Goal: Information Seeking & Learning: Learn about a topic

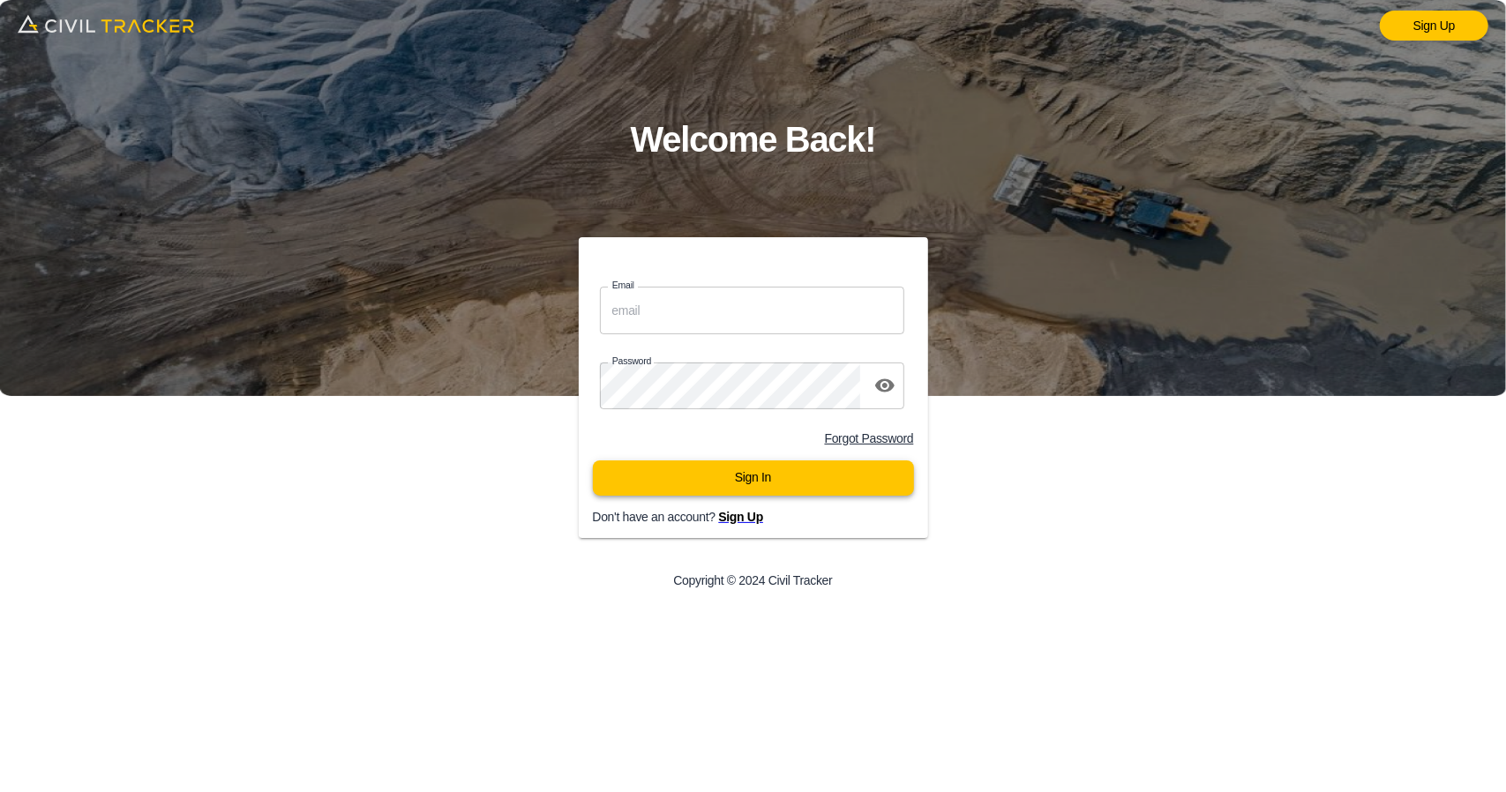
type input "[EMAIL_ADDRESS][DOMAIN_NAME]"
click at [730, 472] on button "Sign In" at bounding box center [753, 477] width 321 height 35
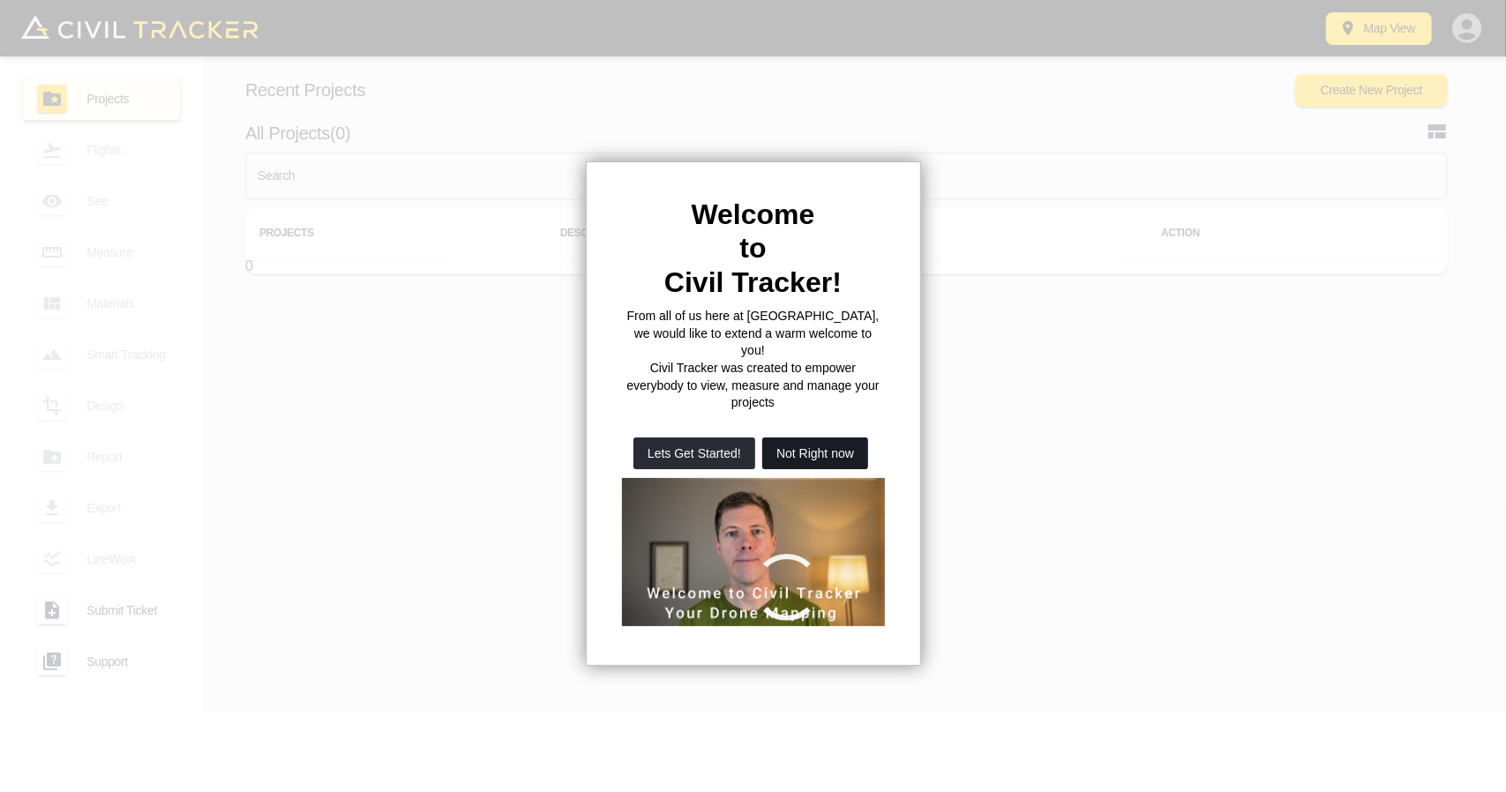
click at [831, 437] on button "Not Right now" at bounding box center [815, 453] width 106 height 32
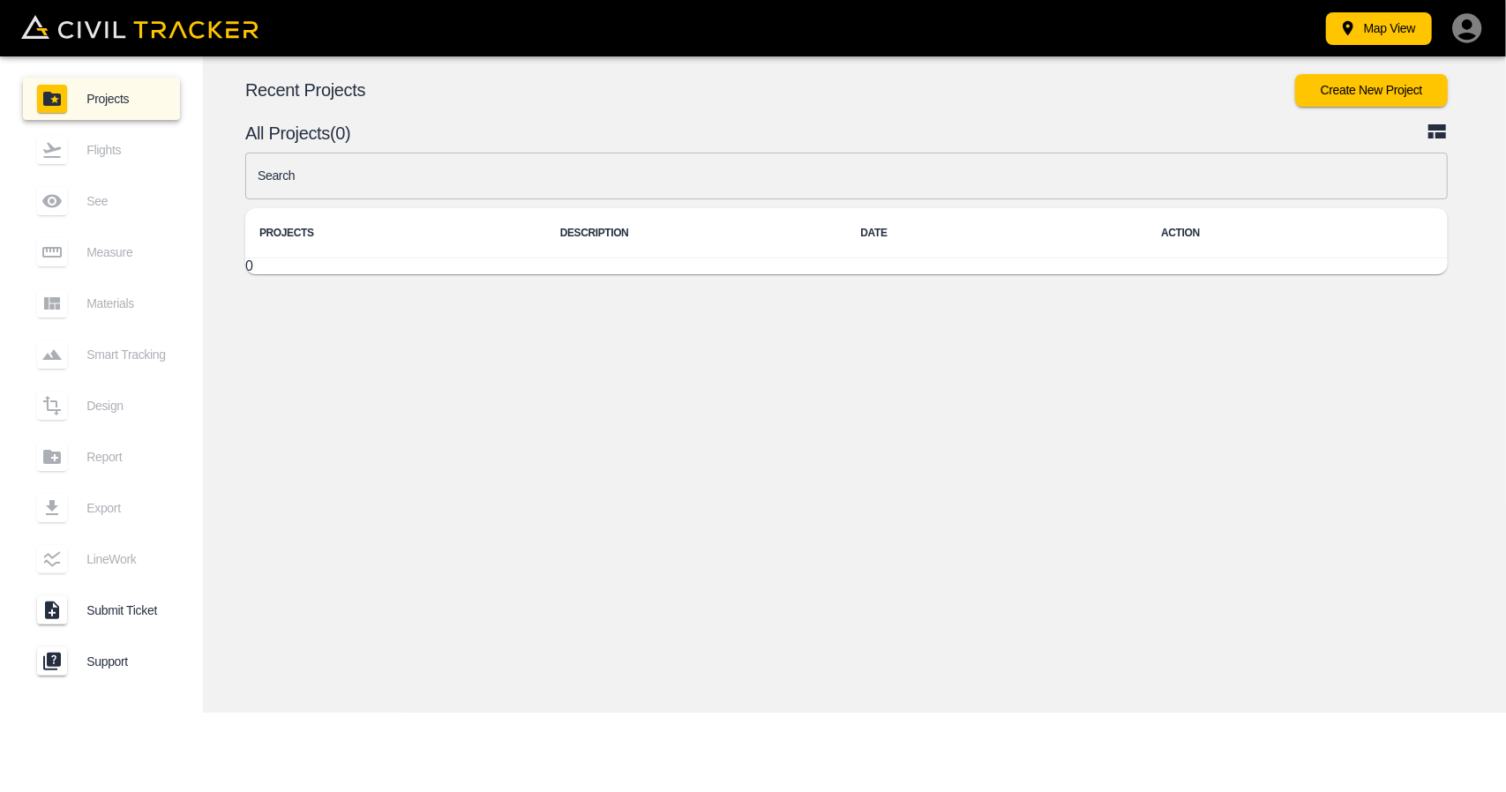
click at [436, 174] on input "text" at bounding box center [846, 176] width 1202 height 47
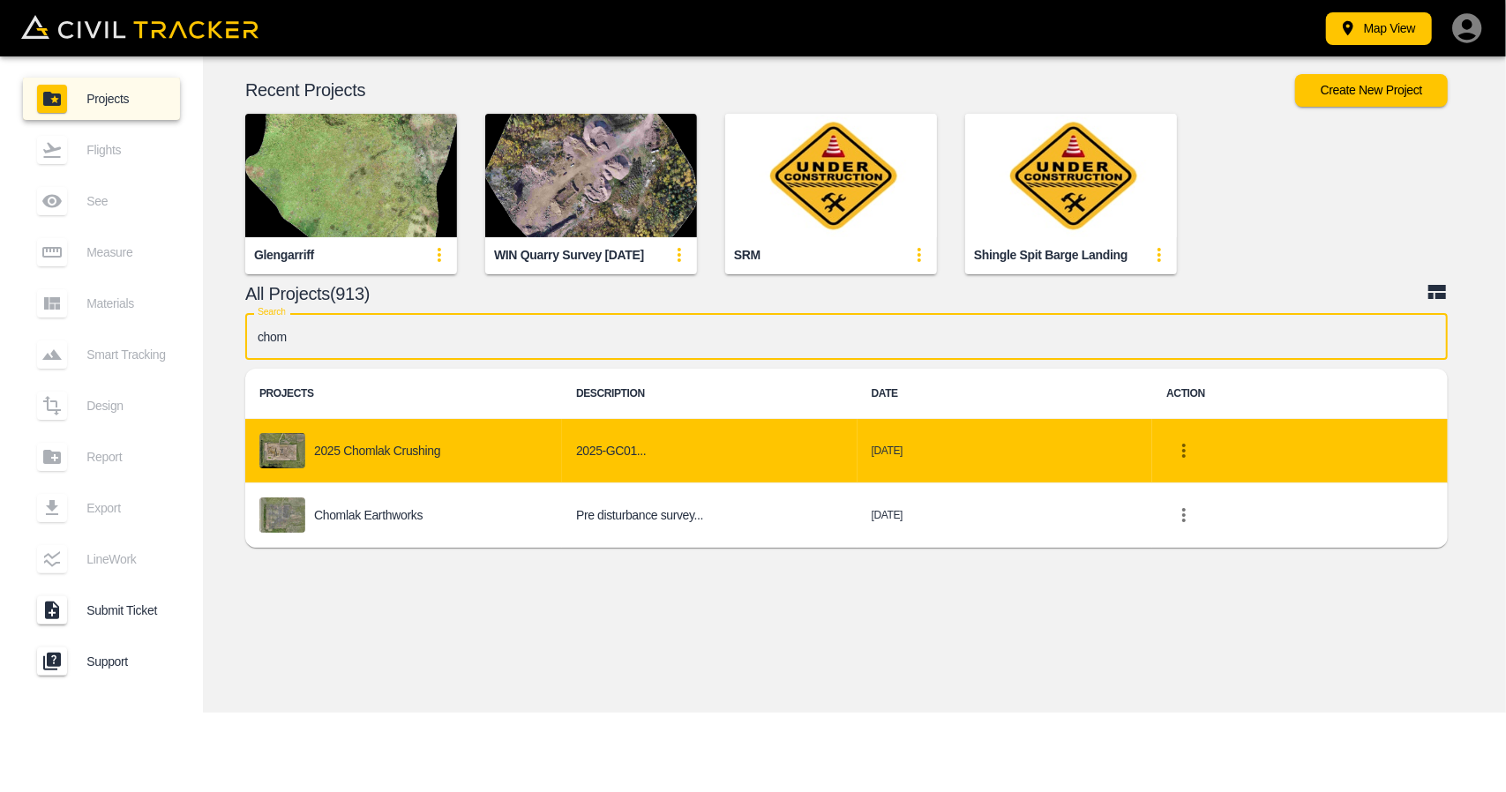
type input "chom"
click at [397, 430] on td "2025 Chomlak Crushing" at bounding box center [403, 451] width 317 height 64
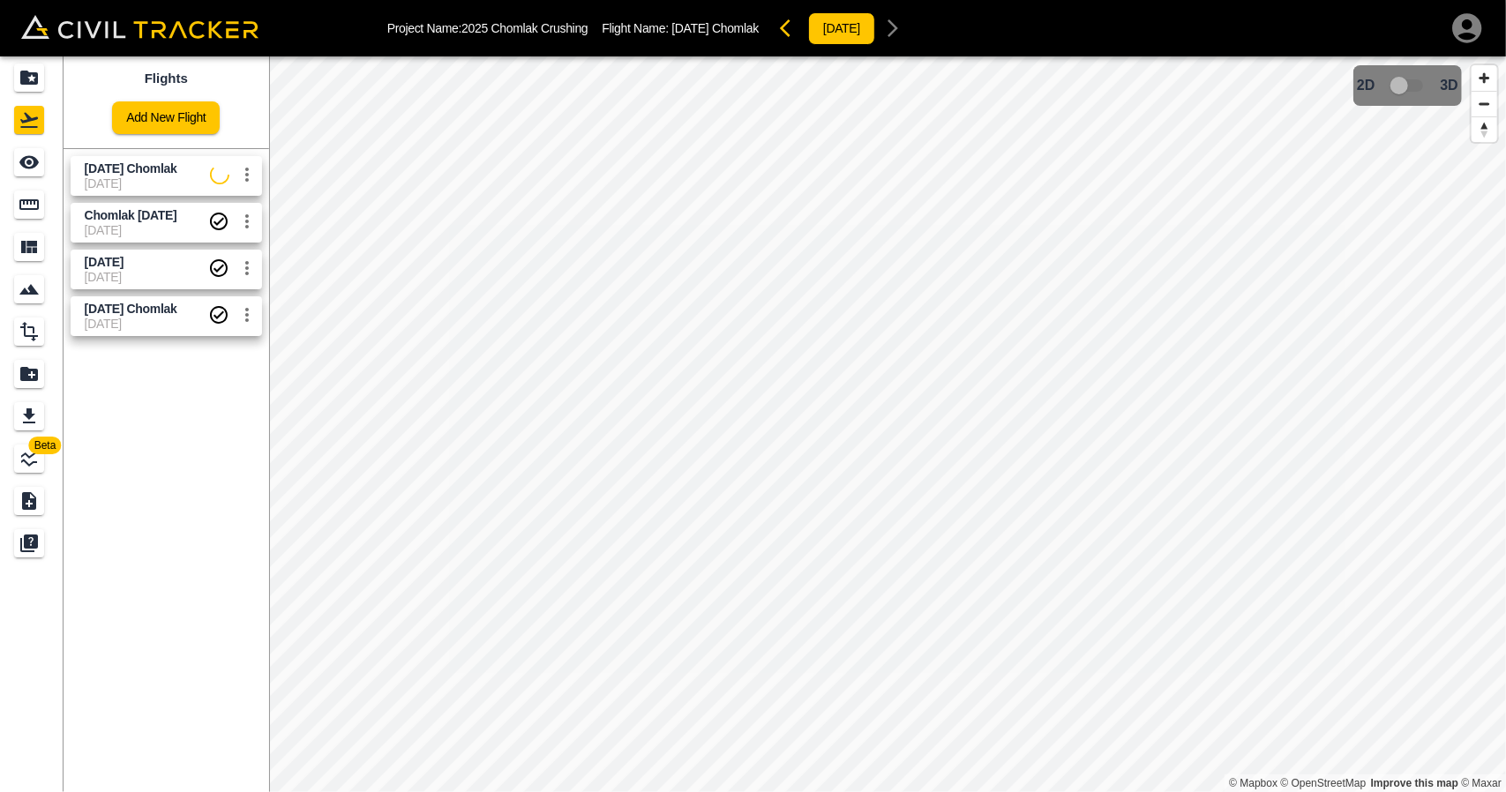
click at [111, 186] on span "[DATE]" at bounding box center [147, 183] width 125 height 14
click at [26, 168] on icon "See" at bounding box center [29, 162] width 21 height 21
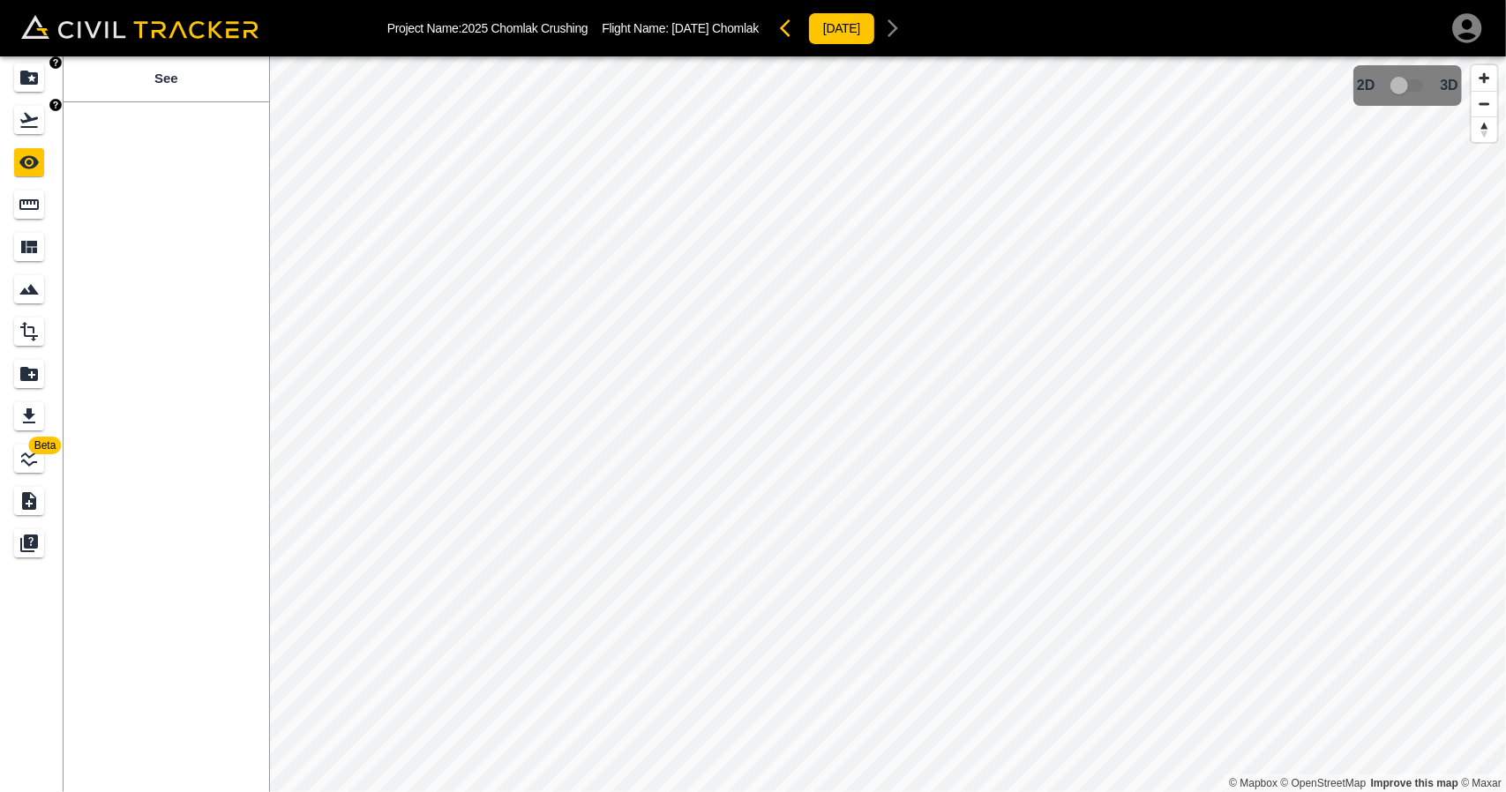
click at [19, 72] on icon "Projects" at bounding box center [29, 77] width 21 height 21
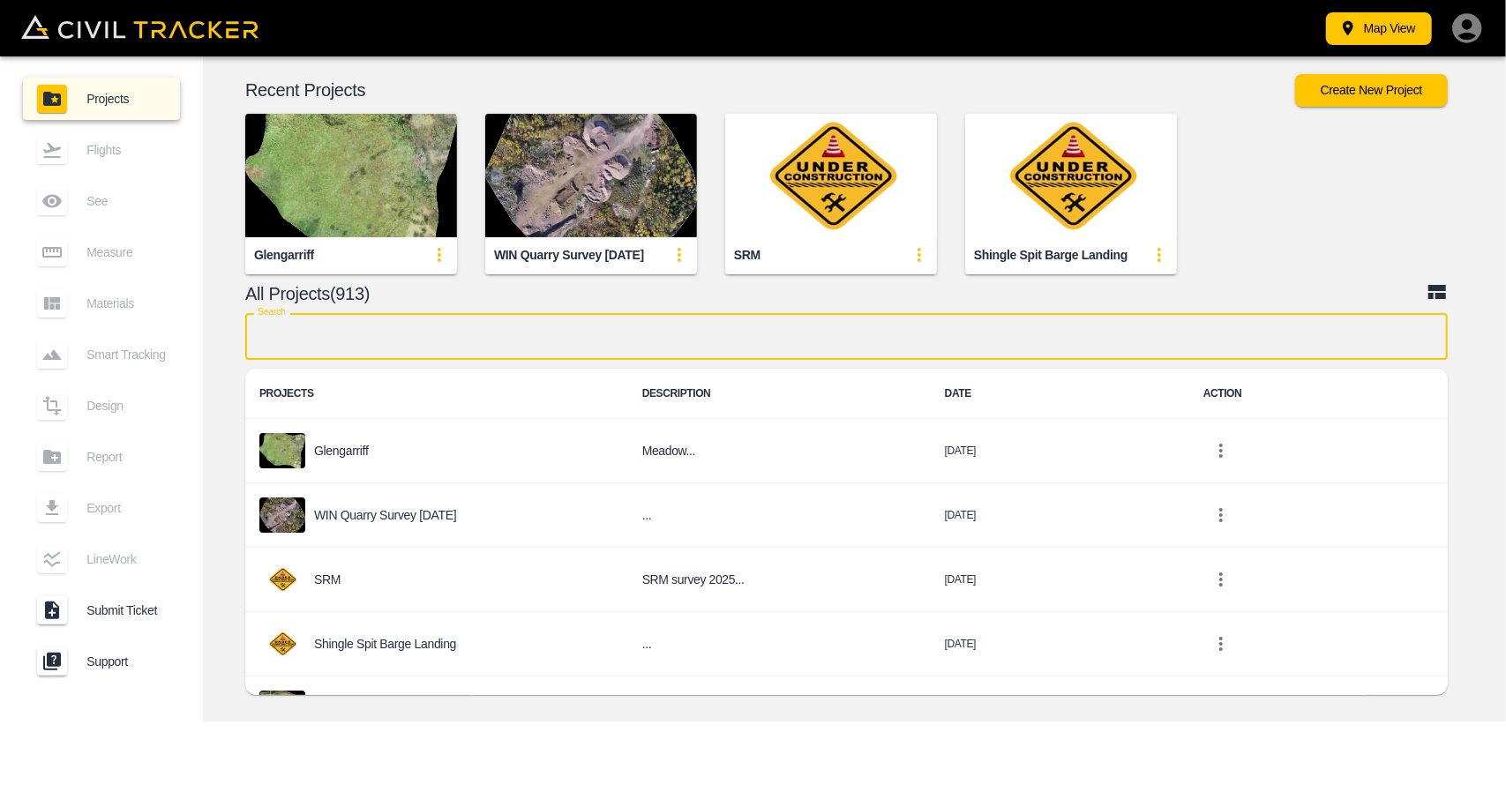
click at [557, 340] on input "text" at bounding box center [846, 336] width 1202 height 47
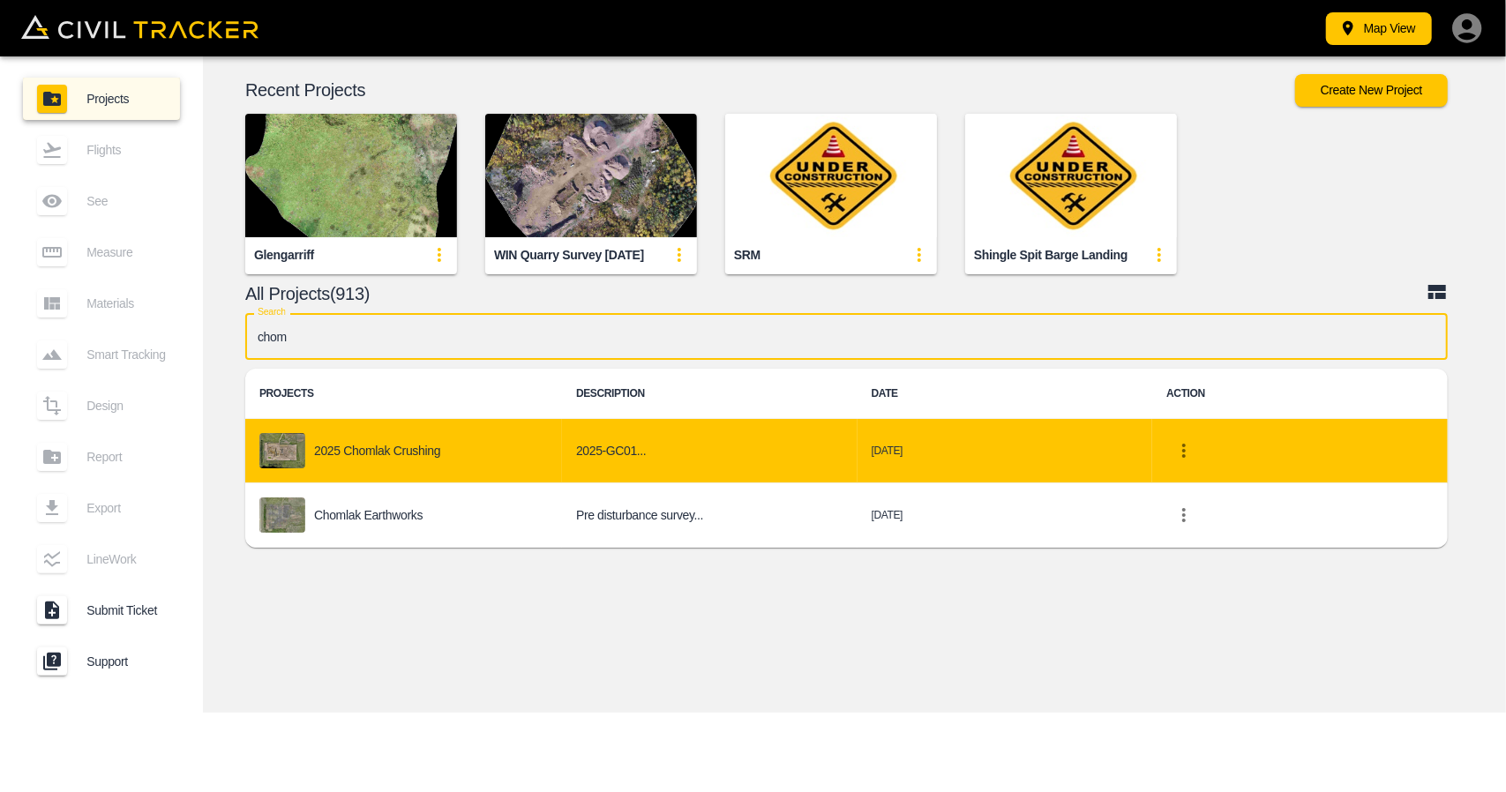
type input "chom"
click at [485, 457] on div "2025 Chomlak Crushing" at bounding box center [403, 450] width 288 height 35
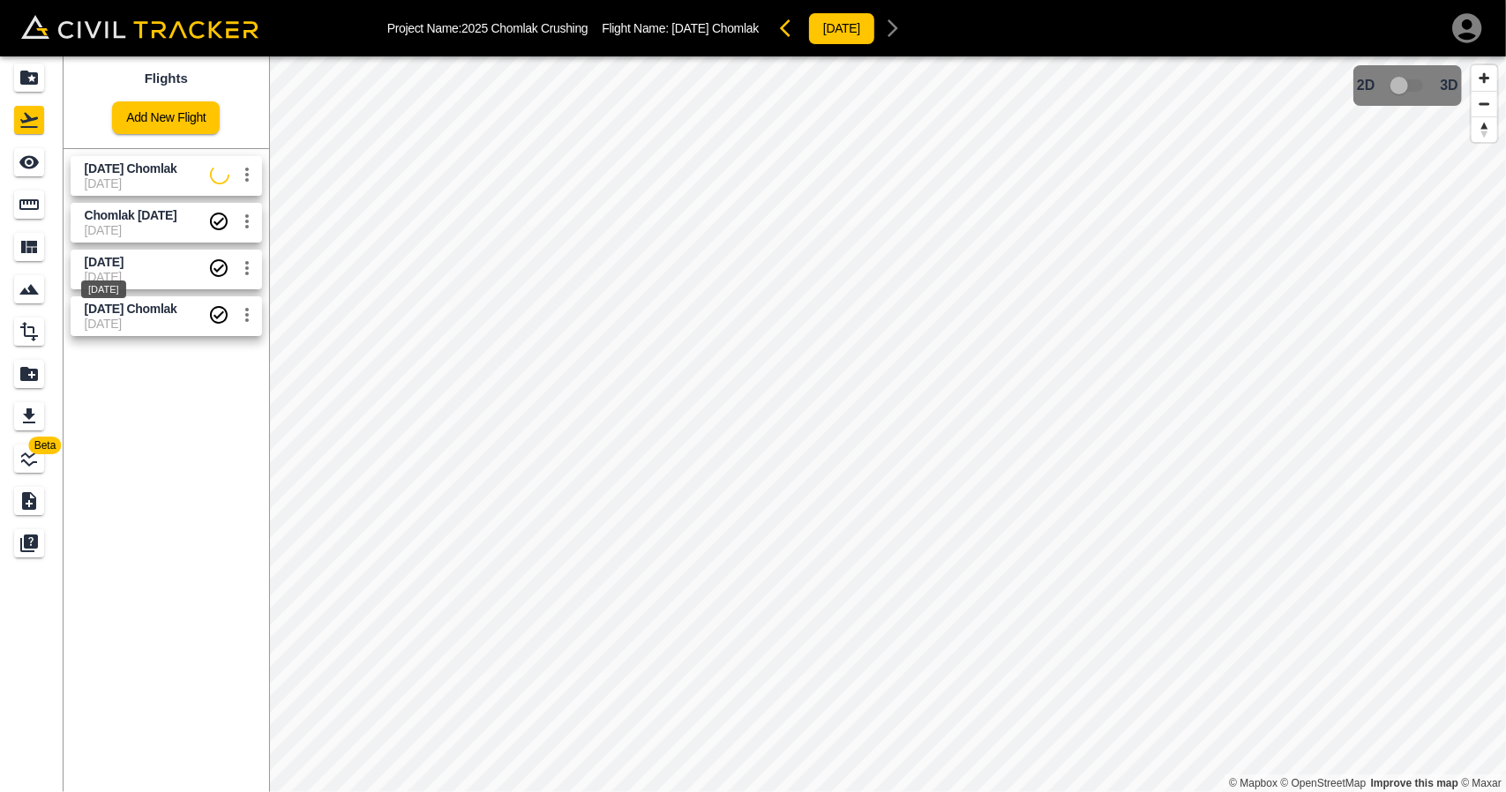
click at [104, 260] on span "[DATE]" at bounding box center [104, 262] width 39 height 14
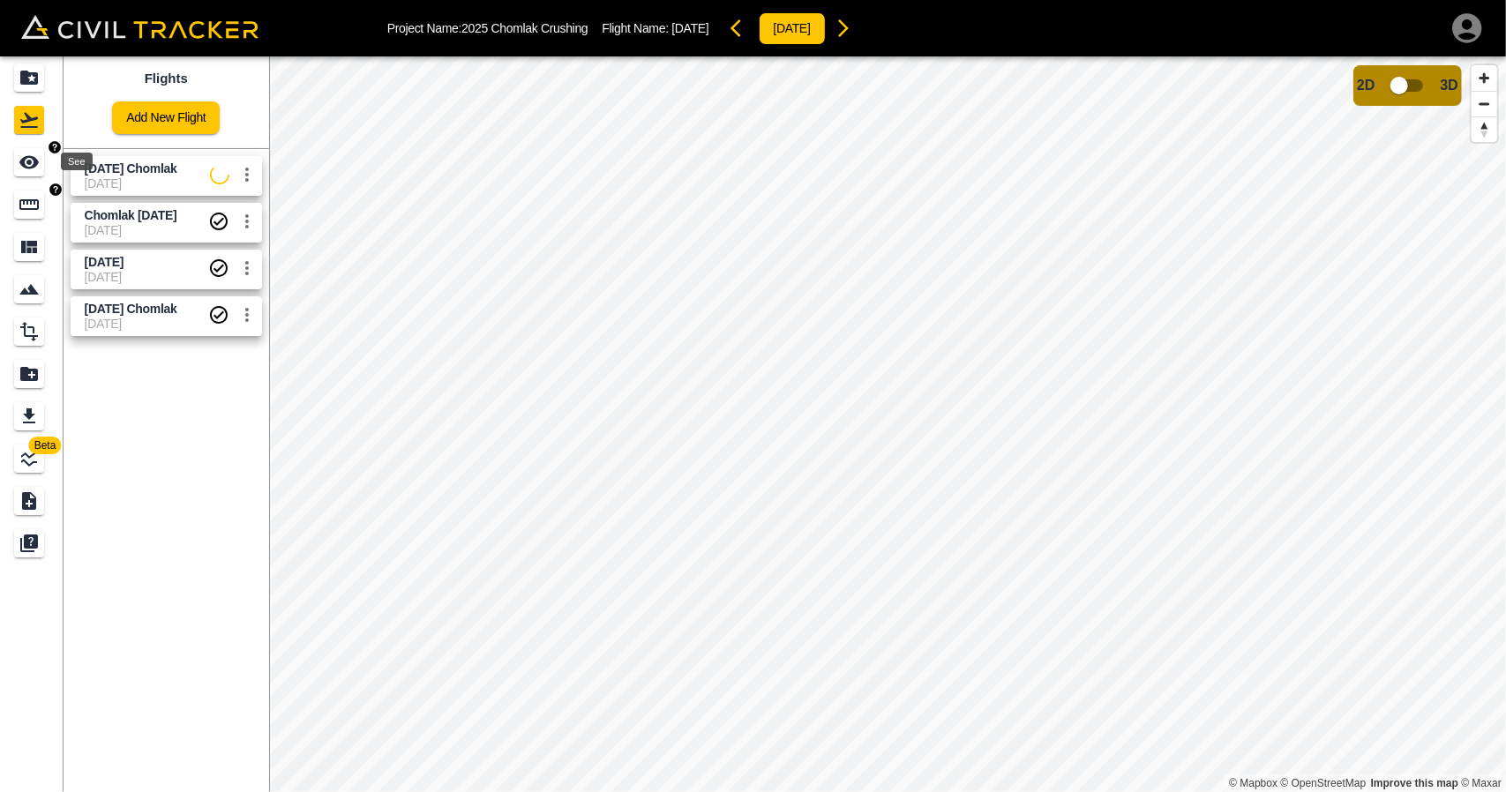
click at [32, 170] on icon "See" at bounding box center [29, 162] width 21 height 21
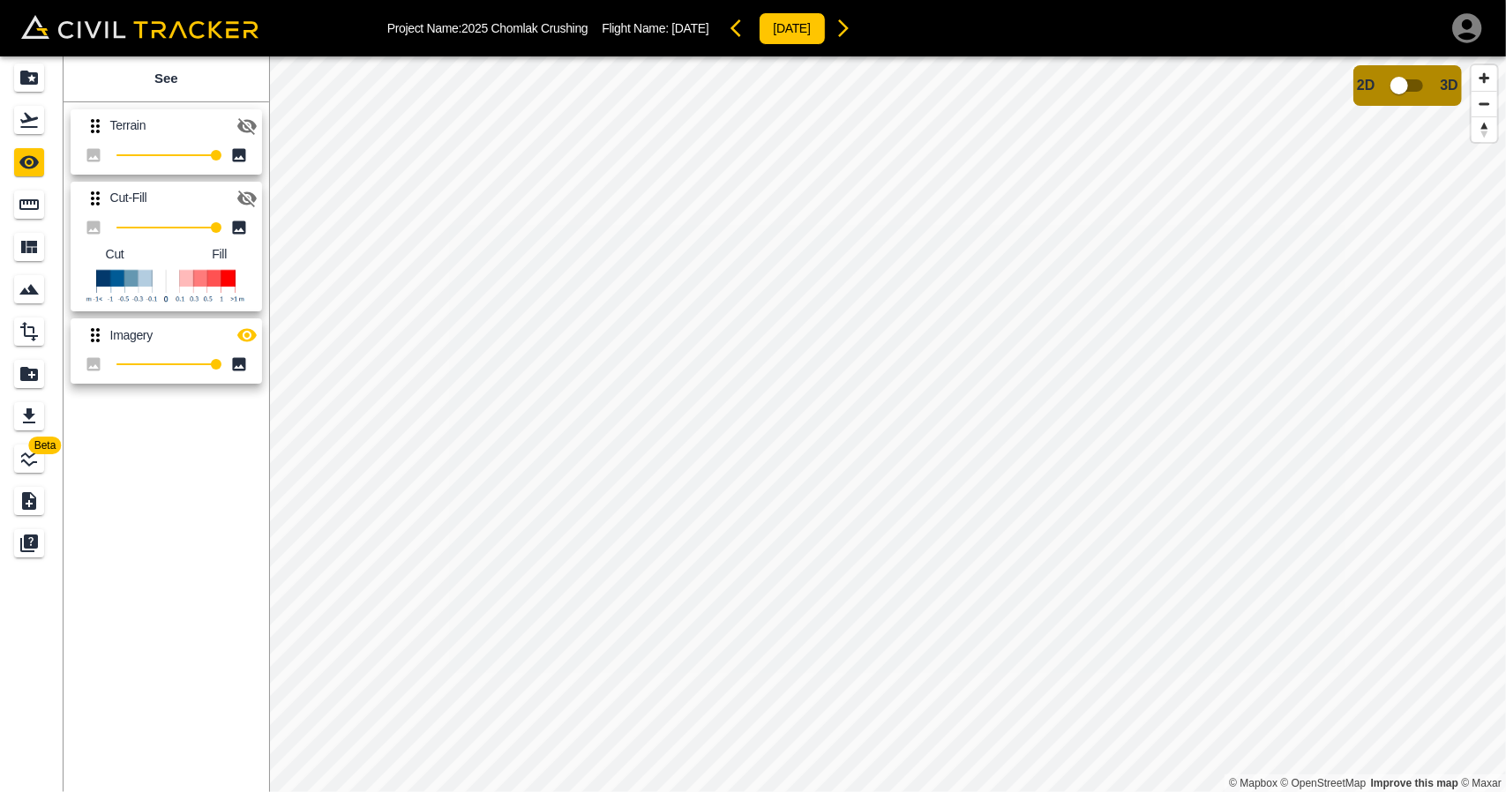
click at [247, 198] on icon "button" at bounding box center [246, 199] width 19 height 17
click at [246, 341] on icon "button" at bounding box center [246, 335] width 21 height 21
click at [249, 200] on icon "button" at bounding box center [246, 198] width 21 height 21
click at [250, 130] on icon "button" at bounding box center [246, 126] width 19 height 17
drag, startPoint x: 25, startPoint y: 125, endPoint x: 42, endPoint y: 141, distance: 23.7
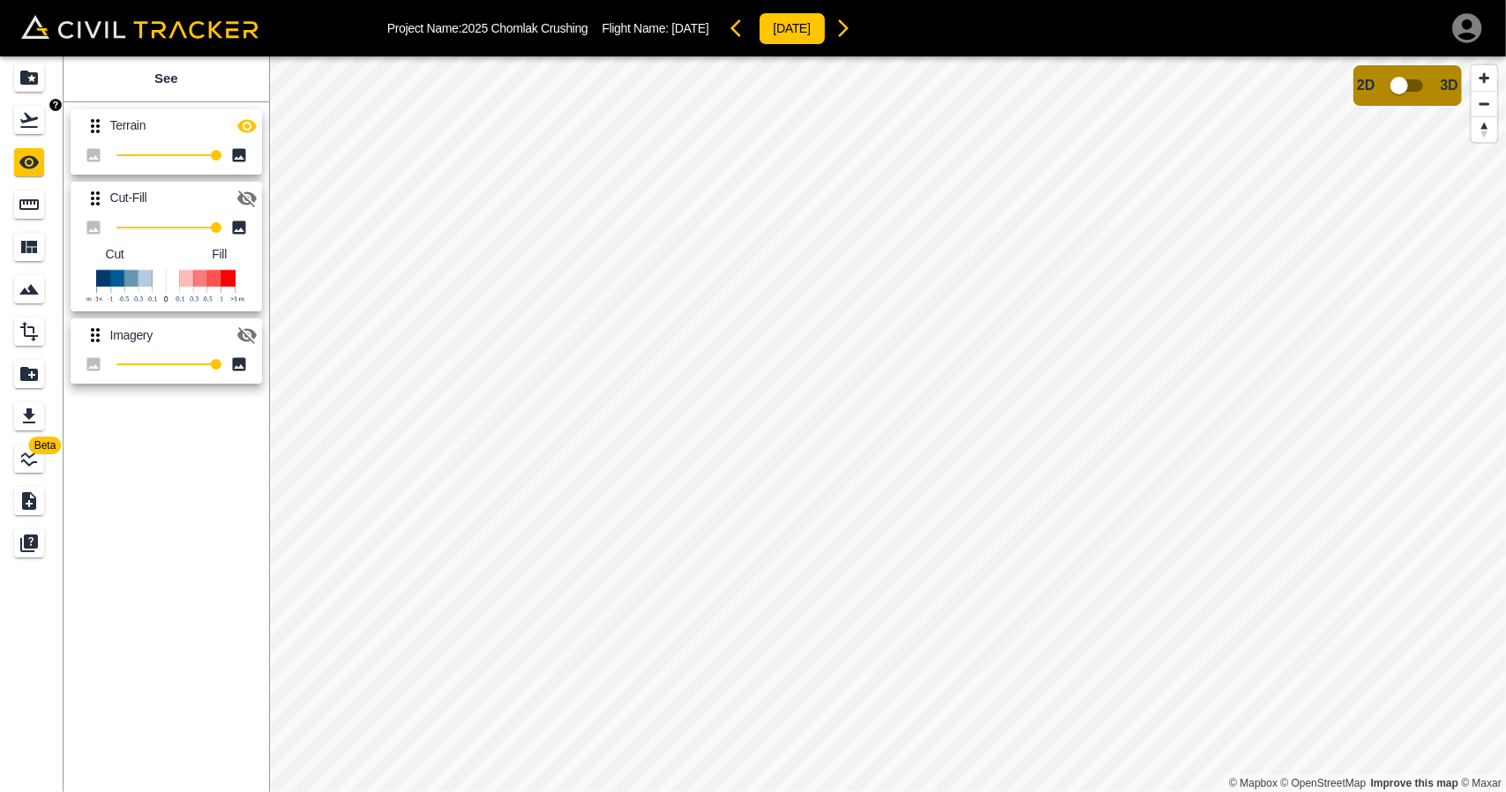
click at [25, 125] on icon "Flights" at bounding box center [29, 119] width 21 height 21
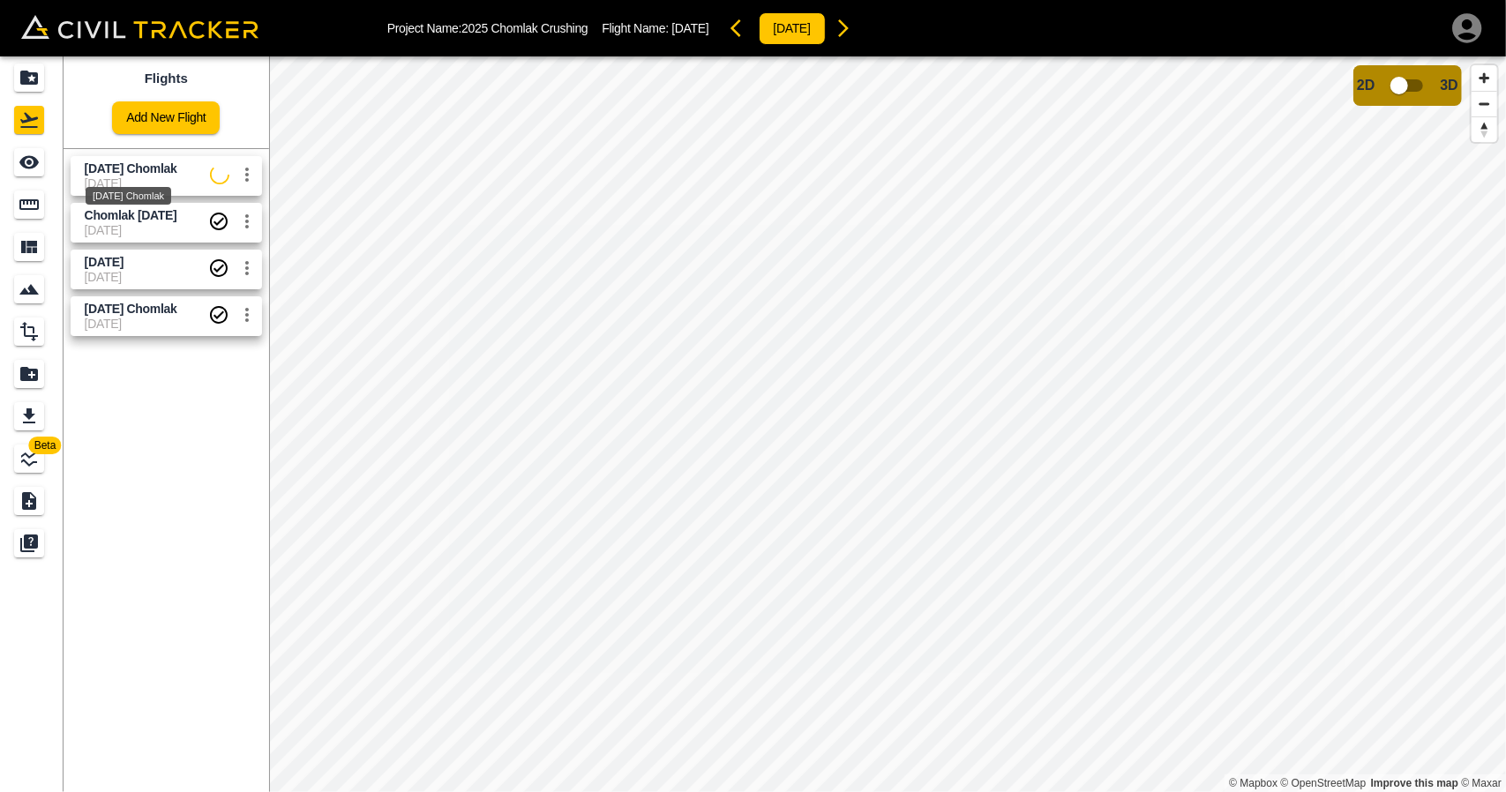
click at [122, 195] on div "[DATE] Chomlak" at bounding box center [129, 196] width 86 height 18
click at [26, 171] on icon "See" at bounding box center [29, 162] width 21 height 21
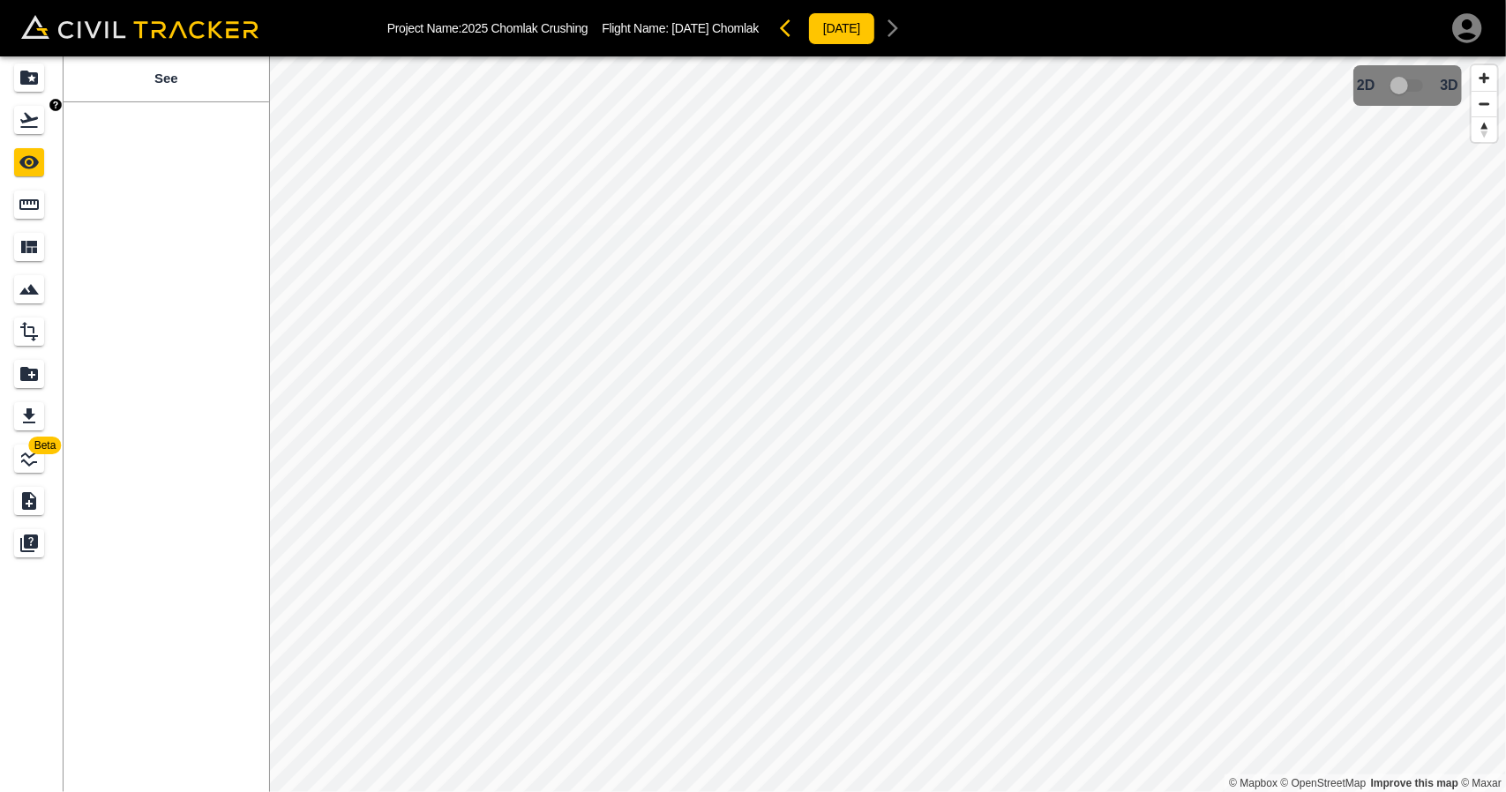
drag, startPoint x: 22, startPoint y: 126, endPoint x: 26, endPoint y: 151, distance: 25.1
click at [22, 126] on icon "Flights" at bounding box center [29, 120] width 18 height 15
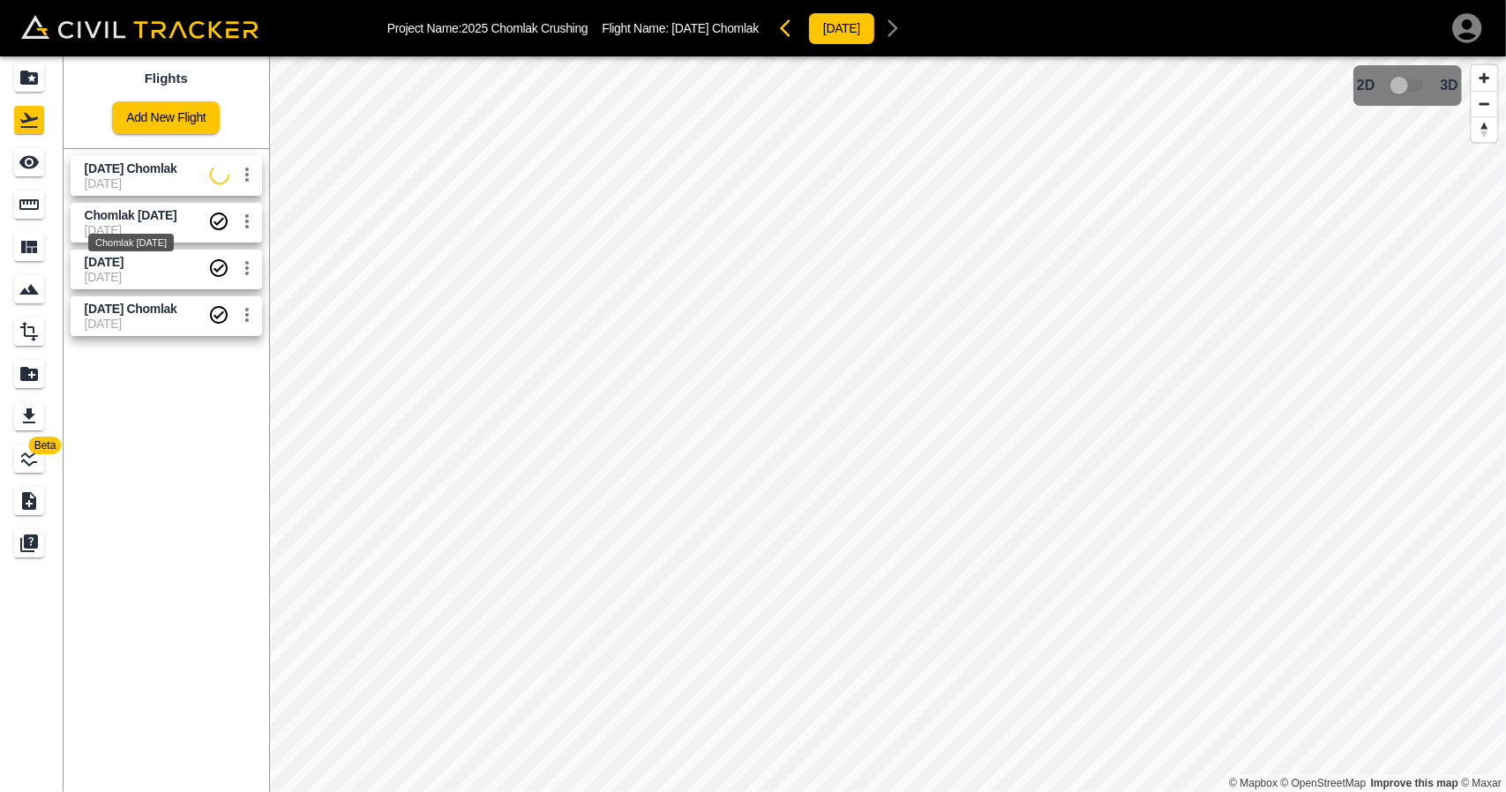
click at [124, 214] on span "Chomlak [DATE]" at bounding box center [131, 215] width 93 height 14
drag, startPoint x: 116, startPoint y: 219, endPoint x: 101, endPoint y: 216, distance: 15.2
click at [116, 220] on span "Chomlak [DATE]" at bounding box center [131, 215] width 93 height 14
drag, startPoint x: 34, startPoint y: 162, endPoint x: 44, endPoint y: 164, distance: 10.7
click at [34, 161] on icon "See" at bounding box center [28, 162] width 19 height 13
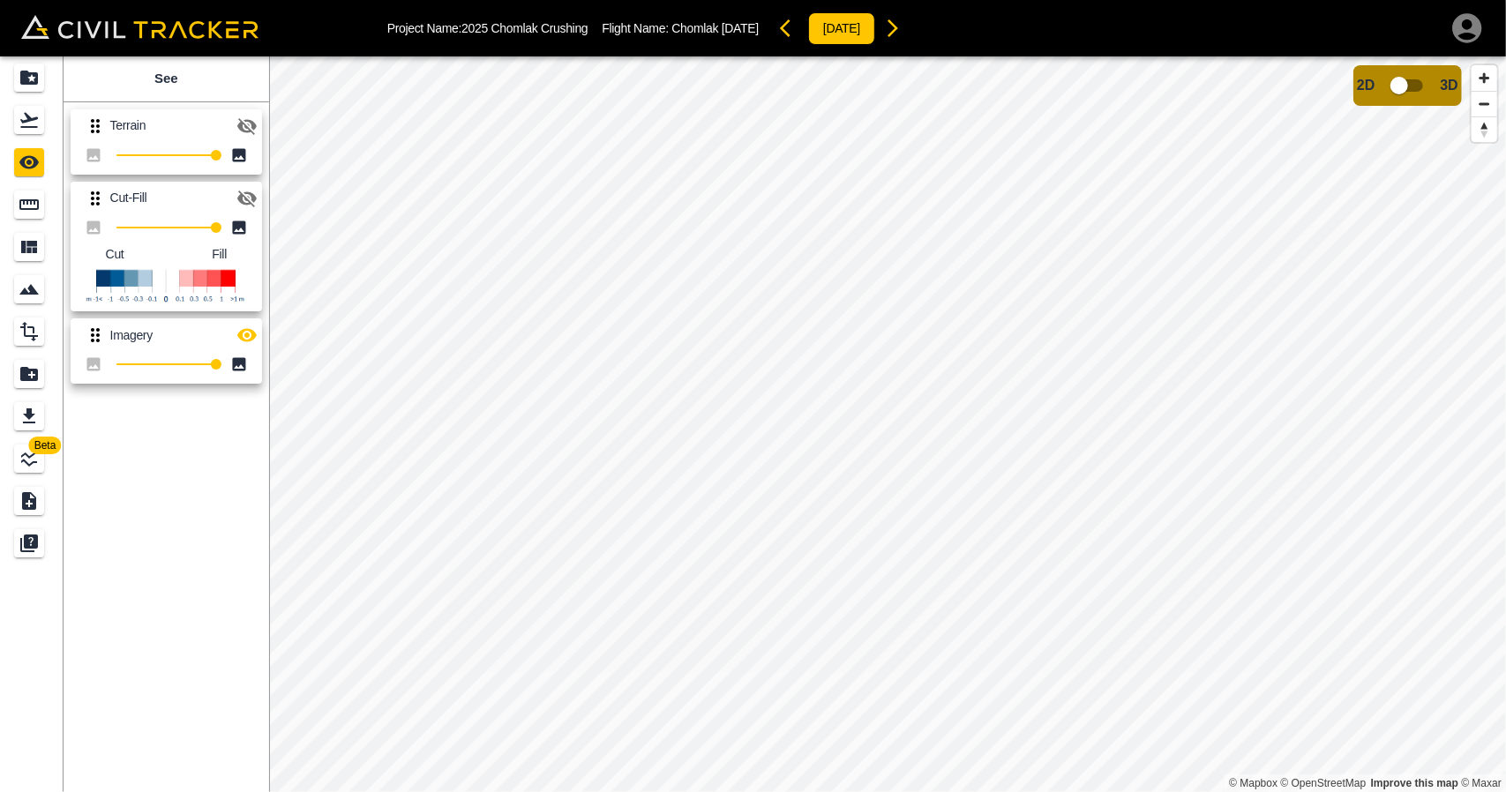
drag, startPoint x: 243, startPoint y: 123, endPoint x: 254, endPoint y: 165, distance: 43.6
click at [244, 123] on icon "button" at bounding box center [246, 126] width 19 height 17
click at [262, 325] on div "Terrain 100 Cut-Fill 100 Cut Fill Imagery 100" at bounding box center [162, 243] width 213 height 296
click at [49, 134] on link at bounding box center [32, 120] width 64 height 42
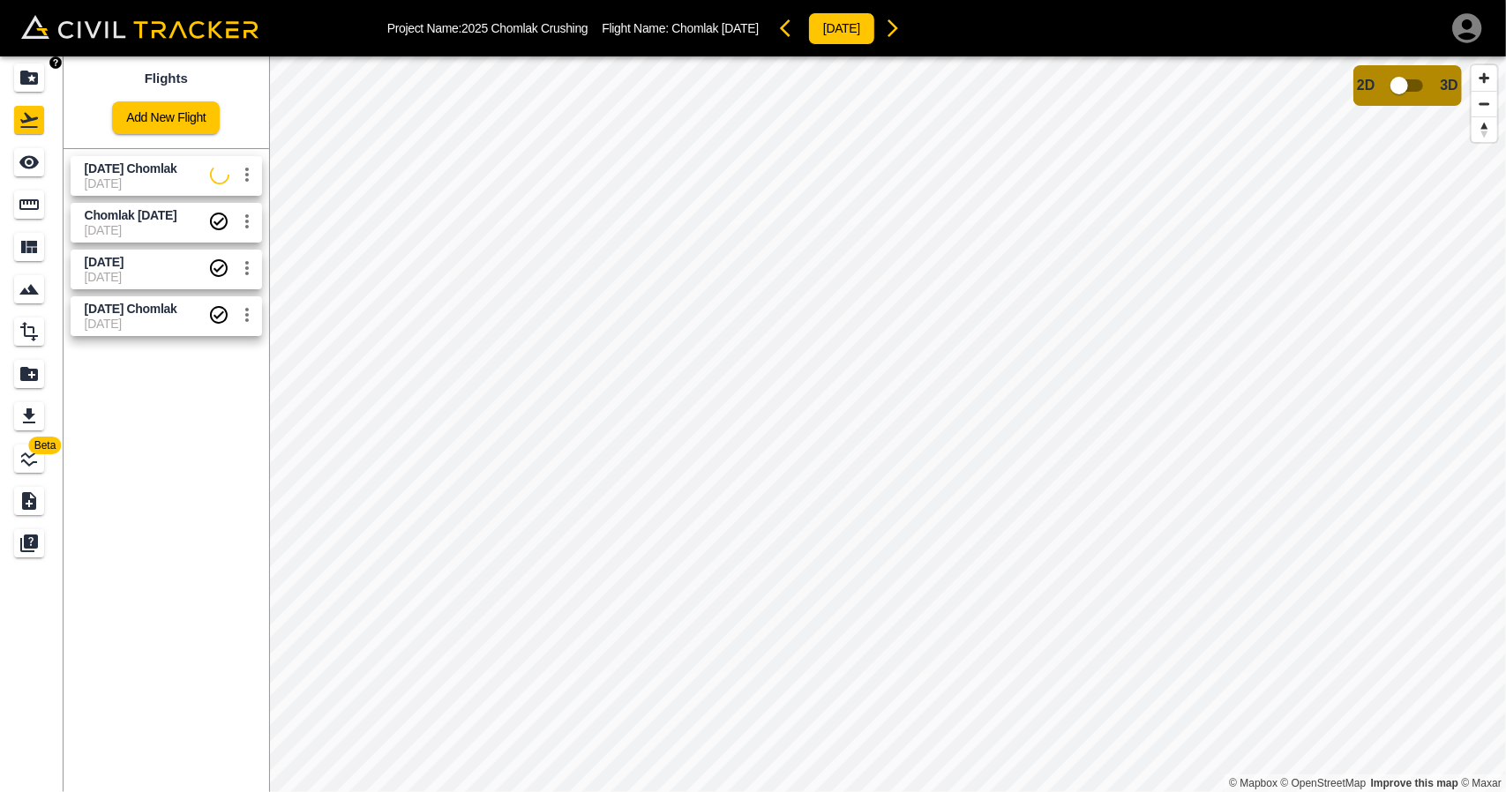
click at [32, 91] on div "Projects" at bounding box center [29, 78] width 30 height 28
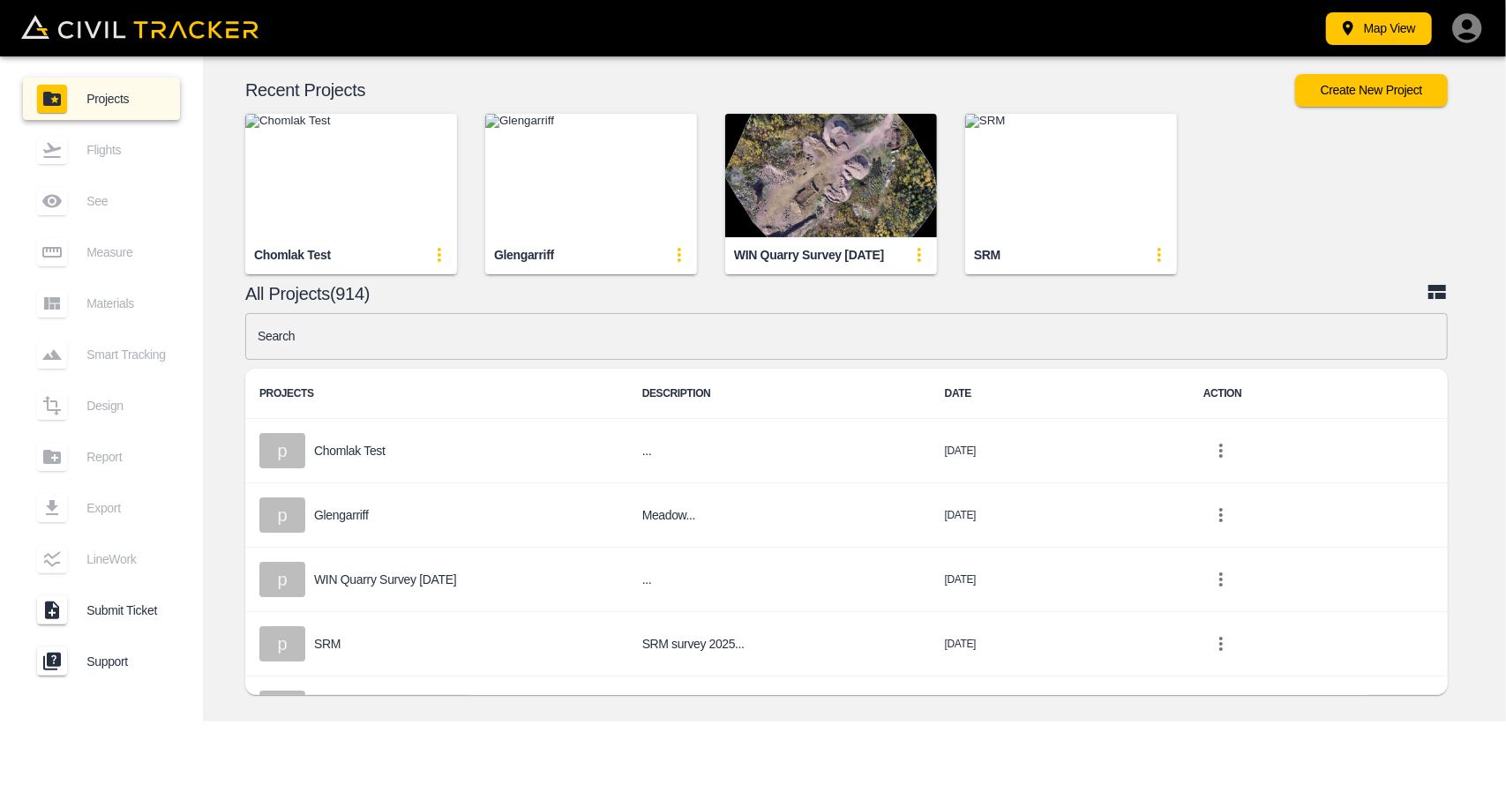
click at [345, 170] on img "button" at bounding box center [351, 175] width 212 height 123
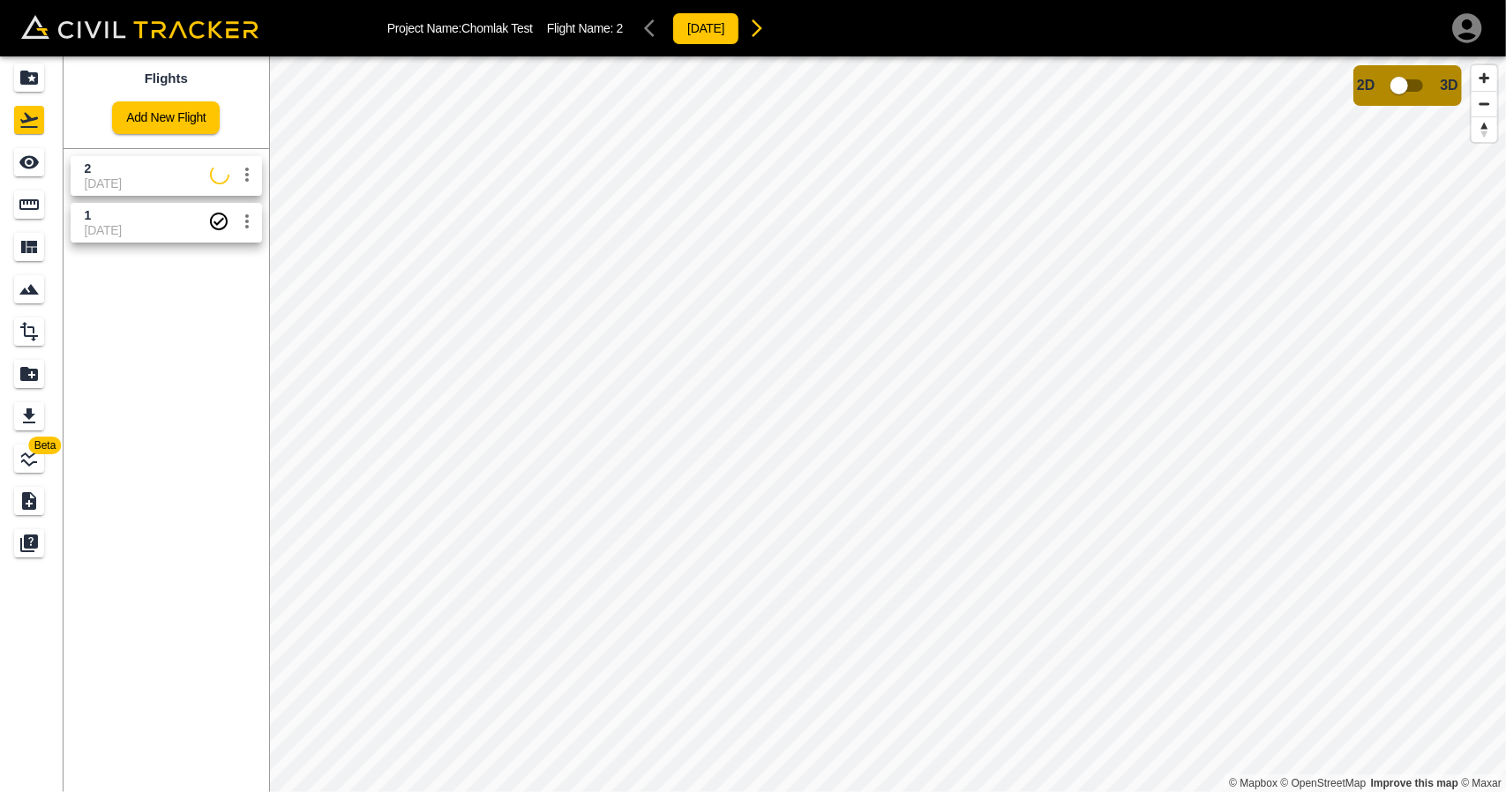
click at [99, 175] on span "2" at bounding box center [147, 169] width 125 height 17
click at [21, 163] on icon "See" at bounding box center [28, 162] width 19 height 13
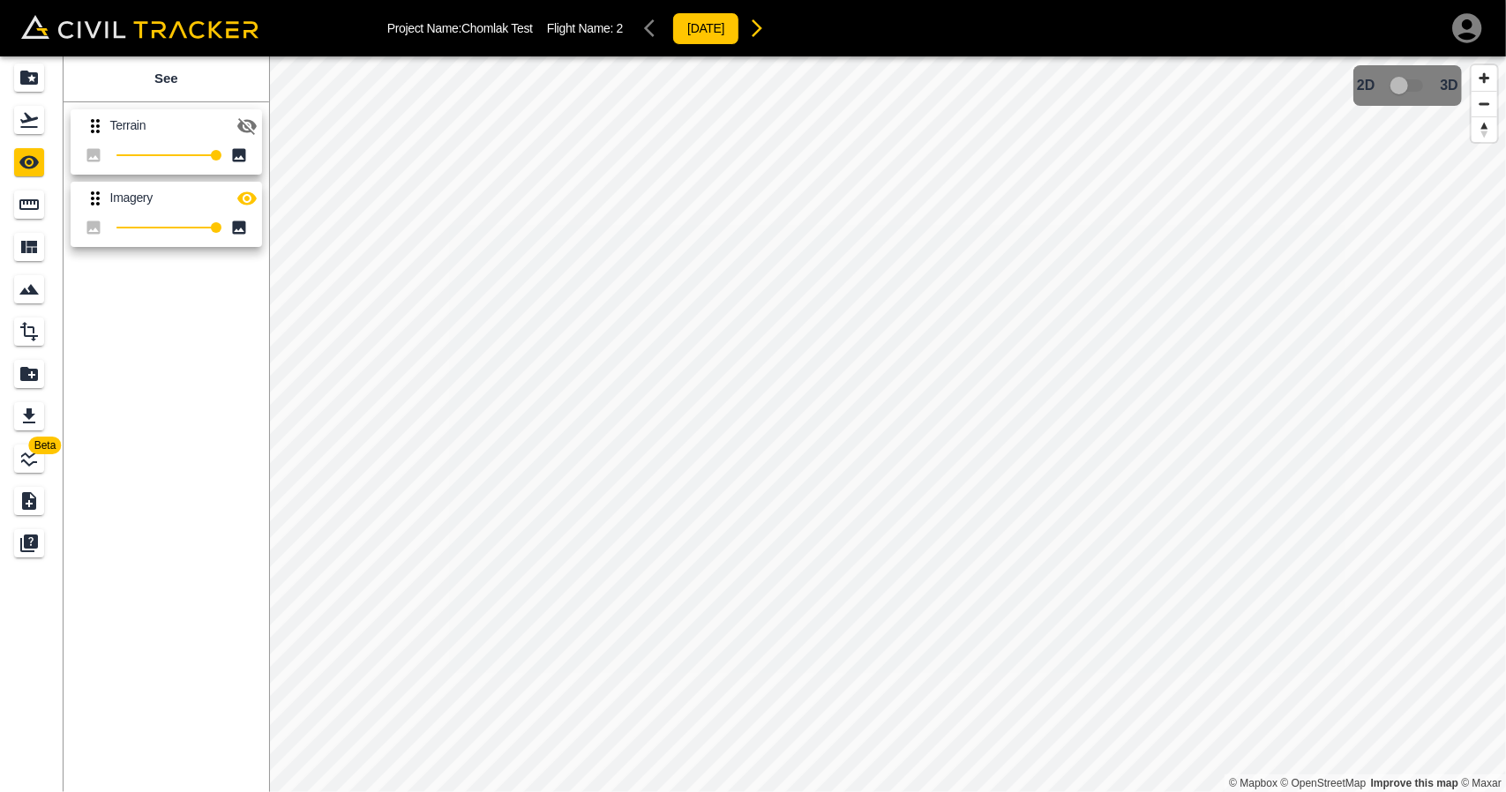
click at [26, 126] on icon "Flights" at bounding box center [29, 120] width 18 height 15
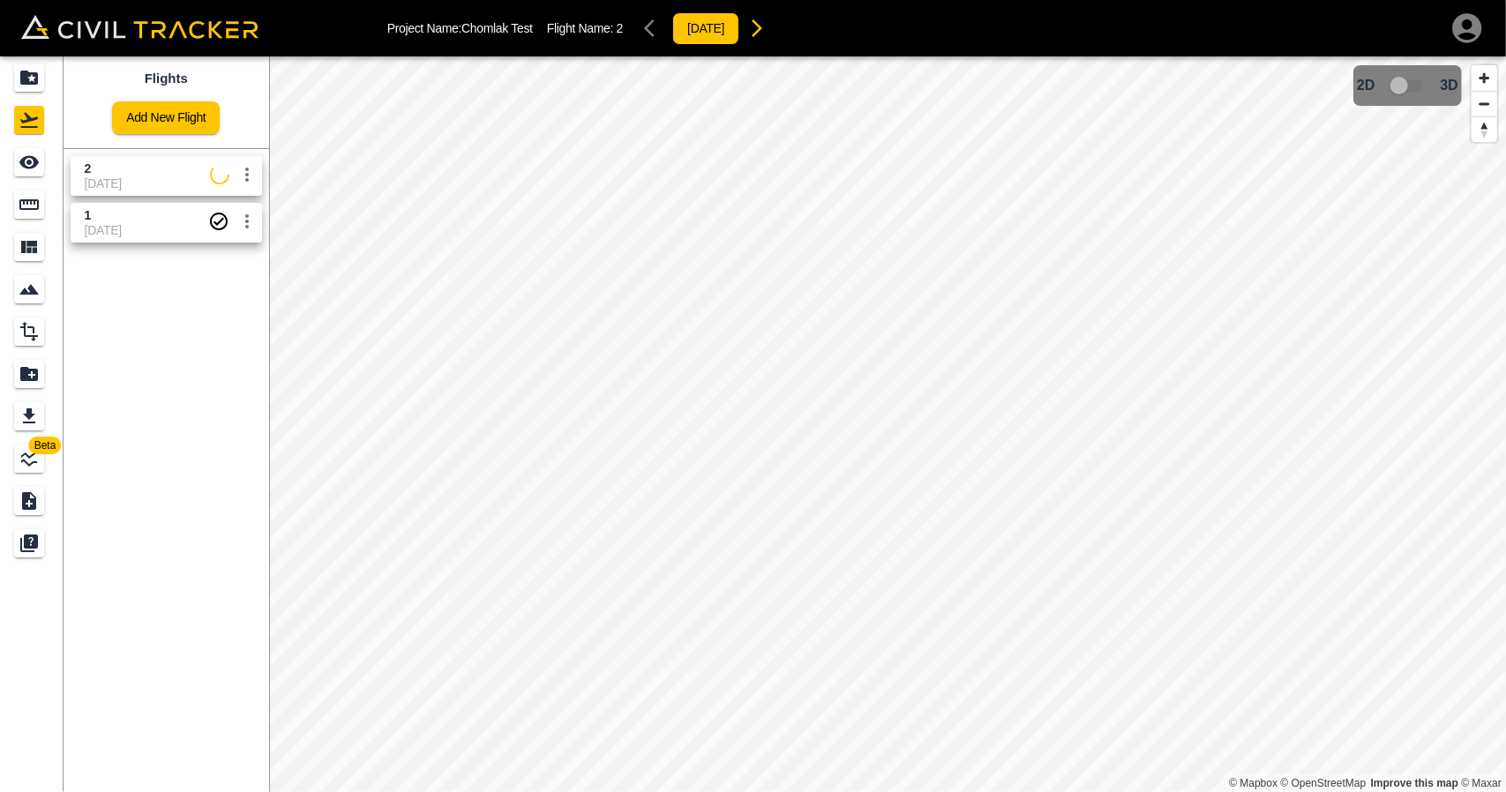
click at [115, 183] on span "[DATE]" at bounding box center [147, 183] width 125 height 14
click at [46, 172] on div "See" at bounding box center [31, 162] width 35 height 28
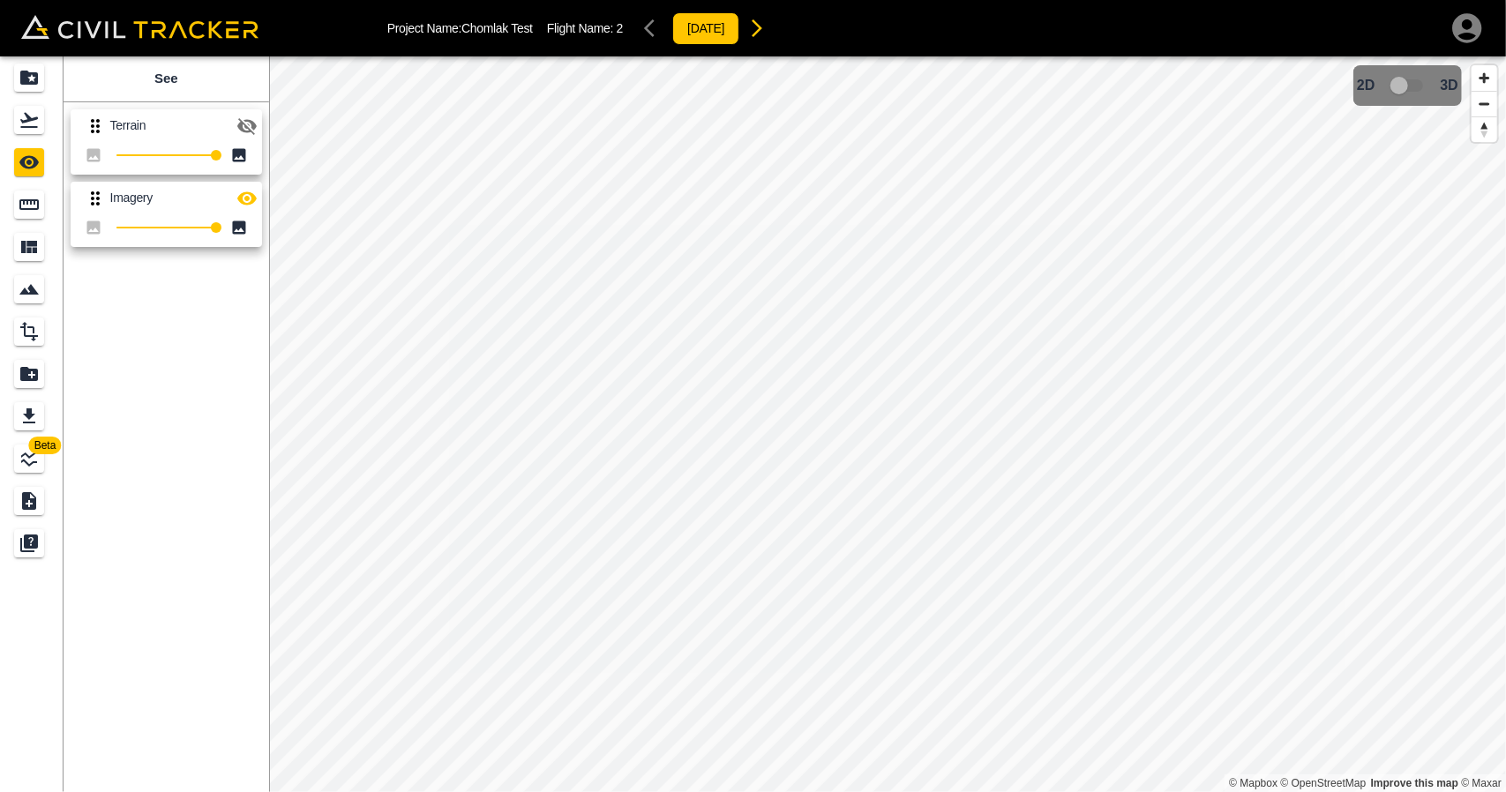
click at [31, 135] on link at bounding box center [32, 120] width 64 height 42
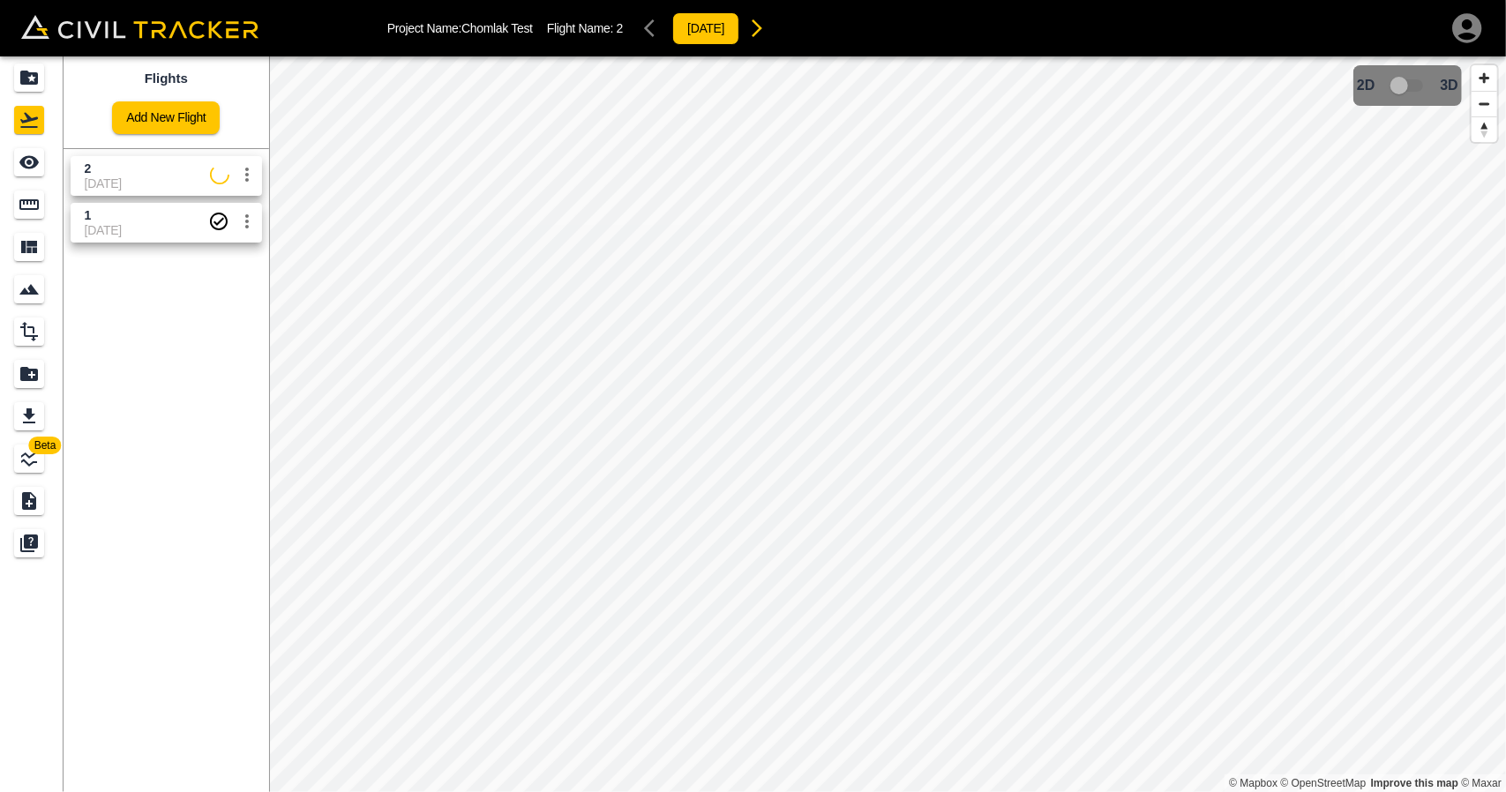
drag, startPoint x: 115, startPoint y: 176, endPoint x: 20, endPoint y: 178, distance: 94.4
click at [115, 176] on div "2 [DATE]" at bounding box center [147, 176] width 125 height 31
click at [20, 178] on link at bounding box center [32, 162] width 64 height 42
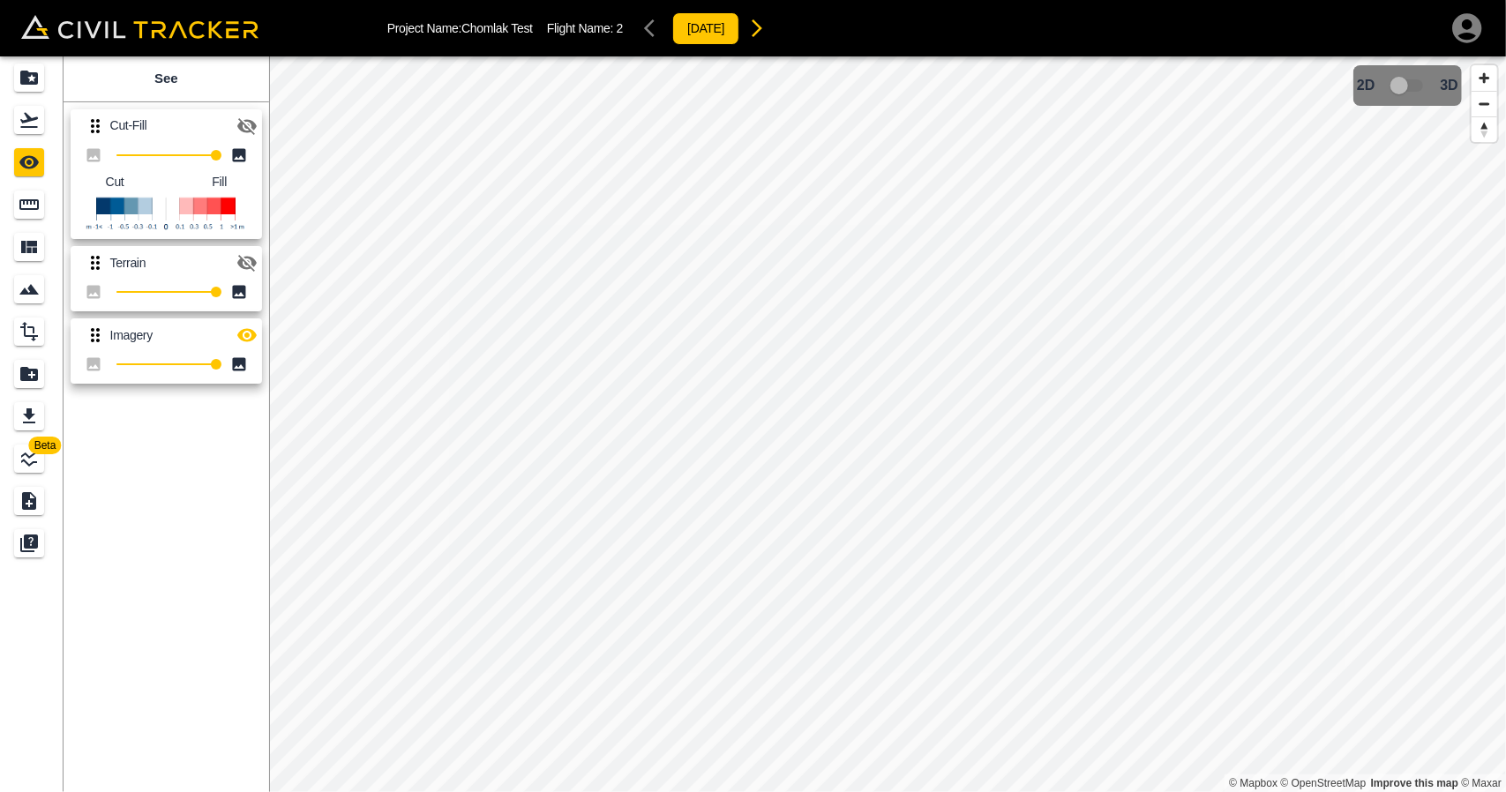
click at [250, 343] on icon "button" at bounding box center [246, 335] width 21 height 21
click at [253, 130] on icon "button" at bounding box center [246, 126] width 21 height 21
click at [243, 119] on icon "button" at bounding box center [246, 125] width 19 height 13
click at [243, 119] on icon "button" at bounding box center [246, 126] width 21 height 21
click at [251, 257] on icon "button" at bounding box center [246, 262] width 21 height 21
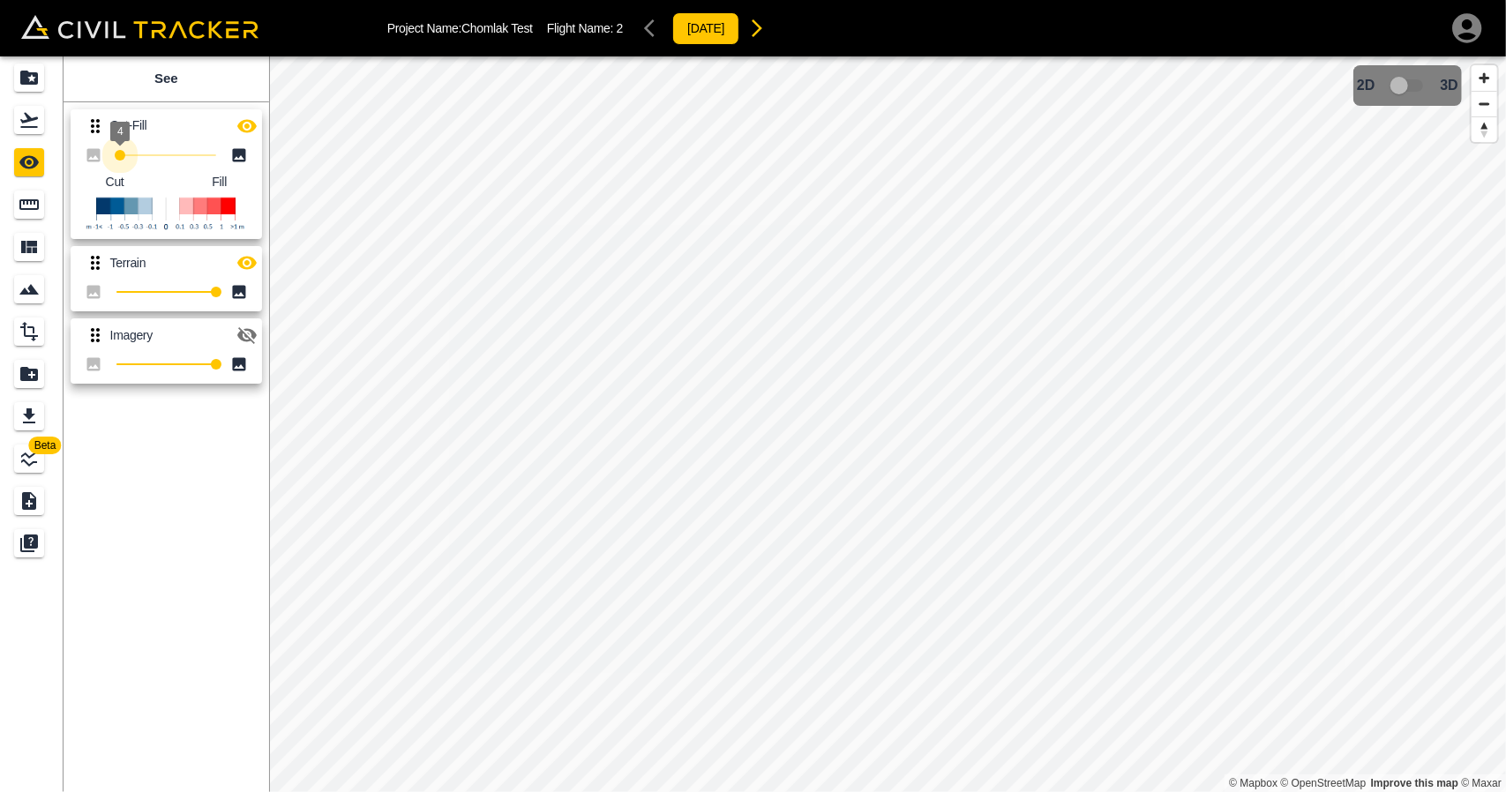
type input "0"
drag, startPoint x: 210, startPoint y: 154, endPoint x: 115, endPoint y: 154, distance: 95.3
click at [115, 154] on span "0" at bounding box center [116, 155] width 11 height 11
click at [657, 31] on div "[DATE]" at bounding box center [706, 28] width 138 height 35
click at [641, 34] on div "[DATE]" at bounding box center [706, 28] width 138 height 35
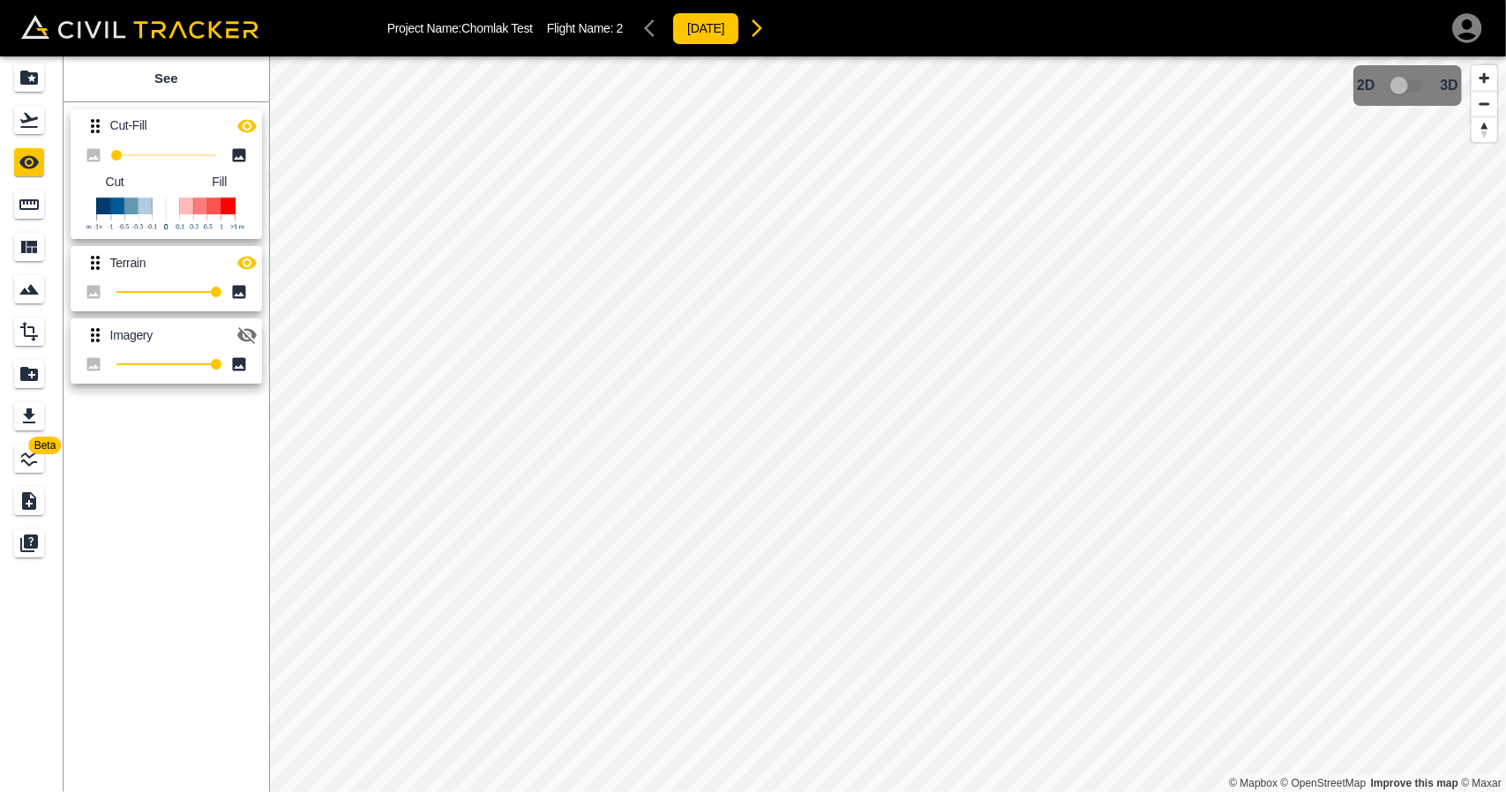
drag, startPoint x: 29, startPoint y: 126, endPoint x: 60, endPoint y: 167, distance: 51.0
click at [31, 126] on icon "Flights" at bounding box center [29, 120] width 18 height 15
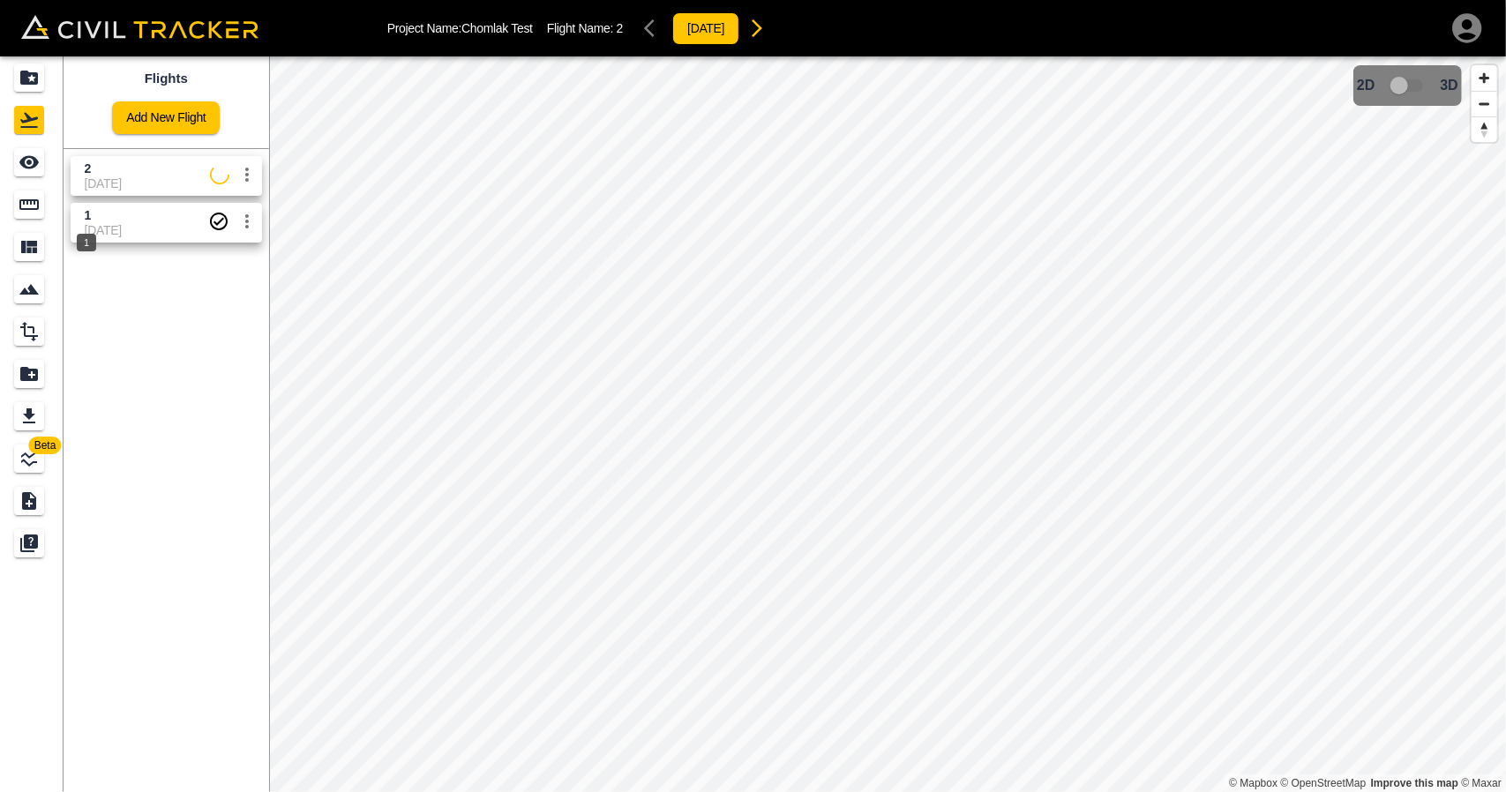
click at [95, 230] on div "1" at bounding box center [86, 237] width 23 height 32
drag, startPoint x: 31, startPoint y: 164, endPoint x: 55, endPoint y: 166, distance: 23.9
click at [30, 166] on icon "See" at bounding box center [29, 162] width 21 height 21
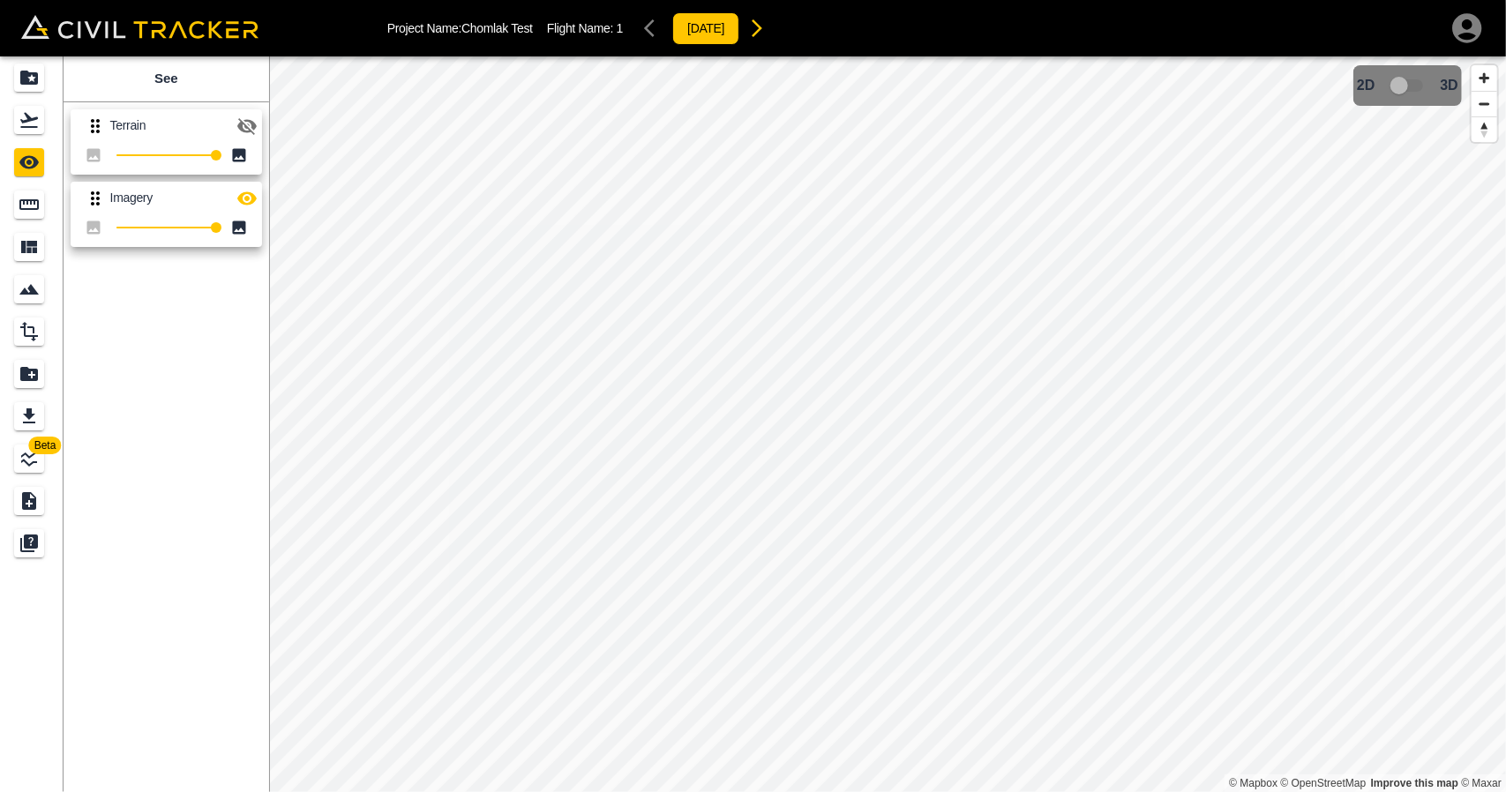
click at [245, 116] on icon "button" at bounding box center [246, 126] width 21 height 21
drag, startPoint x: 238, startPoint y: 191, endPoint x: 261, endPoint y: 207, distance: 27.9
click at [238, 192] on icon "button" at bounding box center [246, 198] width 21 height 21
click at [767, 33] on icon "button" at bounding box center [756, 28] width 21 height 21
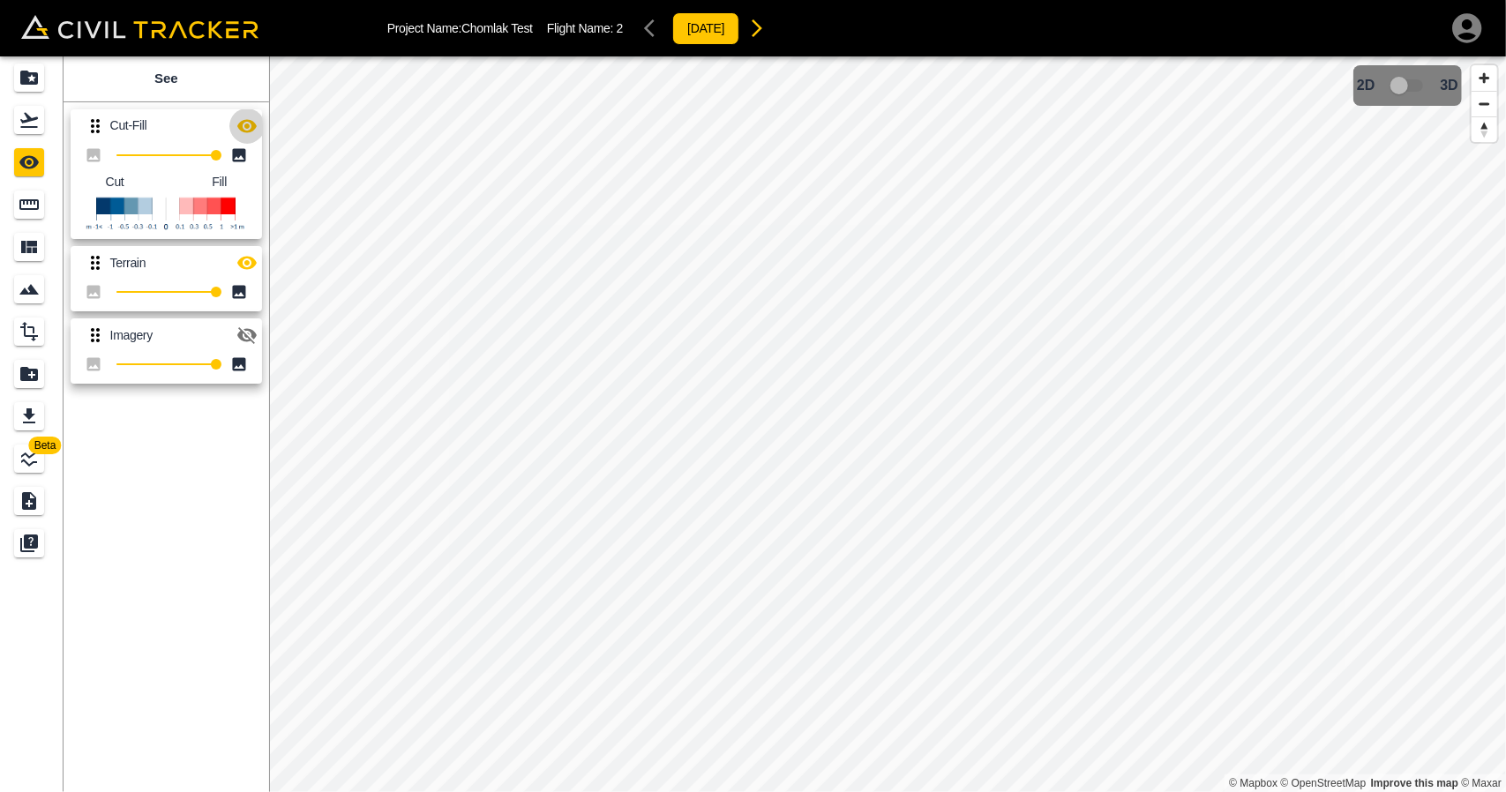
click at [243, 131] on icon "button" at bounding box center [246, 126] width 21 height 21
click at [247, 124] on icon "button" at bounding box center [246, 126] width 21 height 21
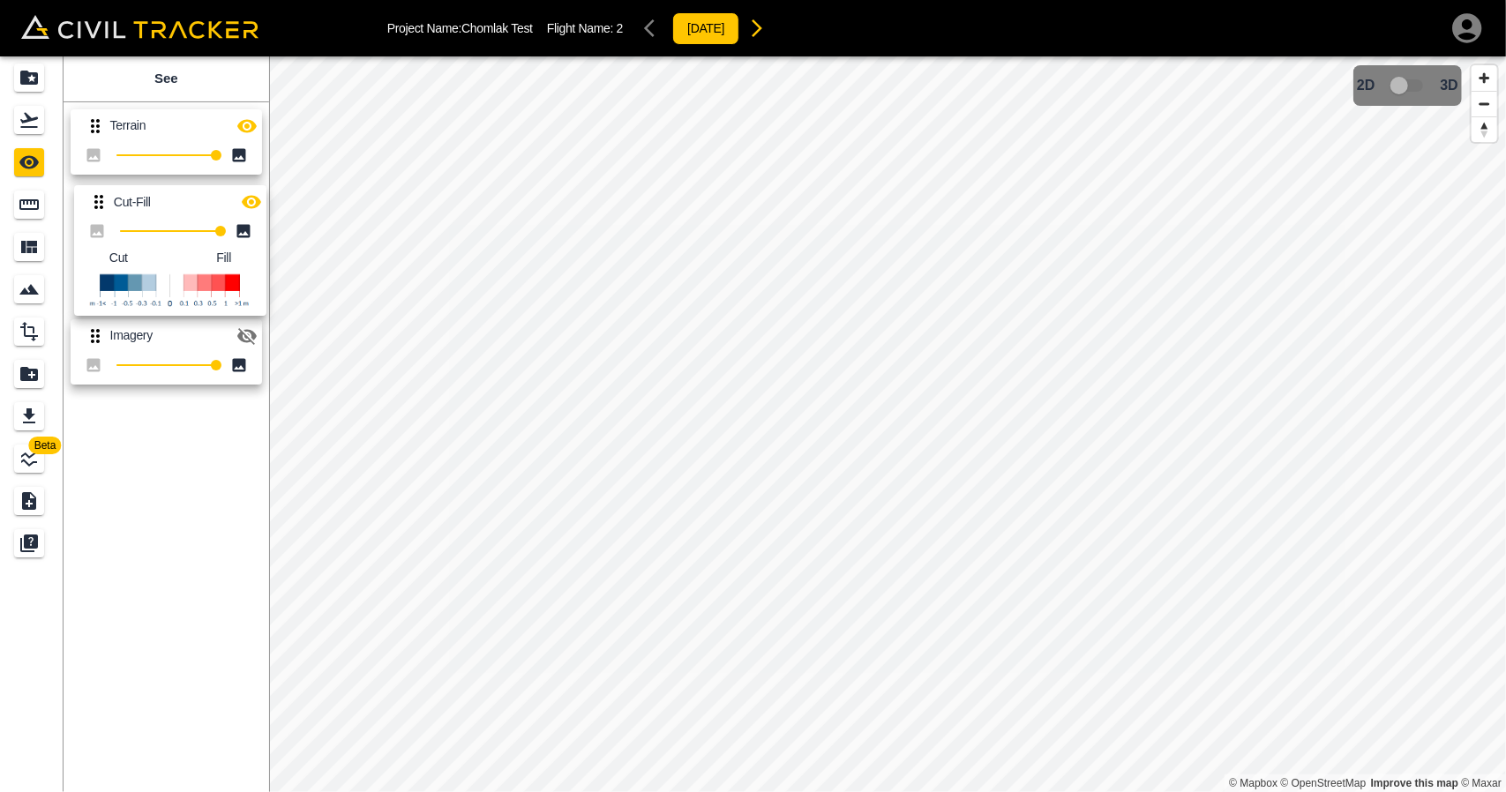
drag, startPoint x: 93, startPoint y: 138, endPoint x: 99, endPoint y: 224, distance: 85.7
click at [99, 223] on div "Cut-Fill 100 Cut Fill Terrain 100 Imagery 100" at bounding box center [162, 243] width 213 height 296
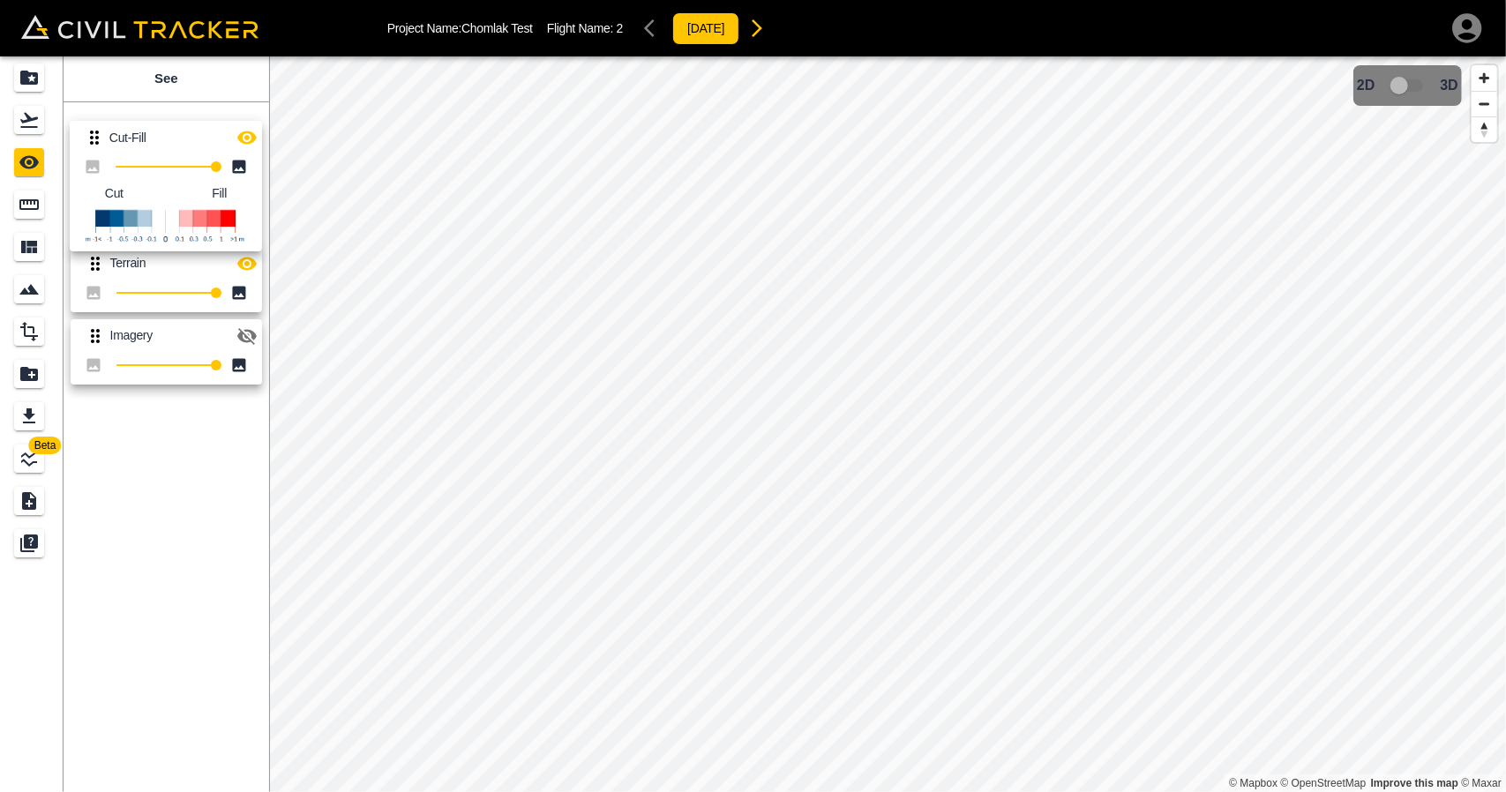
drag, startPoint x: 97, startPoint y: 206, endPoint x: 98, endPoint y: 130, distance: 76.7
click at [98, 130] on div "Terrain 100 Cut-Fill 100 Cut Fill Imagery 100" at bounding box center [162, 243] width 213 height 296
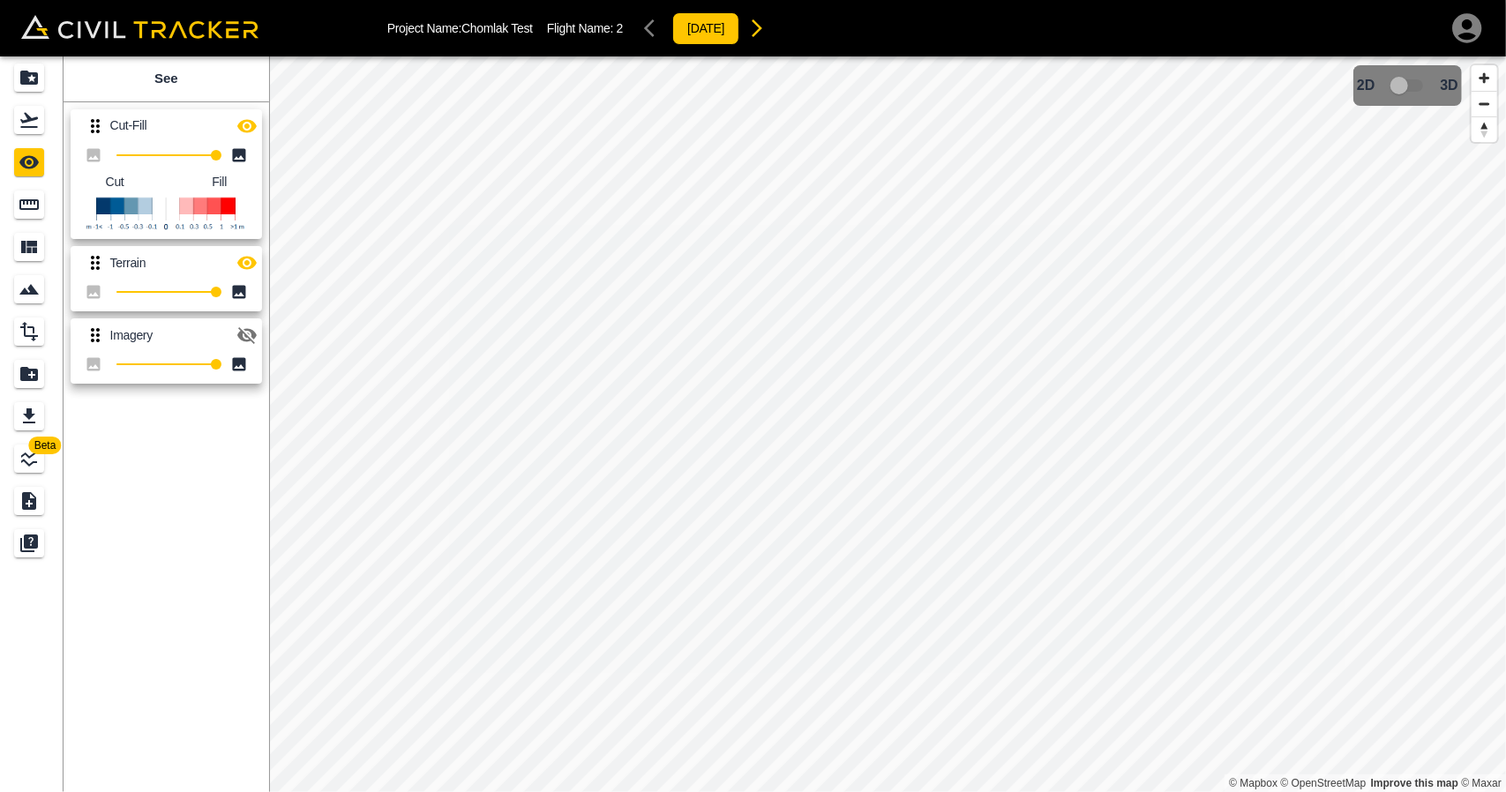
click at [249, 128] on icon "button" at bounding box center [246, 126] width 21 height 21
click at [249, 128] on icon "button" at bounding box center [246, 126] width 19 height 17
type input "31"
drag, startPoint x: 211, startPoint y: 151, endPoint x: 146, endPoint y: 162, distance: 65.4
click at [146, 161] on span "31" at bounding box center [147, 155] width 11 height 11
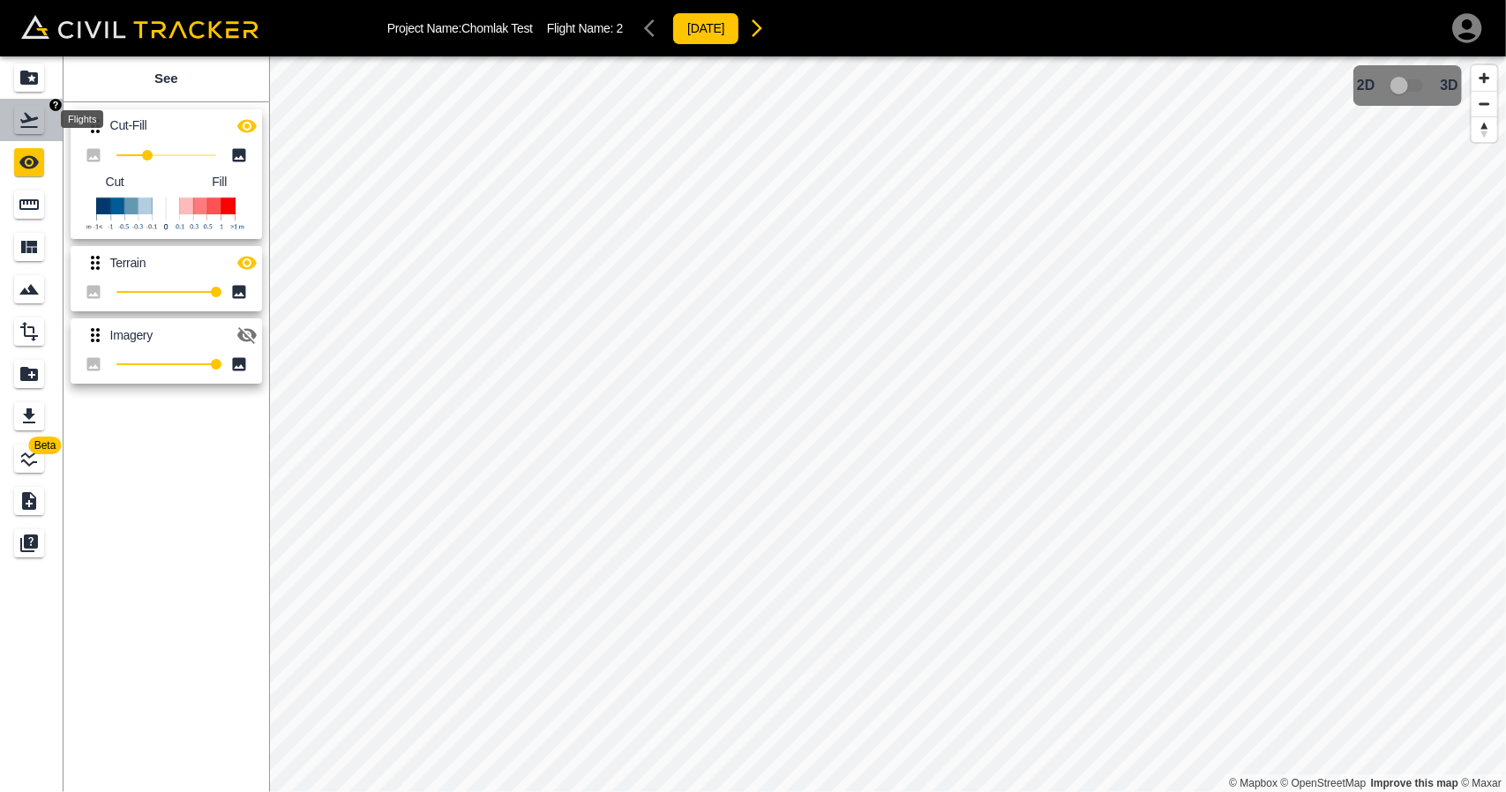
click at [35, 126] on icon "Flights" at bounding box center [29, 120] width 18 height 15
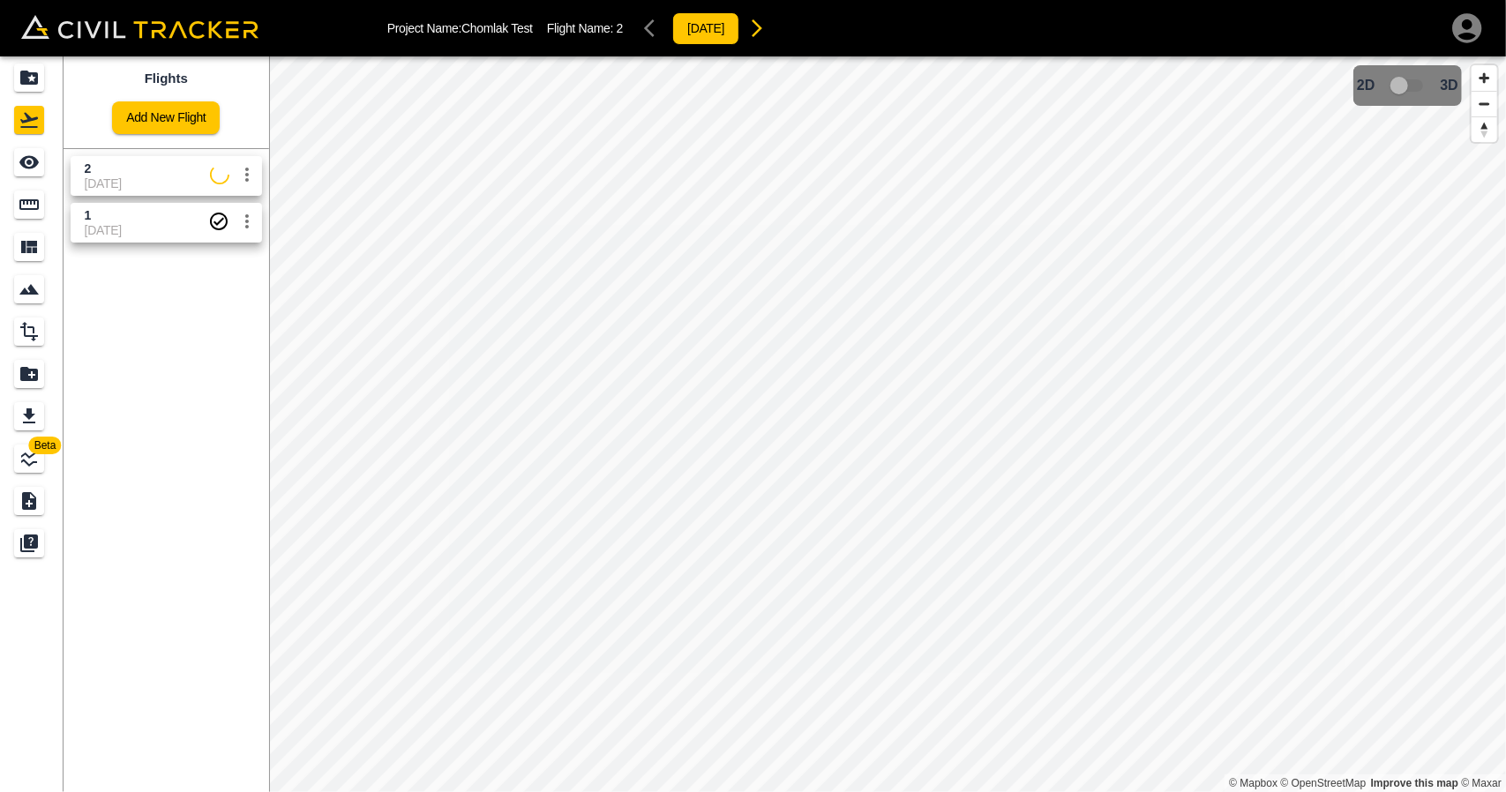
click at [108, 221] on span "1" at bounding box center [146, 215] width 123 height 17
click at [129, 172] on span "2" at bounding box center [147, 169] width 125 height 17
click at [129, 225] on span "[DATE]" at bounding box center [146, 230] width 123 height 14
click at [133, 185] on span "[DATE]" at bounding box center [147, 183] width 125 height 14
click at [43, 180] on link at bounding box center [32, 162] width 64 height 42
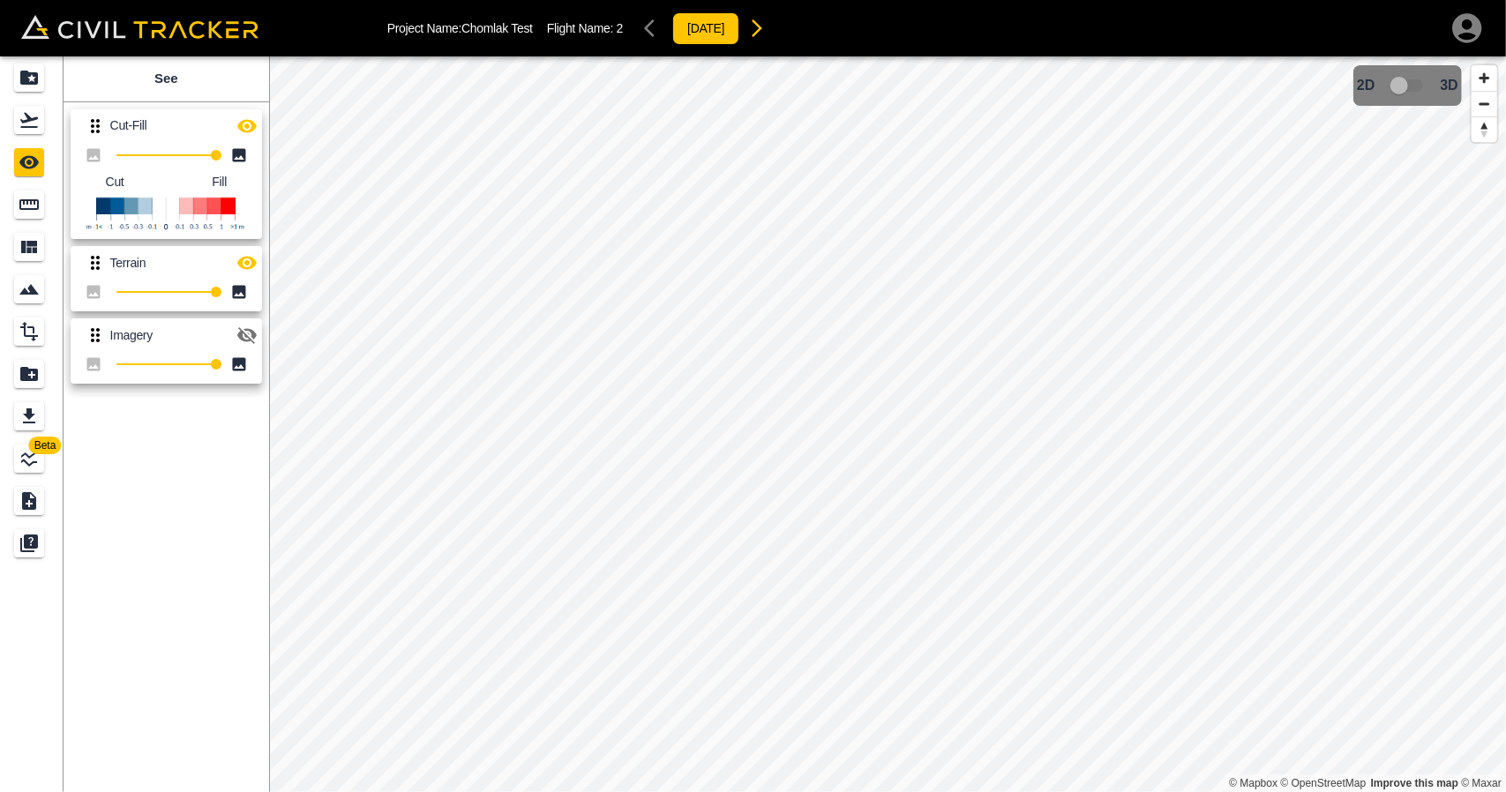
click at [254, 134] on icon "button" at bounding box center [246, 126] width 21 height 21
type input "40"
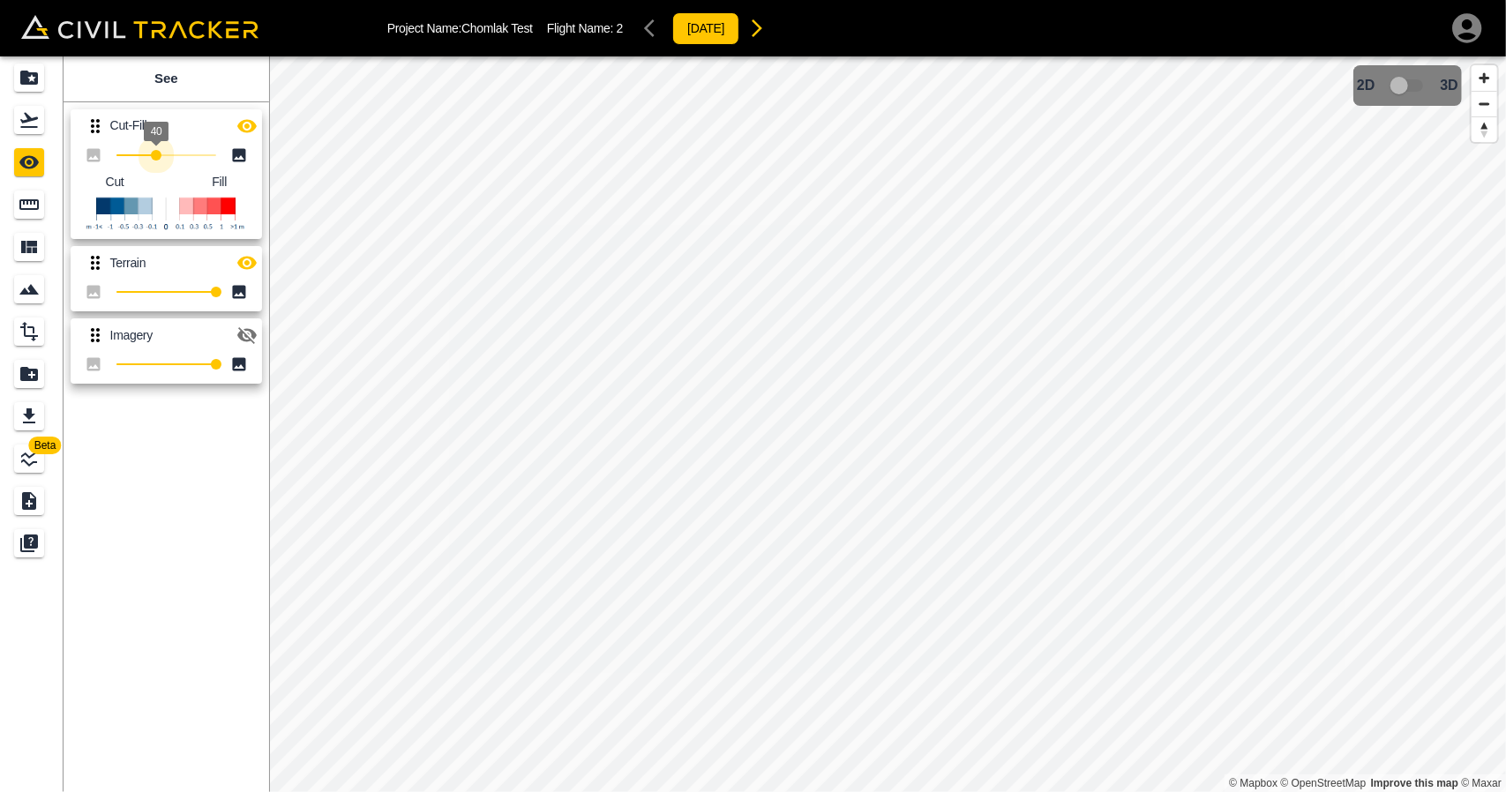
drag, startPoint x: 220, startPoint y: 156, endPoint x: 156, endPoint y: 170, distance: 65.0
click at [156, 161] on span "40" at bounding box center [156, 155] width 11 height 11
click at [39, 131] on div "Flights" at bounding box center [29, 120] width 30 height 28
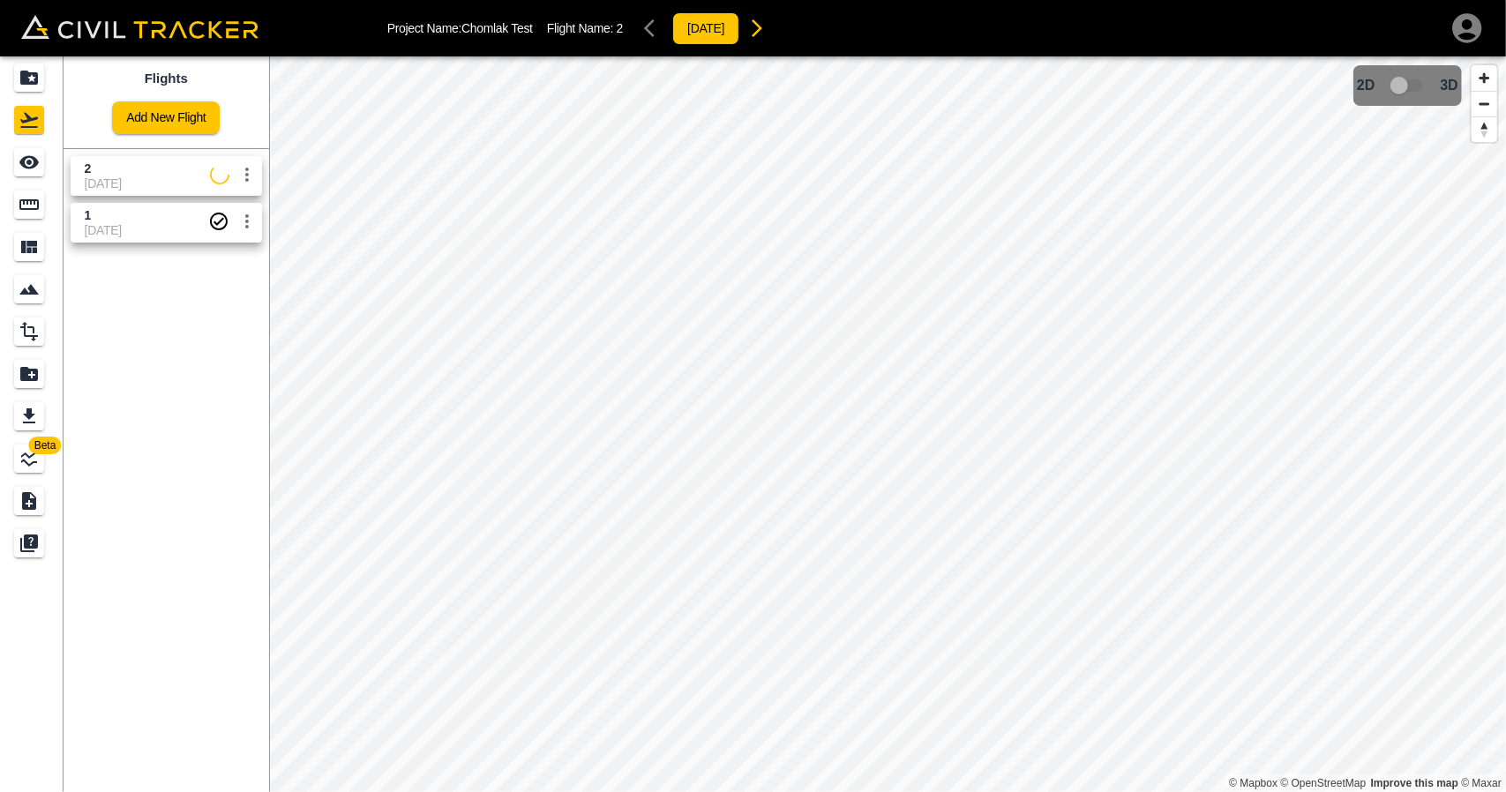
click at [115, 220] on span "1" at bounding box center [146, 215] width 123 height 17
click at [113, 168] on span "2" at bounding box center [147, 169] width 125 height 17
click at [43, 167] on div "See" at bounding box center [29, 162] width 30 height 28
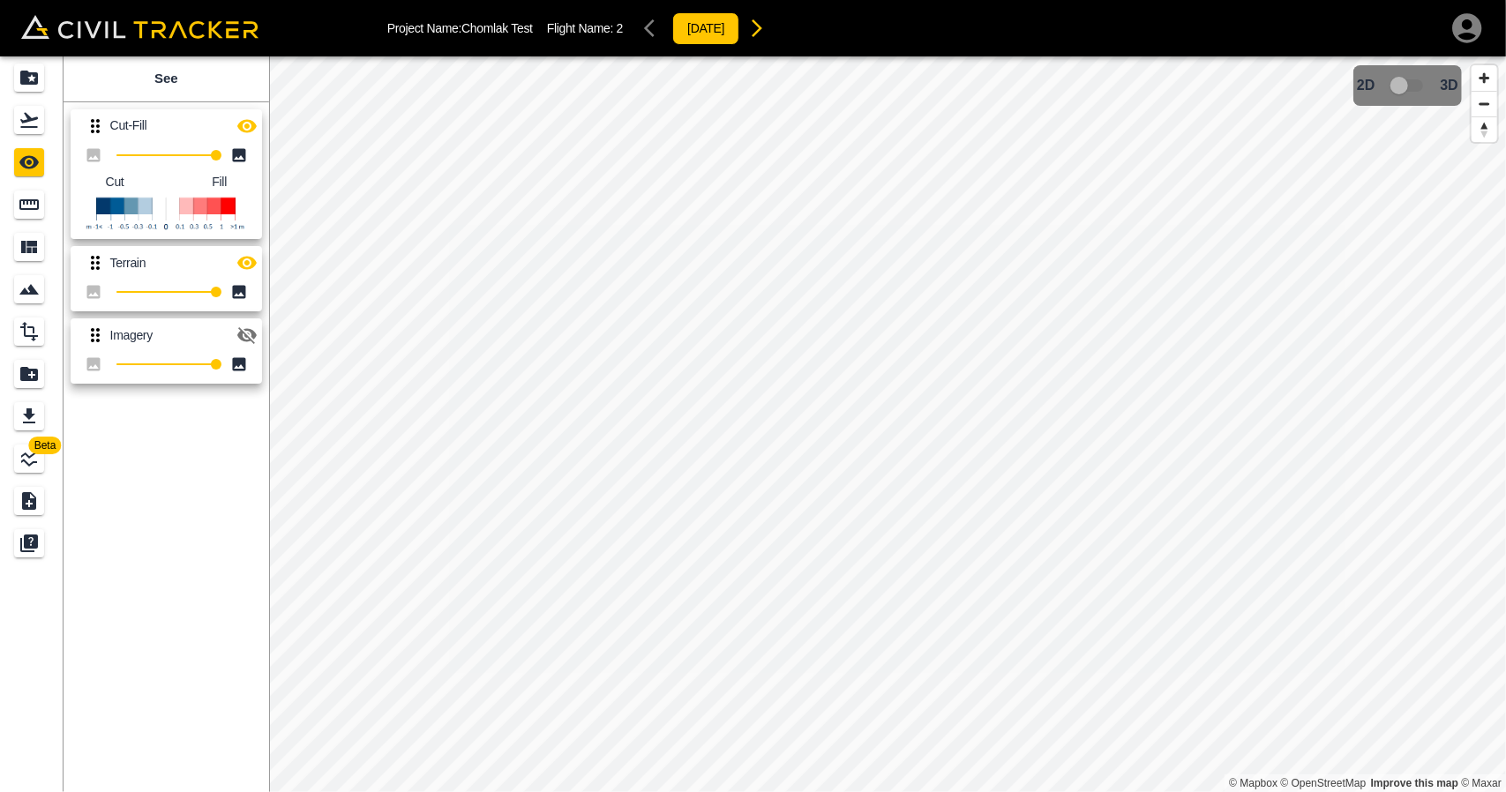
click at [240, 125] on icon "button" at bounding box center [246, 125] width 19 height 13
click at [240, 125] on icon "button" at bounding box center [246, 126] width 19 height 17
click at [34, 120] on icon "Flights" at bounding box center [29, 120] width 18 height 15
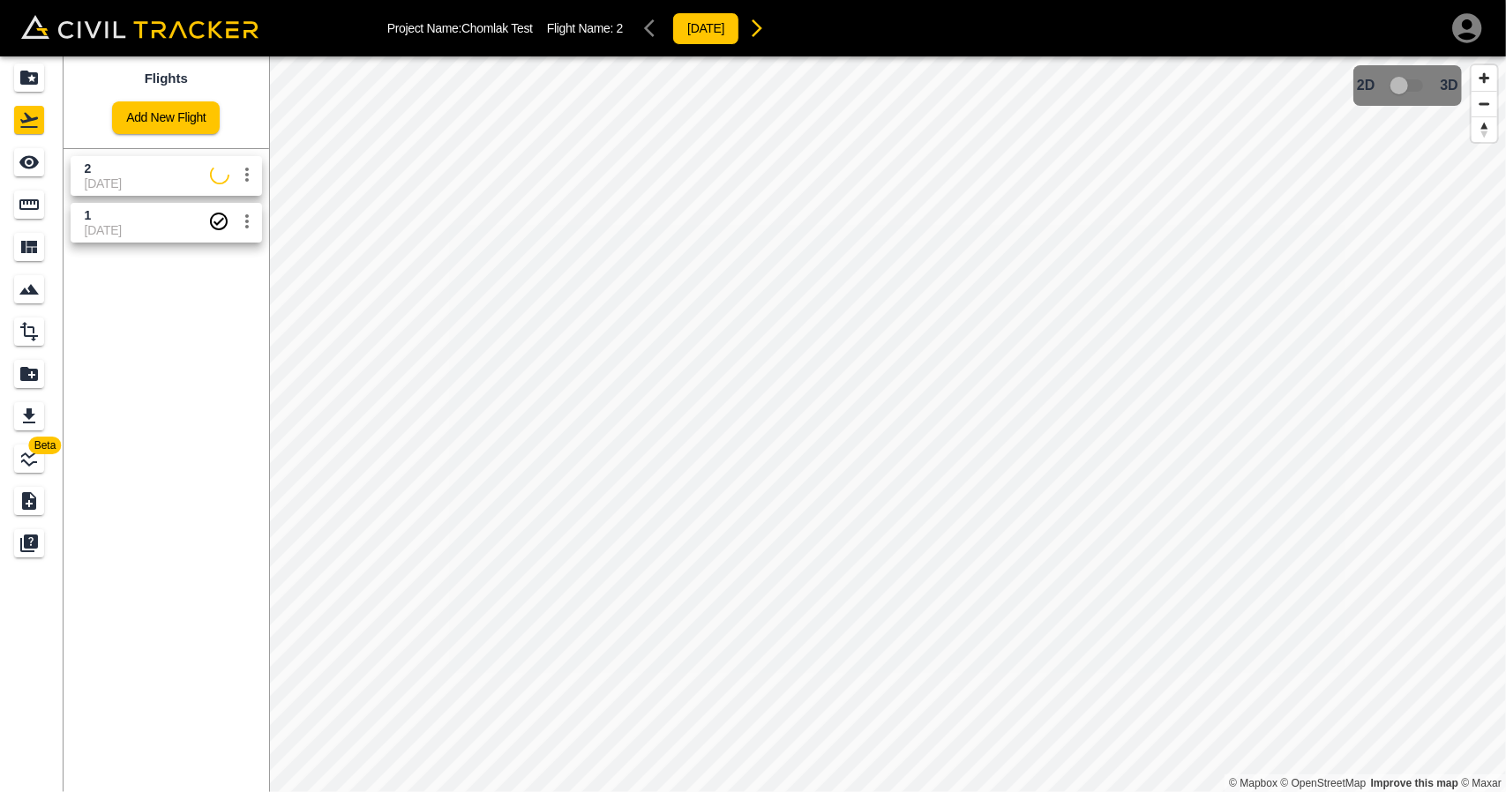
click at [117, 218] on span "1" at bounding box center [146, 215] width 123 height 17
click at [121, 177] on span "[DATE]" at bounding box center [147, 183] width 125 height 14
click at [118, 227] on span "[DATE]" at bounding box center [146, 230] width 123 height 14
click at [139, 174] on span "2" at bounding box center [147, 169] width 125 height 17
click at [116, 220] on span "1" at bounding box center [146, 215] width 123 height 17
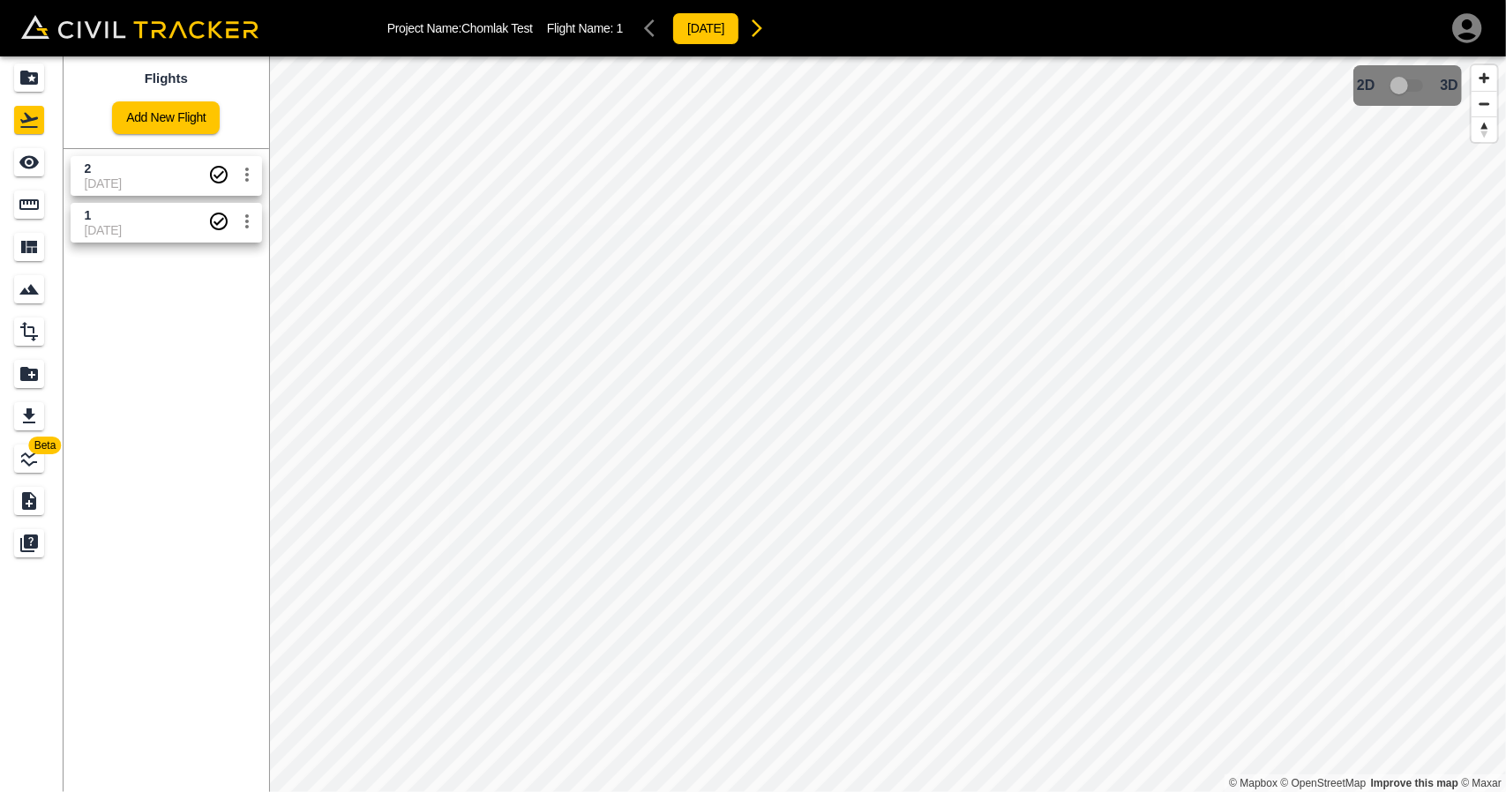
click at [150, 183] on span "[DATE]" at bounding box center [146, 183] width 123 height 14
click at [145, 224] on span "[DATE]" at bounding box center [146, 230] width 123 height 14
click at [136, 182] on span "[DATE]" at bounding box center [146, 183] width 123 height 14
click at [104, 177] on span "[DATE]" at bounding box center [146, 183] width 123 height 14
click at [32, 172] on div "See" at bounding box center [29, 162] width 30 height 28
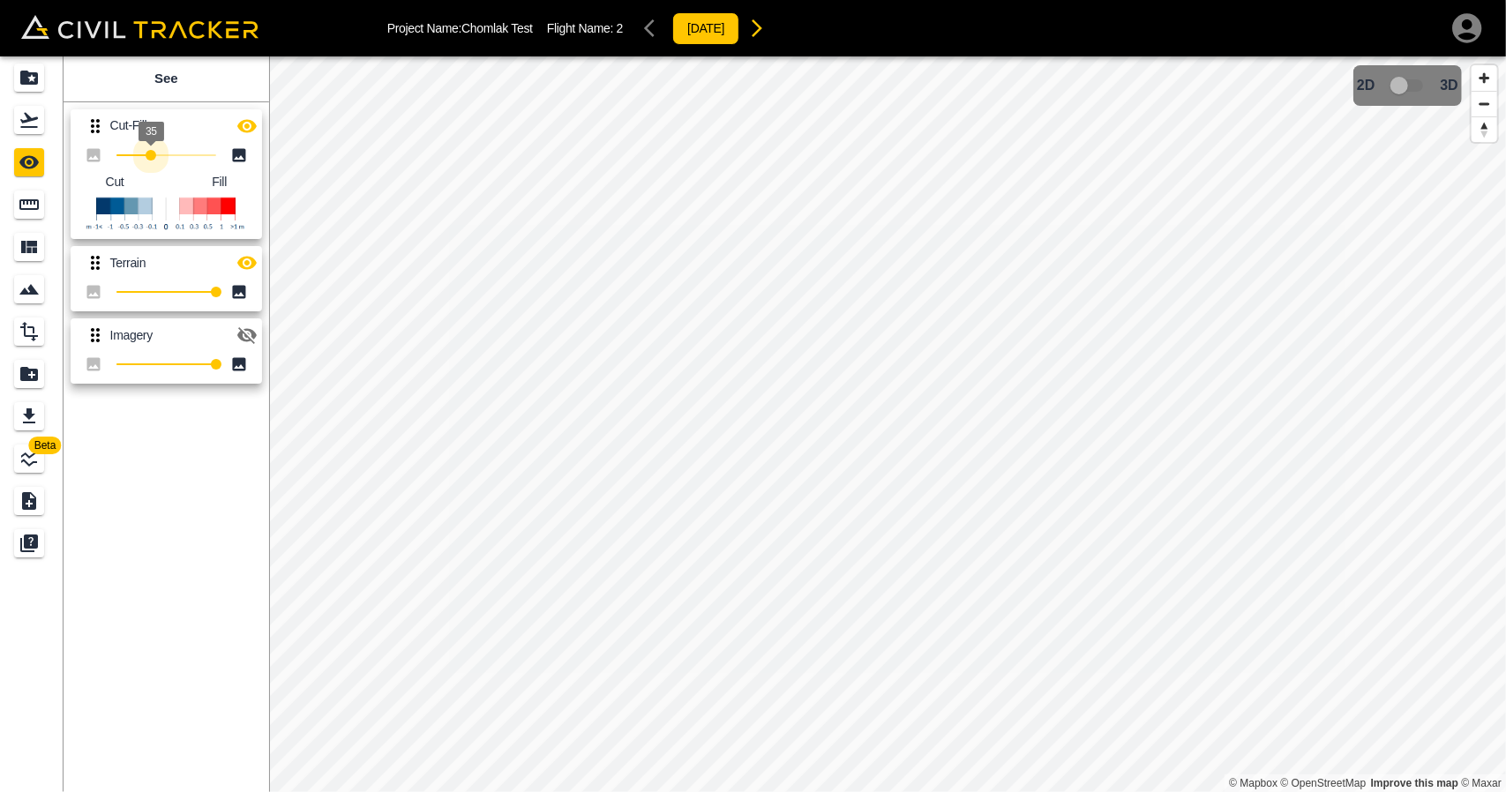
drag, startPoint x: 216, startPoint y: 162, endPoint x: 49, endPoint y: 185, distance: 168.3
click at [147, 186] on div "35 Cut Fill" at bounding box center [166, 191] width 191 height 97
type input "32"
drag, startPoint x: 30, startPoint y: 134, endPoint x: 61, endPoint y: 188, distance: 62.0
click at [30, 133] on link at bounding box center [32, 120] width 64 height 42
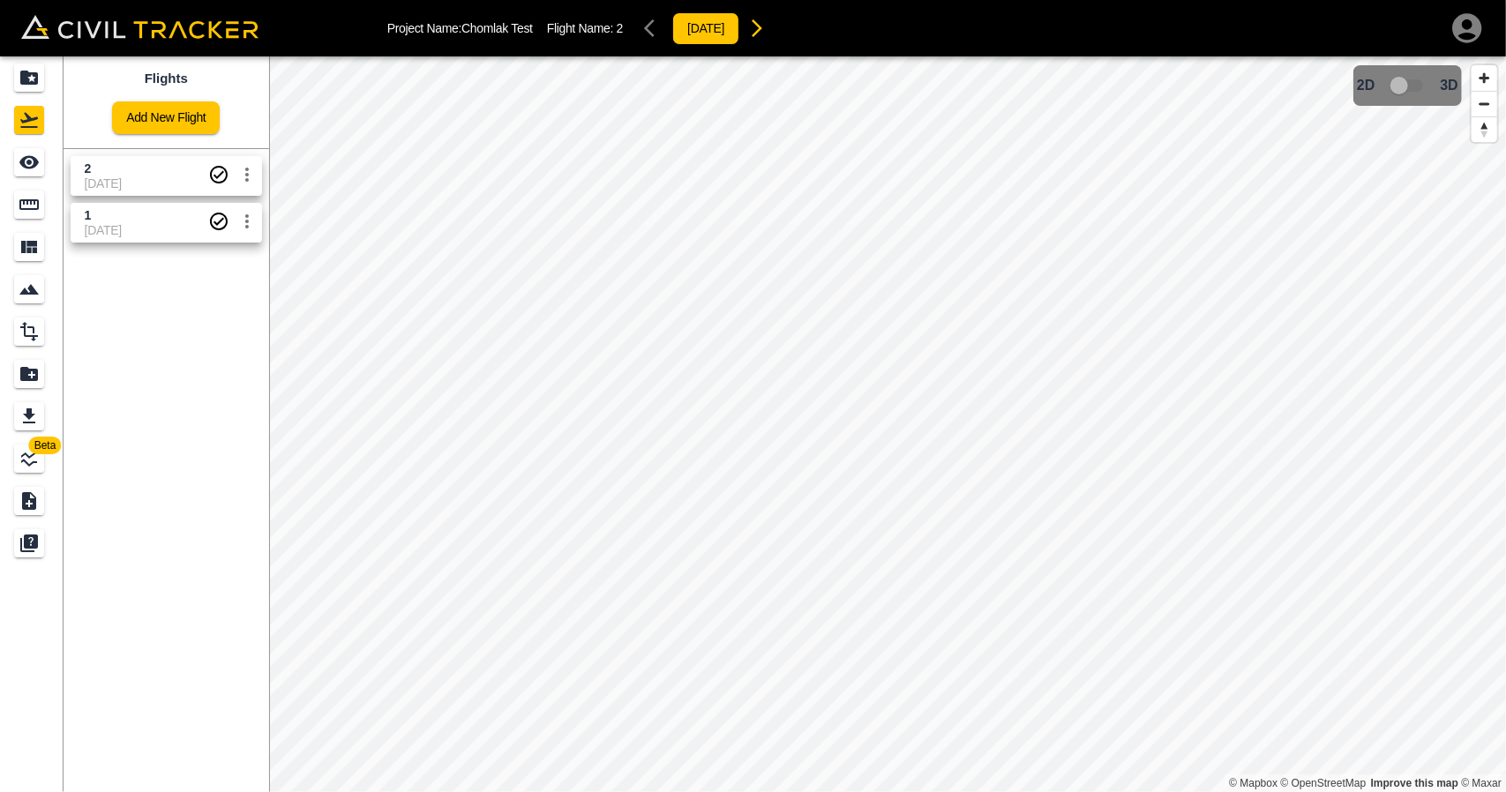
drag, startPoint x: 127, startPoint y: 228, endPoint x: 37, endPoint y: 209, distance: 92.0
click at [127, 228] on span "[DATE]" at bounding box center [146, 230] width 123 height 14
click at [42, 178] on link at bounding box center [32, 162] width 64 height 42
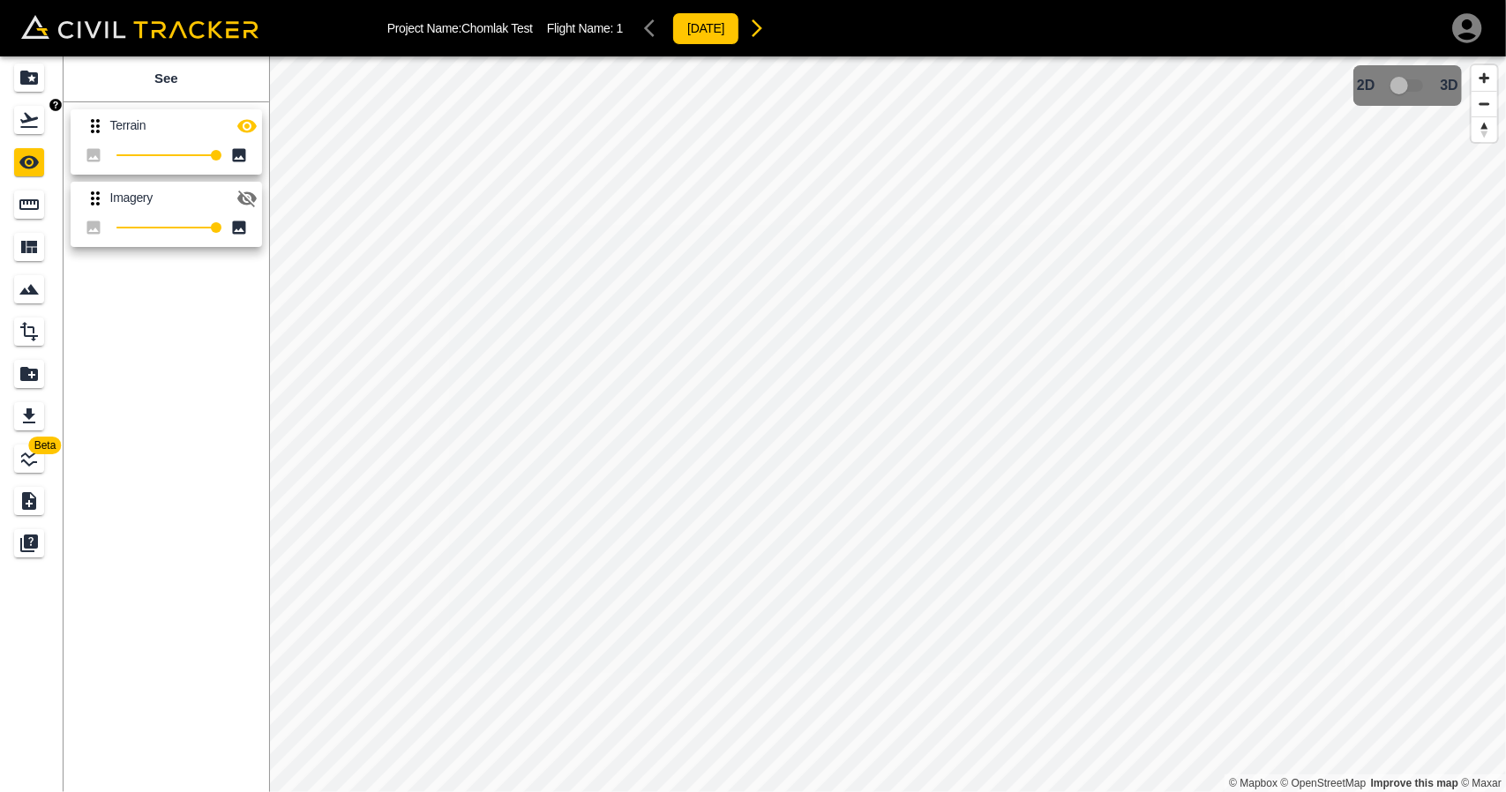
click at [34, 128] on icon "Flights" at bounding box center [29, 119] width 21 height 21
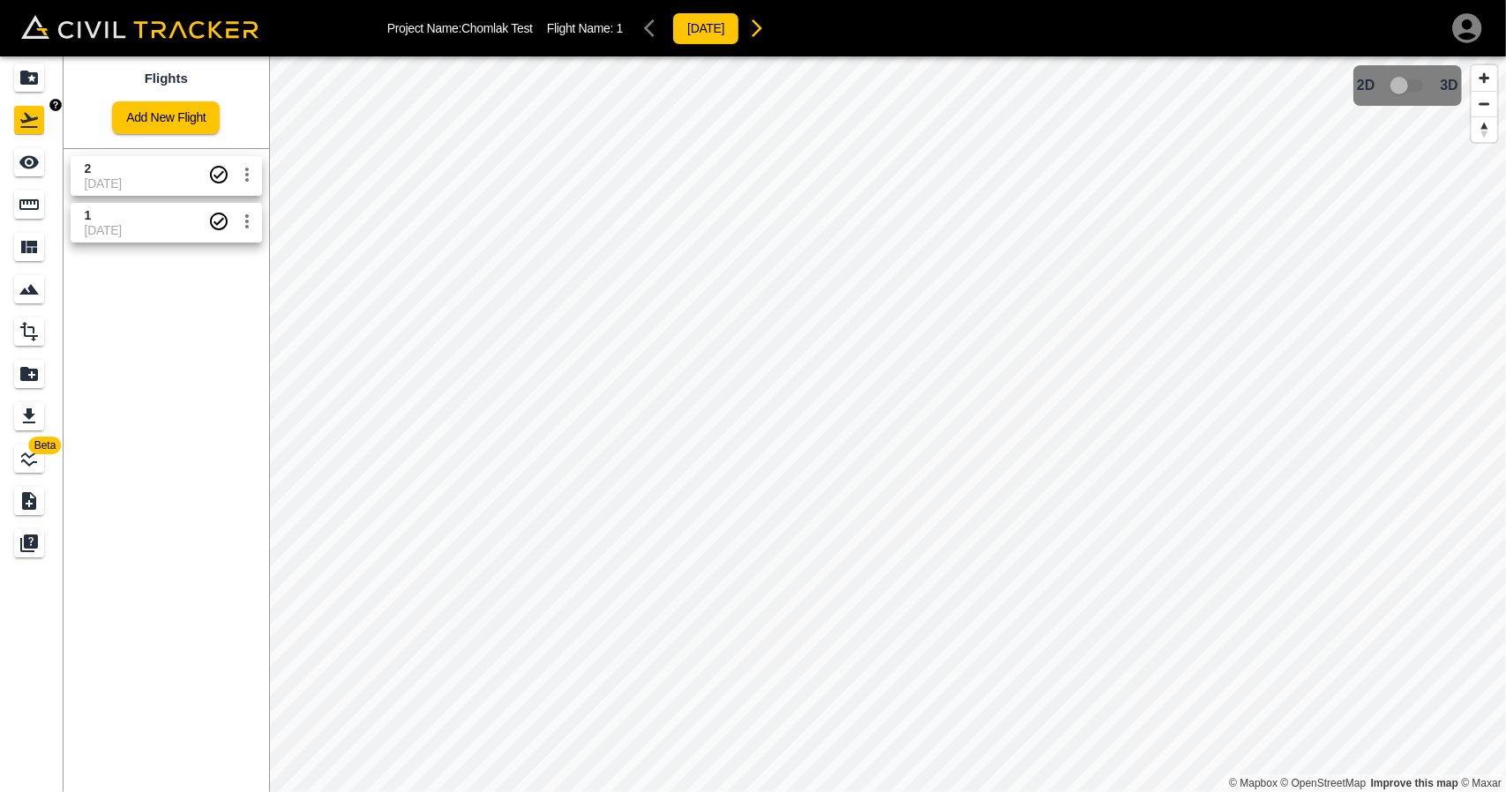
click at [33, 70] on icon "Projects" at bounding box center [29, 77] width 21 height 21
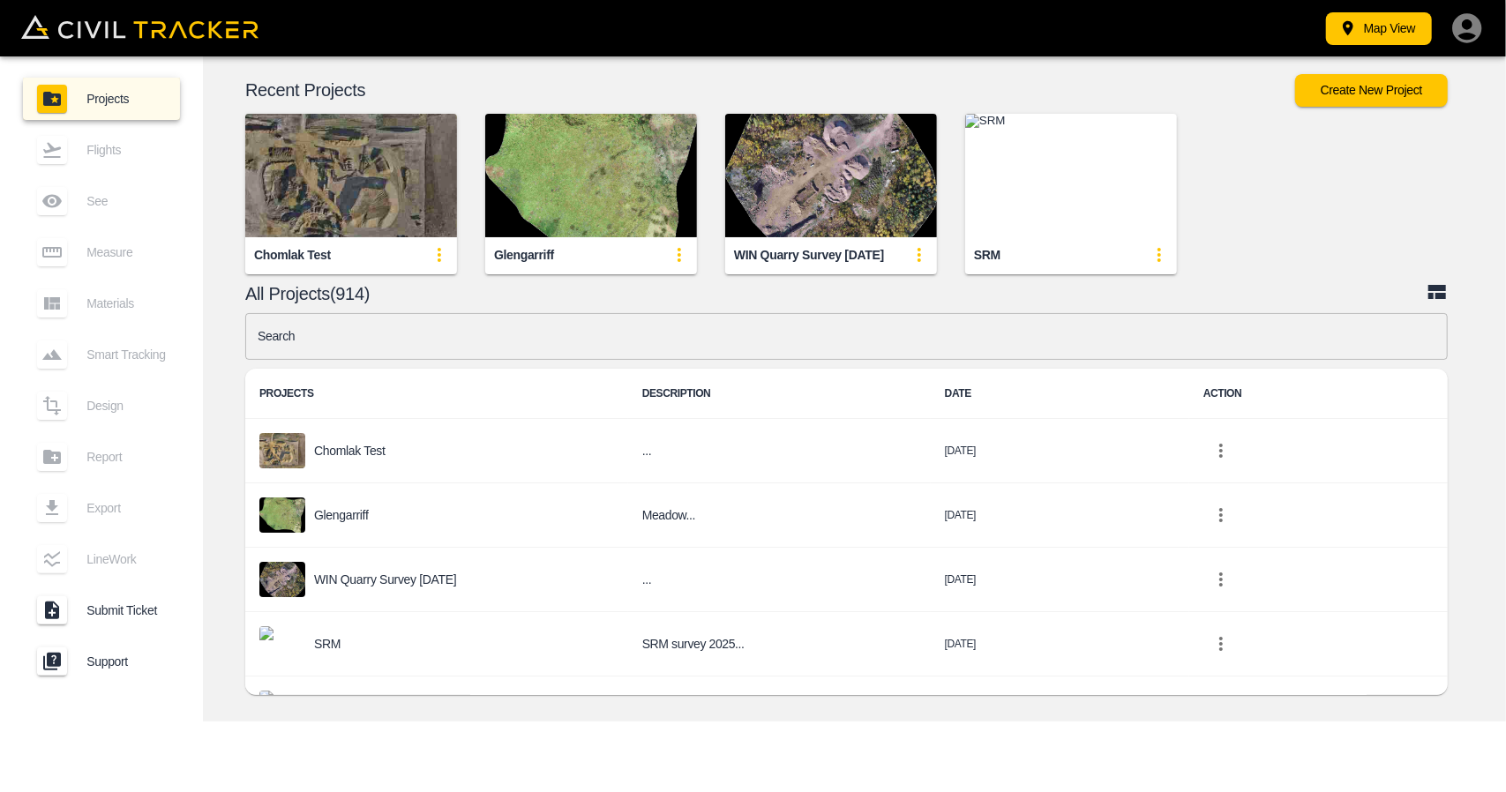
click at [320, 201] on img "button" at bounding box center [351, 175] width 212 height 123
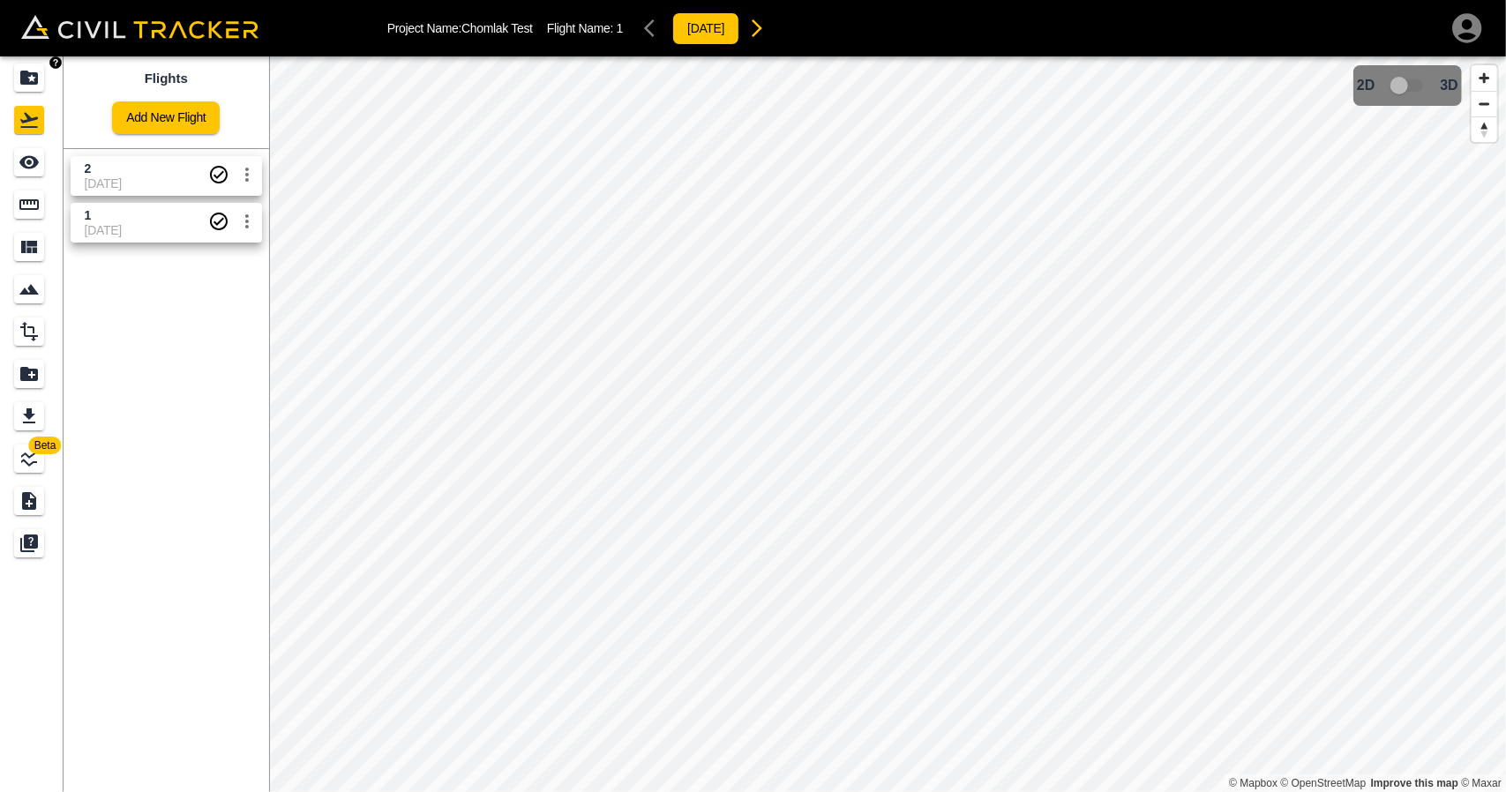
click at [32, 75] on icon "Projects" at bounding box center [29, 78] width 18 height 14
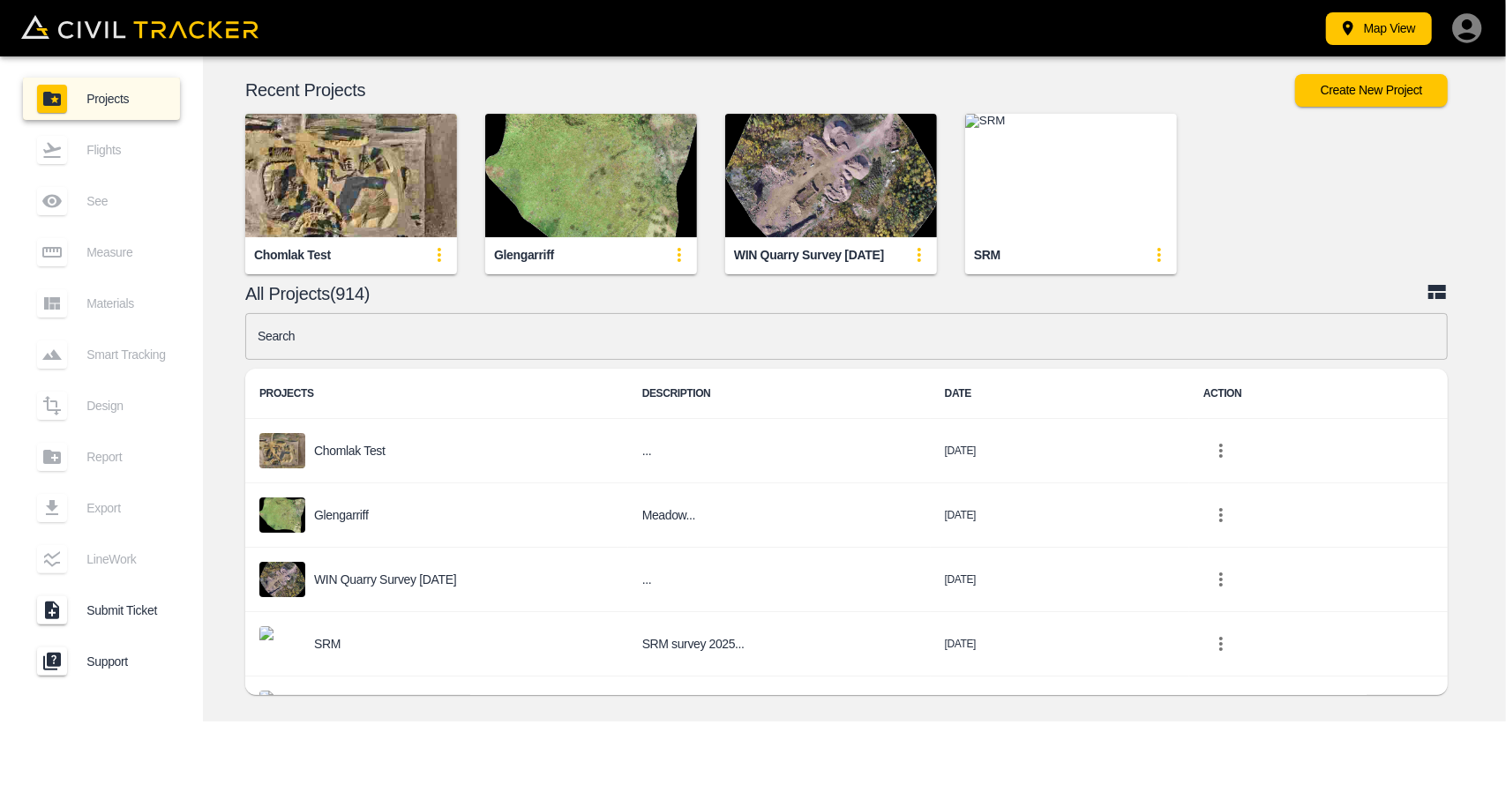
click at [454, 334] on input "text" at bounding box center [846, 336] width 1202 height 47
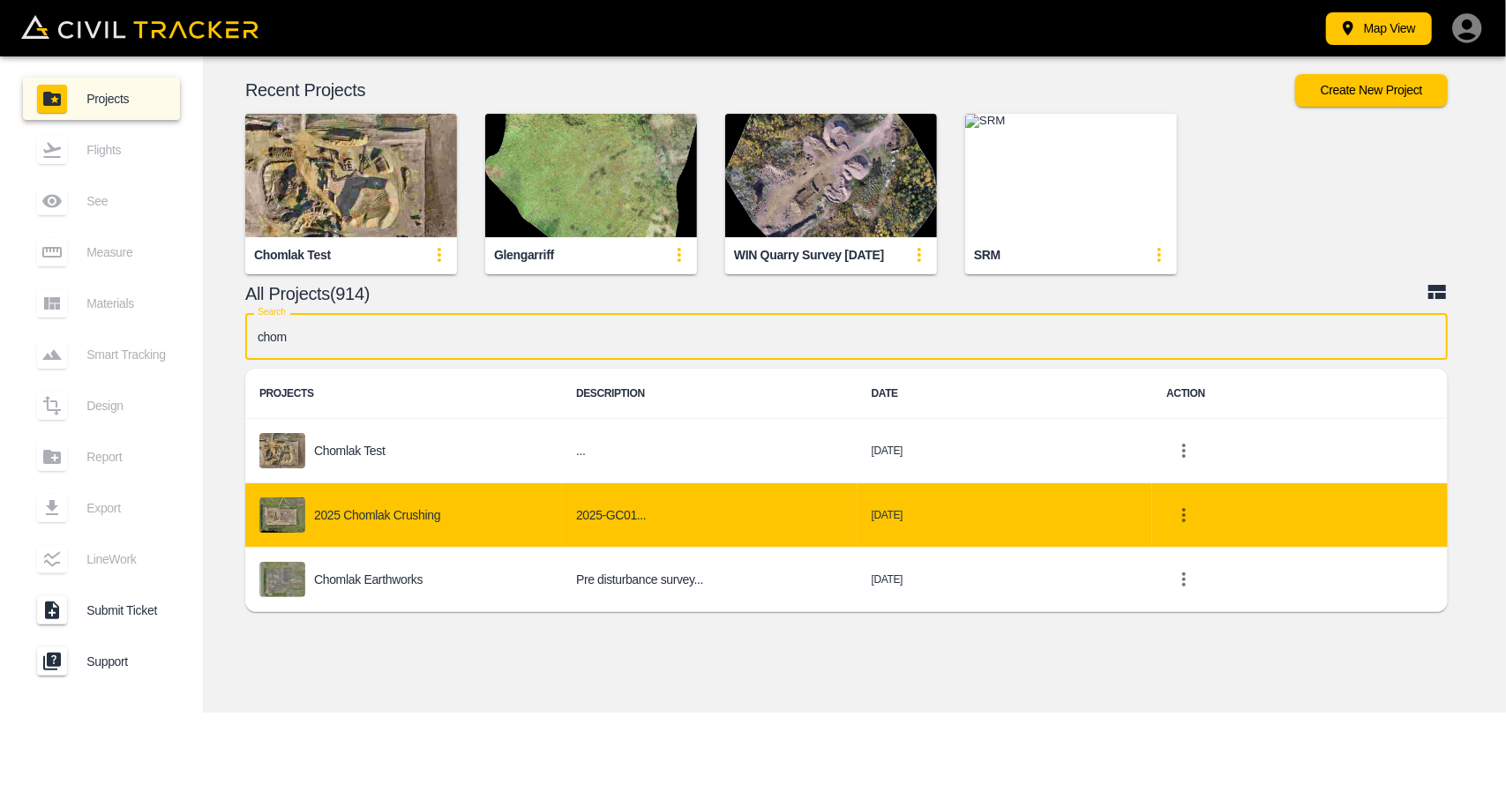
type input "chom"
click at [453, 531] on td "2025 Chomlak Crushing" at bounding box center [403, 515] width 317 height 64
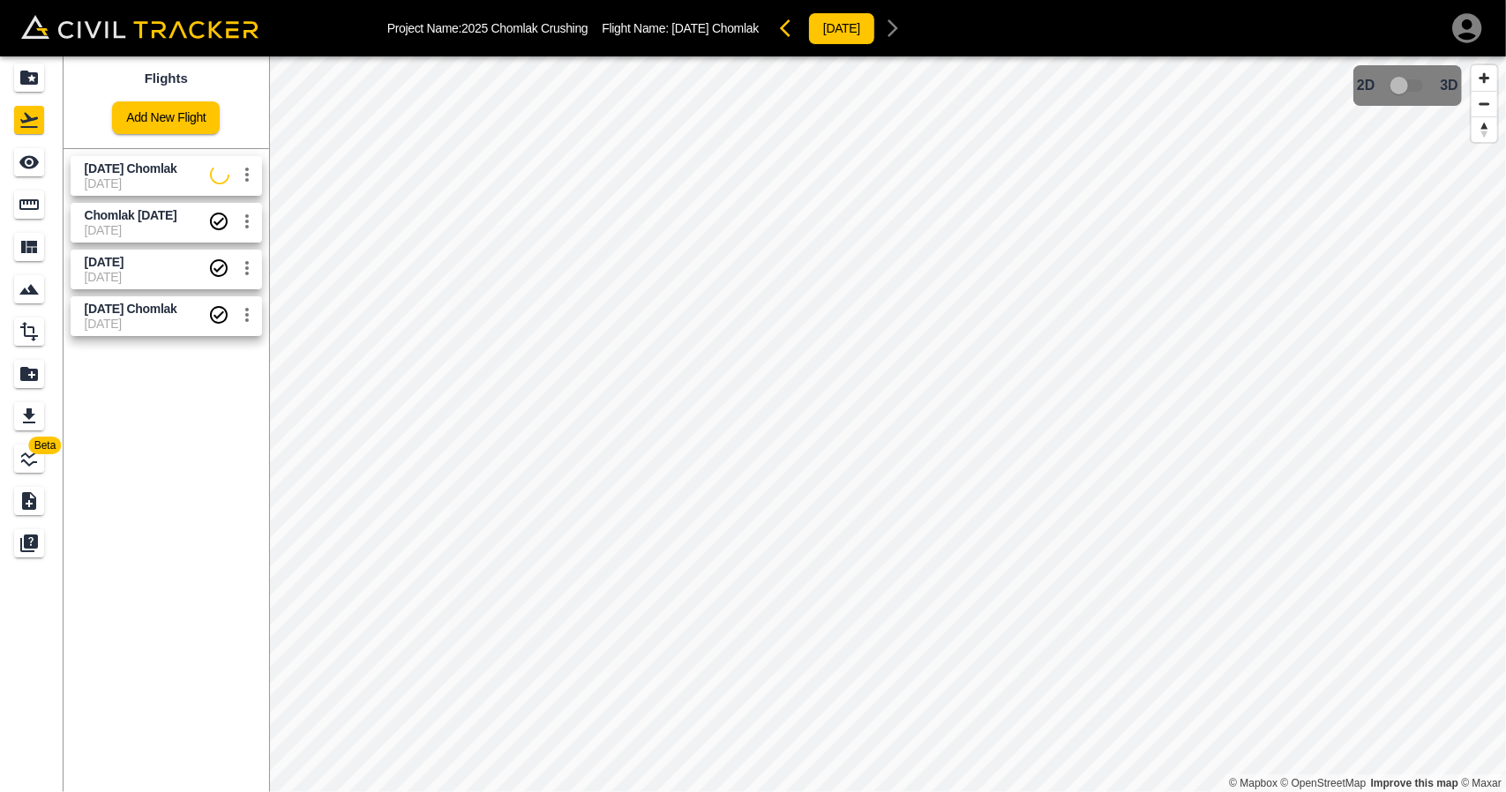
click at [127, 170] on span "[DATE] Chomlak" at bounding box center [131, 168] width 93 height 14
click at [16, 160] on div "See" at bounding box center [29, 162] width 30 height 28
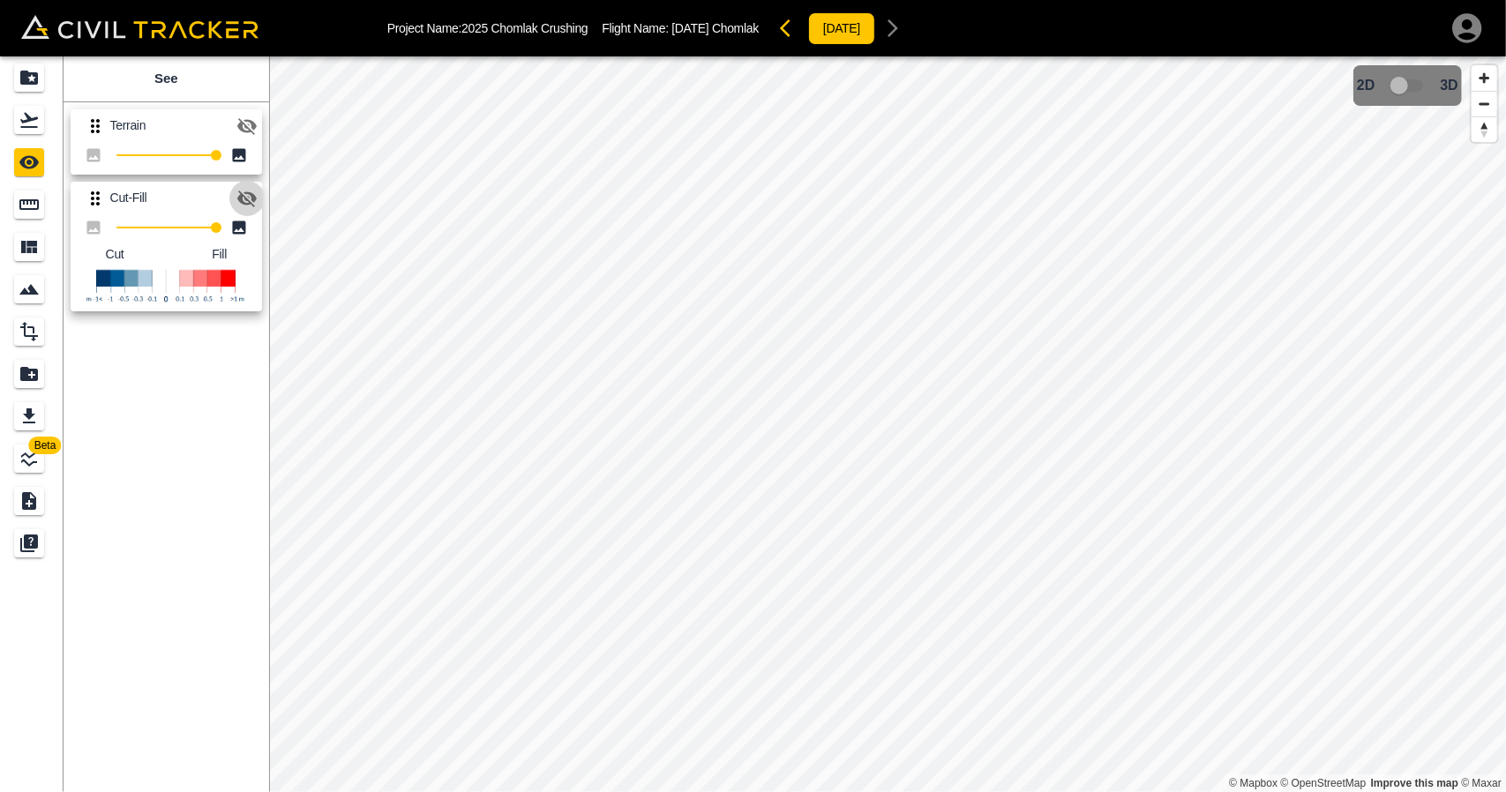
click at [259, 195] on button "button" at bounding box center [246, 198] width 35 height 35
click at [43, 117] on div "Flights" at bounding box center [29, 120] width 30 height 28
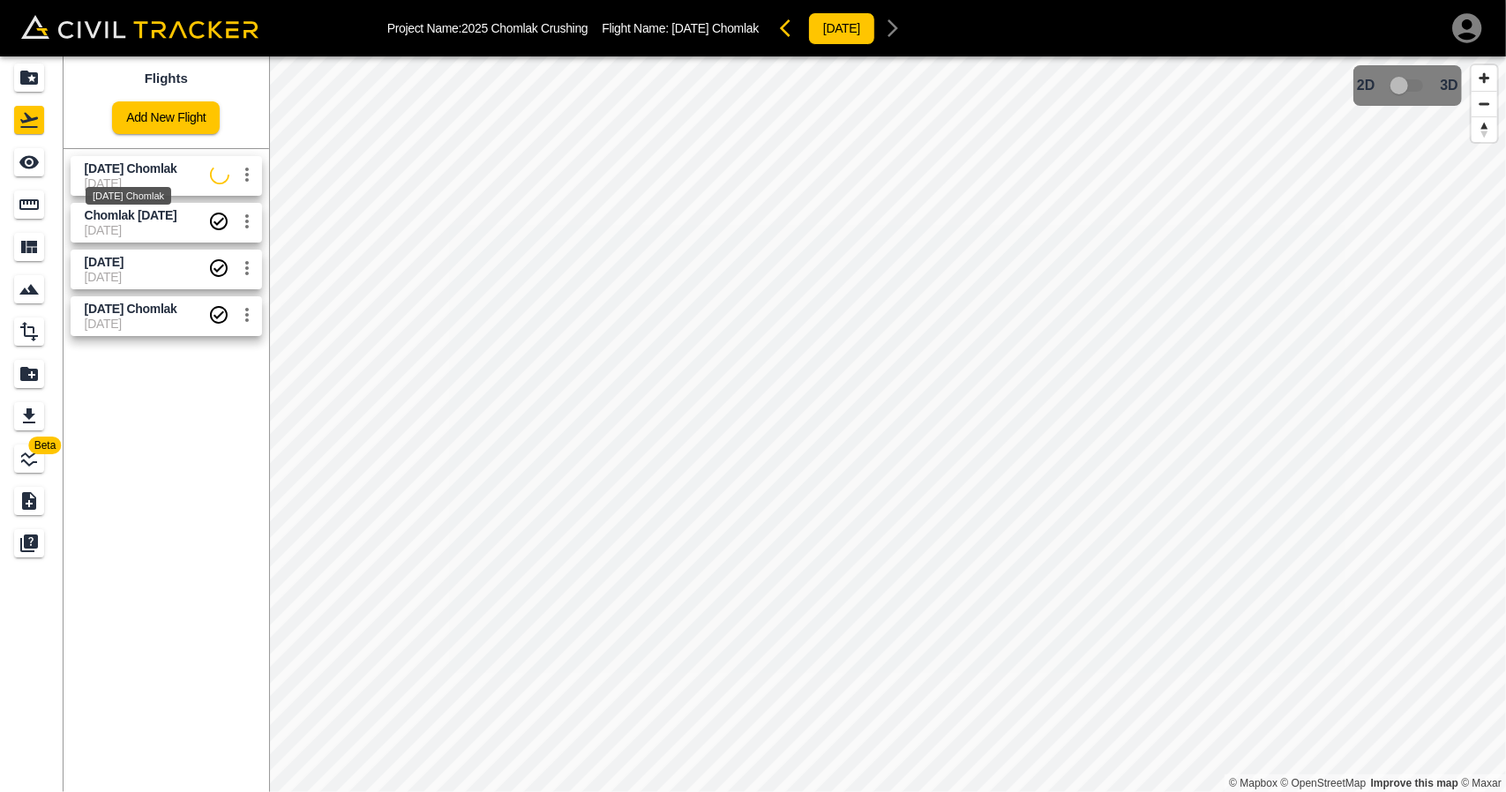
click at [130, 175] on div "[DATE] Chomlak" at bounding box center [128, 191] width 89 height 32
click at [29, 173] on div "See" at bounding box center [29, 162] width 30 height 28
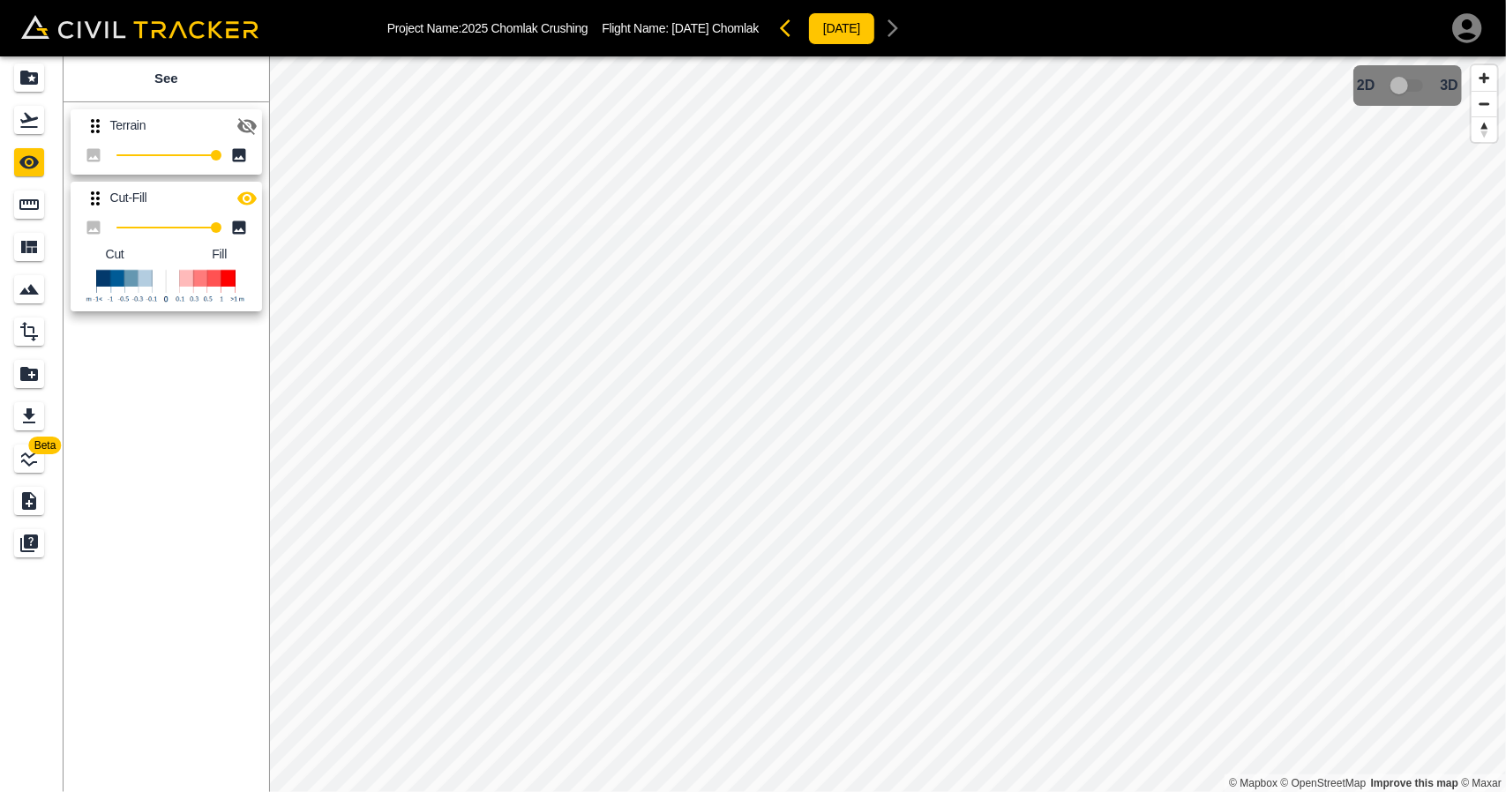
click at [253, 131] on icon "button" at bounding box center [246, 126] width 21 height 21
click at [243, 124] on icon "button" at bounding box center [246, 126] width 21 height 21
click at [243, 123] on icon "button" at bounding box center [246, 126] width 19 height 17
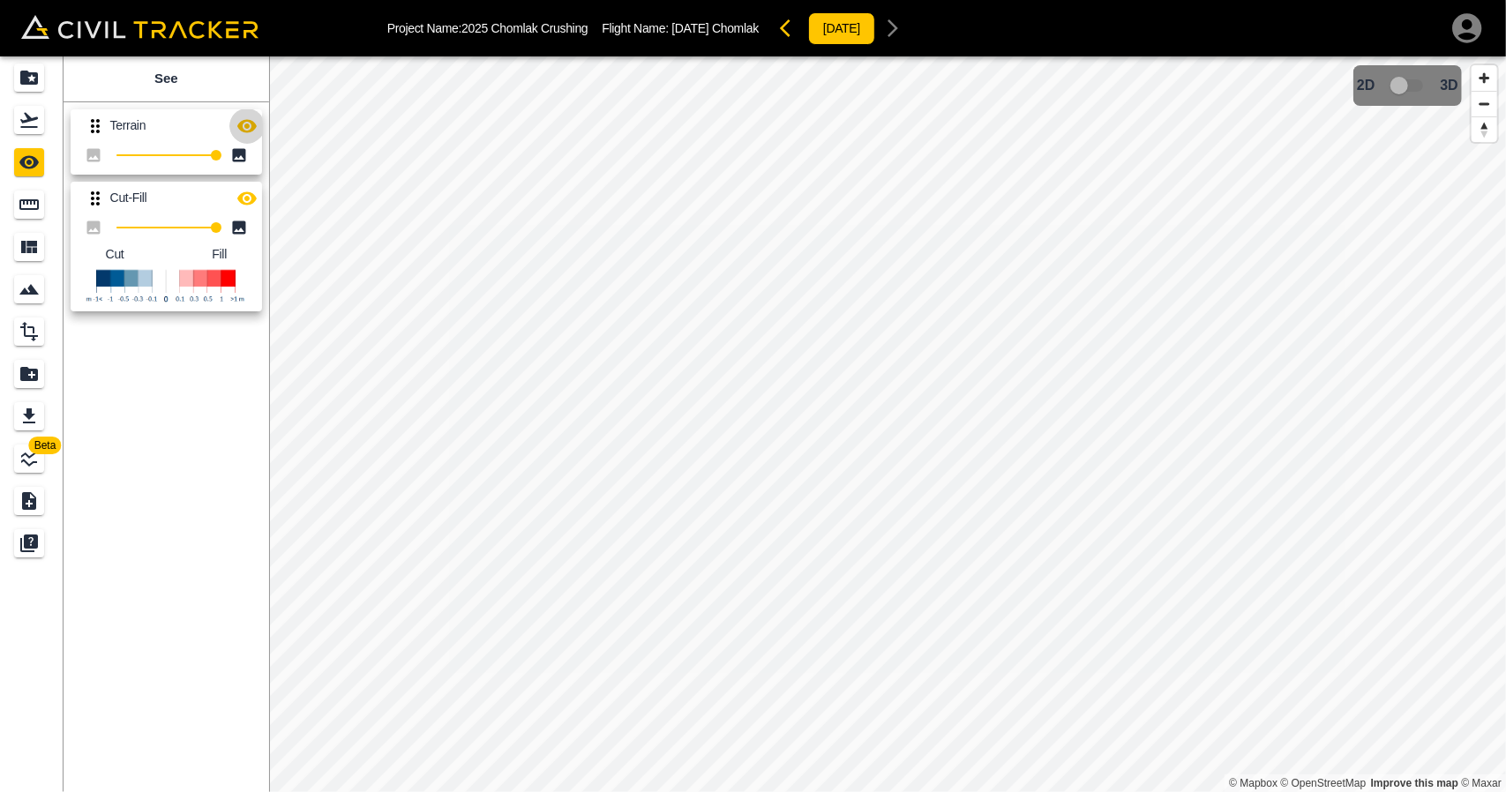
click at [243, 123] on icon "button" at bounding box center [246, 126] width 21 height 21
click at [243, 123] on icon "button" at bounding box center [246, 126] width 19 height 17
click at [16, 124] on div "Flights" at bounding box center [29, 120] width 30 height 28
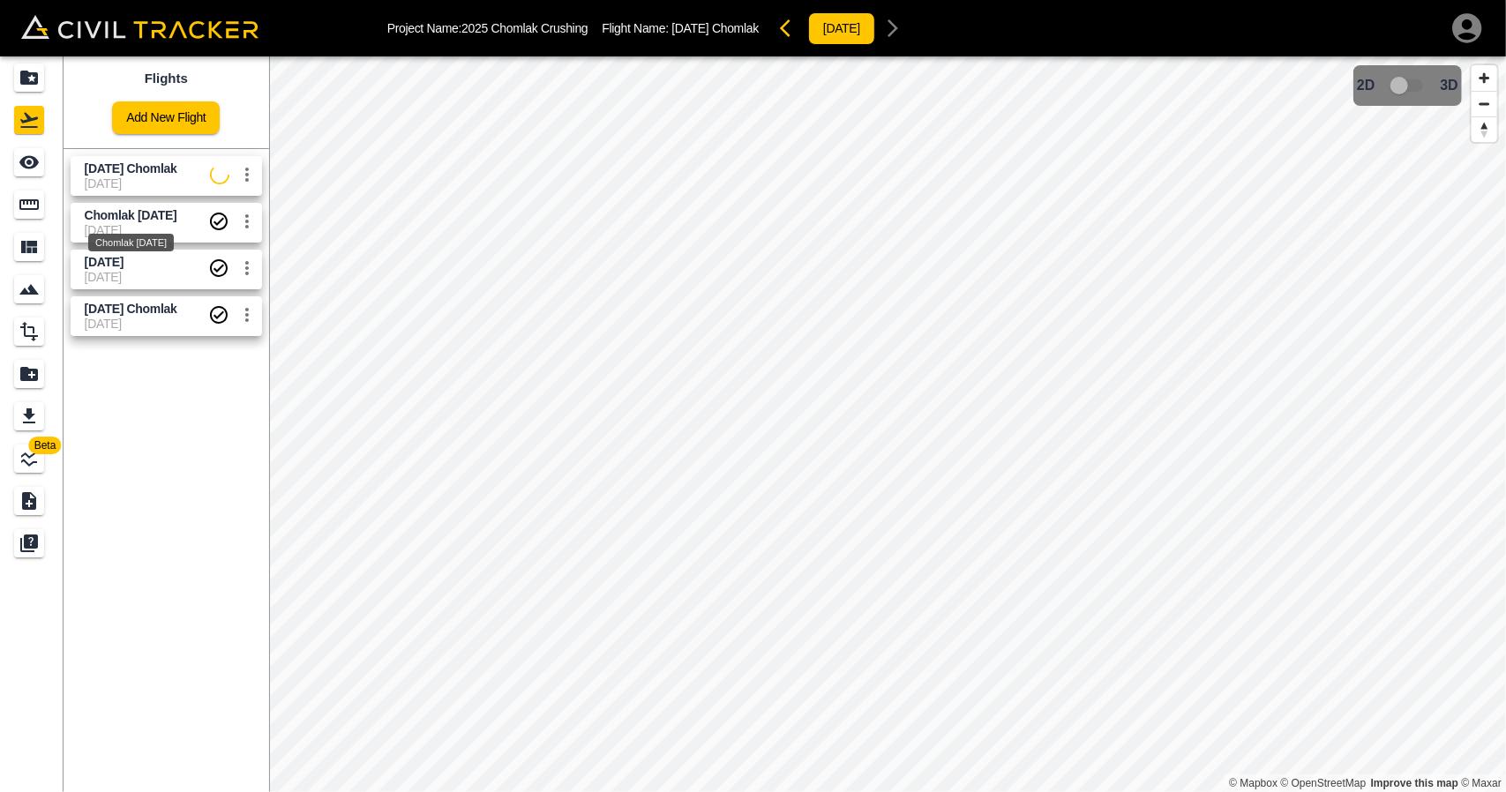
click at [95, 218] on span "Chomlak [DATE]" at bounding box center [131, 215] width 93 height 14
click at [32, 166] on icon "See" at bounding box center [29, 162] width 21 height 21
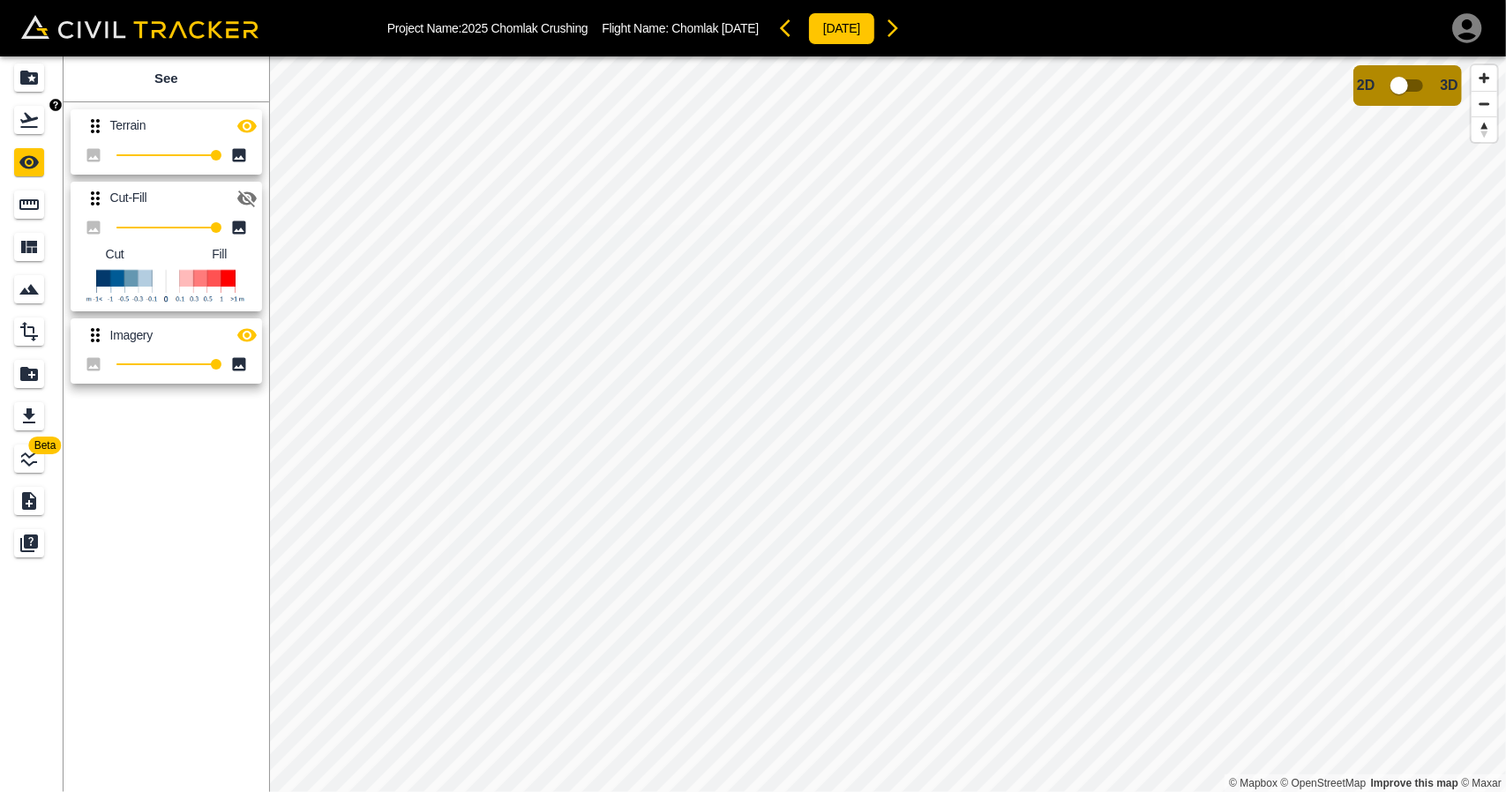
click at [26, 125] on icon "Flights" at bounding box center [29, 119] width 21 height 21
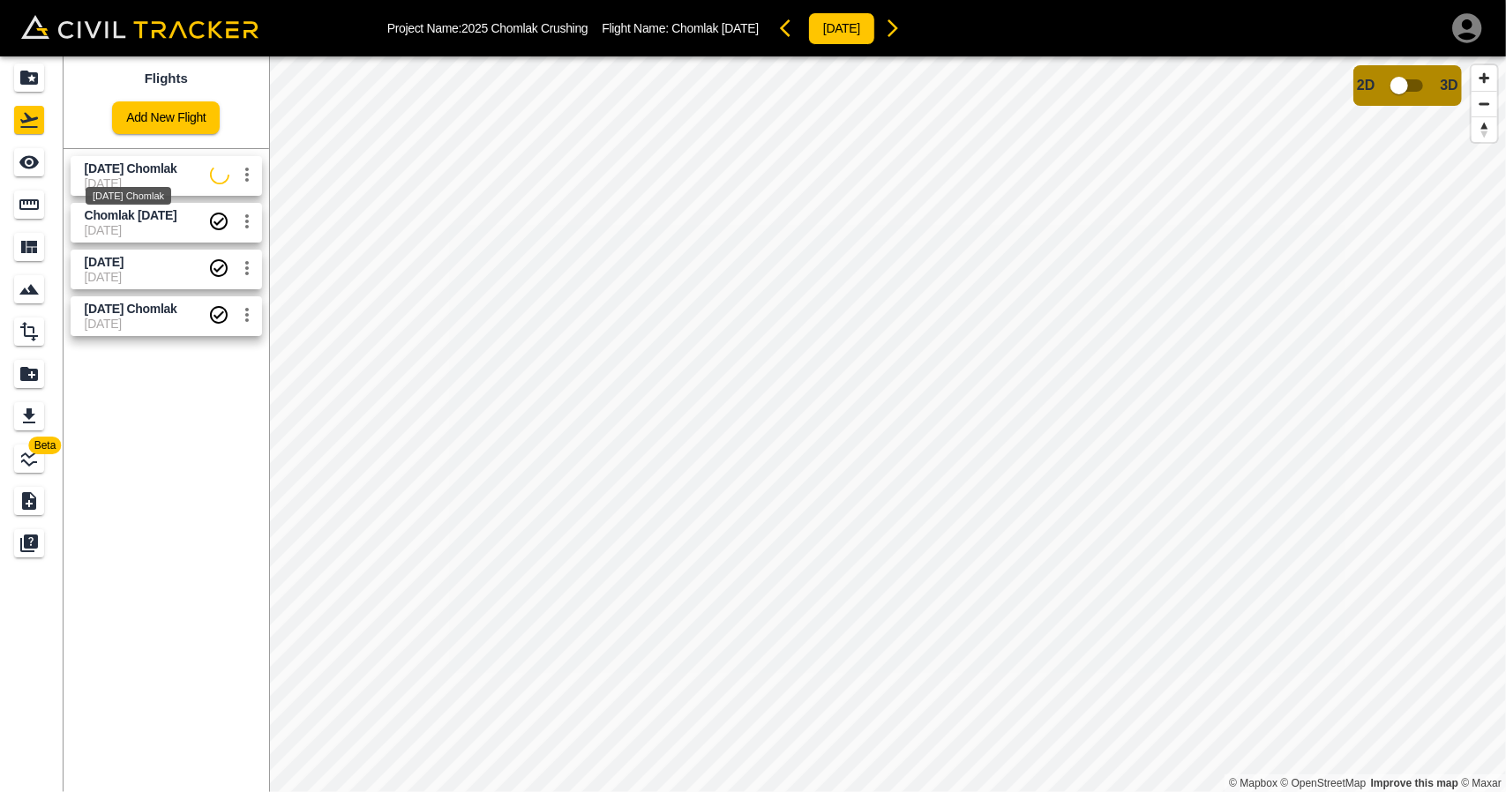
click at [131, 172] on span "[DATE] Chomlak" at bounding box center [131, 168] width 93 height 14
click at [32, 172] on icon "See" at bounding box center [29, 162] width 21 height 21
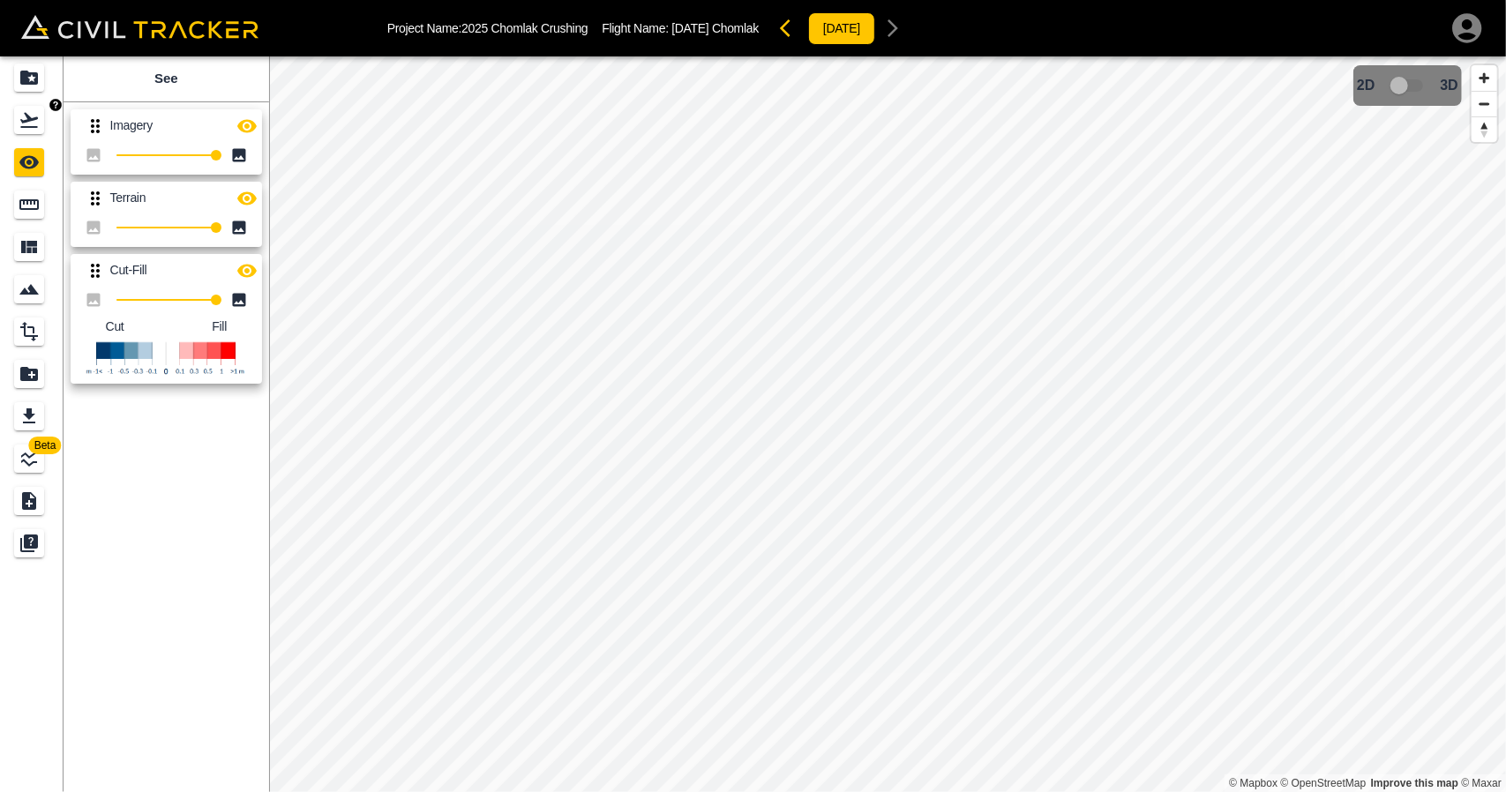
click at [35, 121] on icon "Flights" at bounding box center [29, 119] width 21 height 21
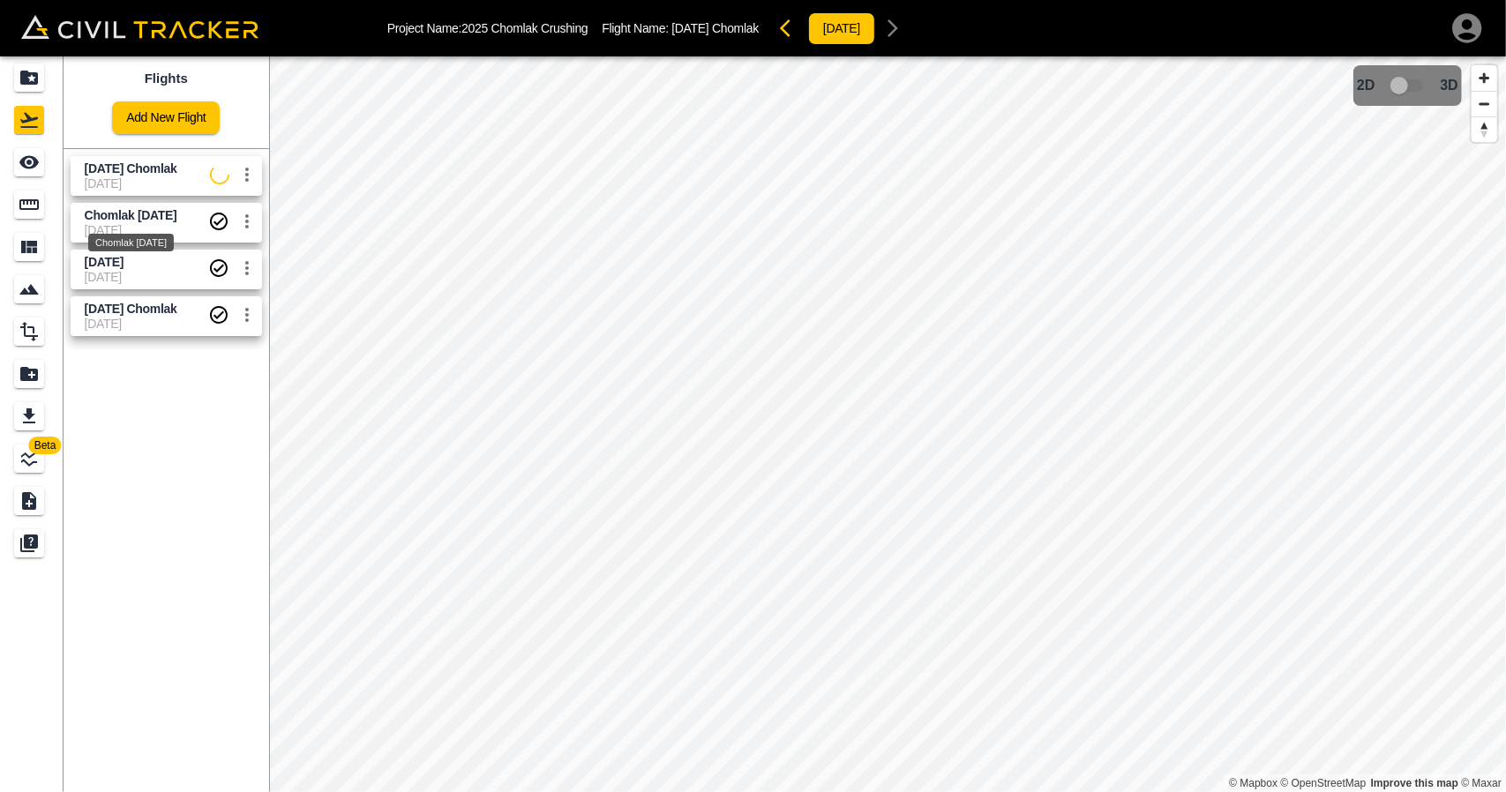
click at [129, 220] on span "Chomlak [DATE]" at bounding box center [131, 215] width 93 height 14
click at [18, 144] on link at bounding box center [32, 162] width 64 height 42
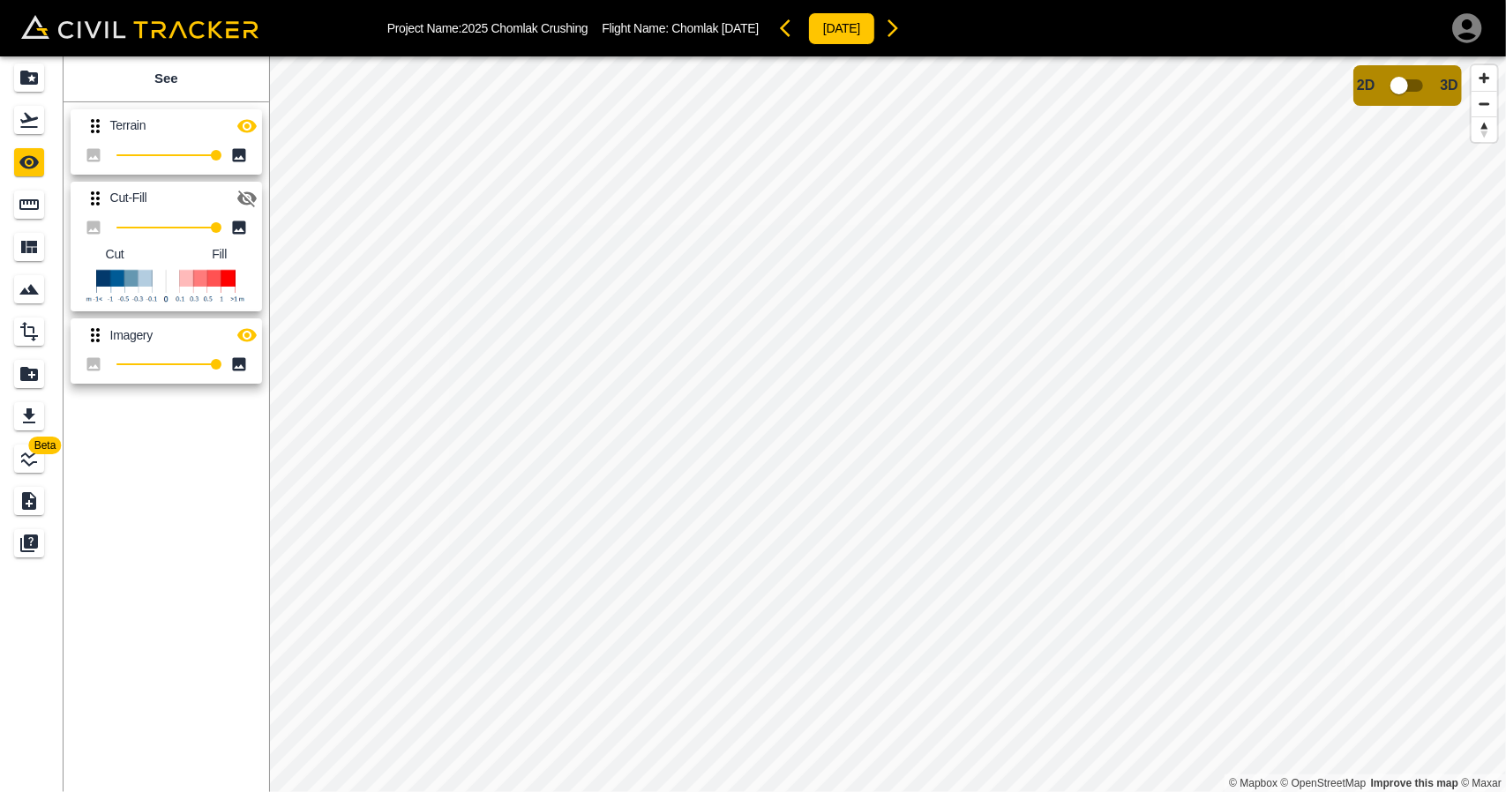
click at [249, 193] on icon "button" at bounding box center [246, 199] width 19 height 17
drag, startPoint x: 254, startPoint y: 129, endPoint x: 253, endPoint y: 138, distance: 9.7
click at [254, 129] on icon "button" at bounding box center [246, 125] width 19 height 13
click at [249, 332] on icon "button" at bounding box center [246, 335] width 21 height 21
click at [36, 137] on link at bounding box center [32, 120] width 64 height 42
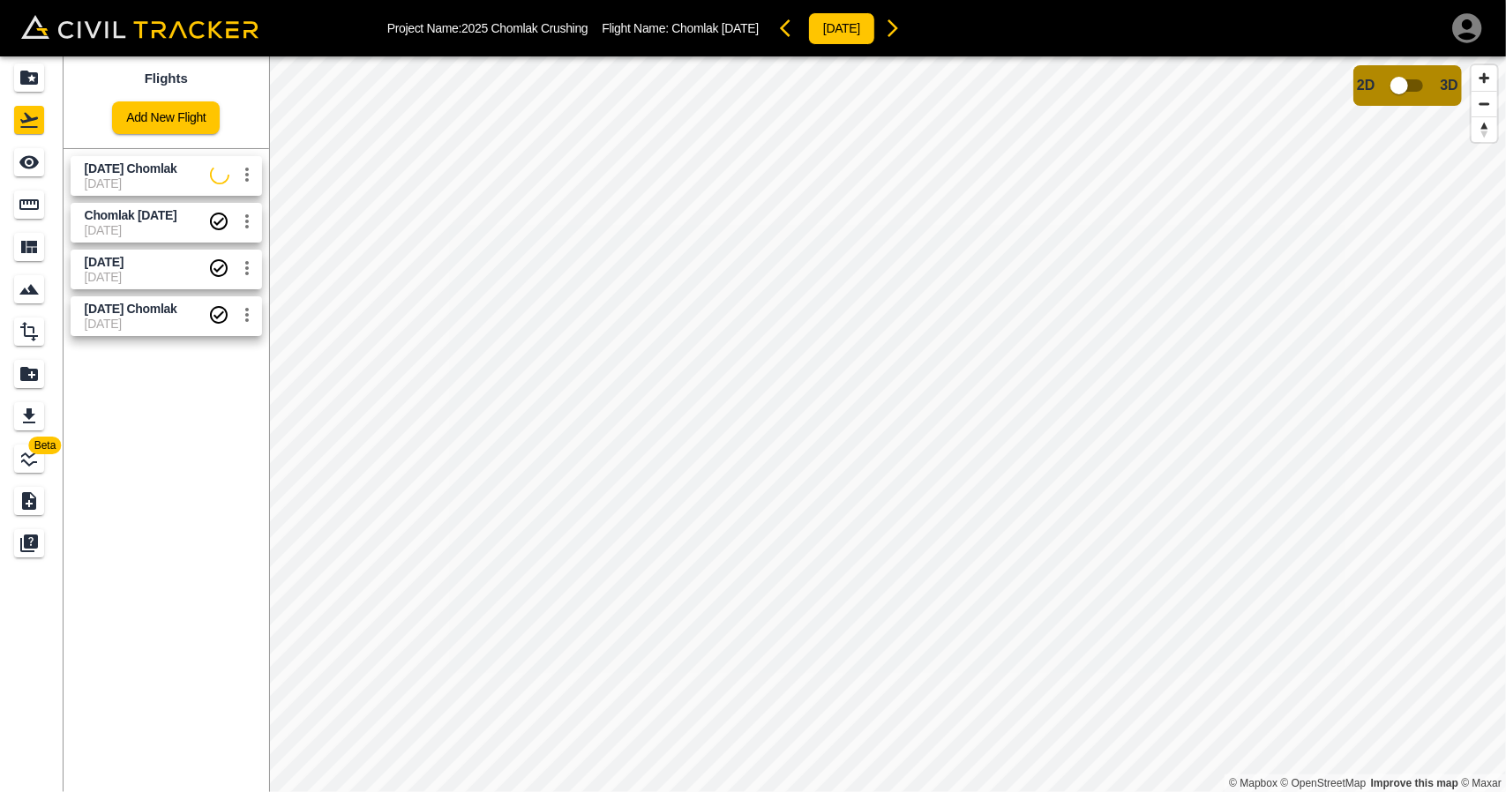
drag, startPoint x: 139, startPoint y: 168, endPoint x: 37, endPoint y: 168, distance: 102.3
click at [138, 168] on span "[DATE] Chomlak" at bounding box center [131, 168] width 93 height 14
click at [26, 167] on icon "See" at bounding box center [28, 162] width 19 height 13
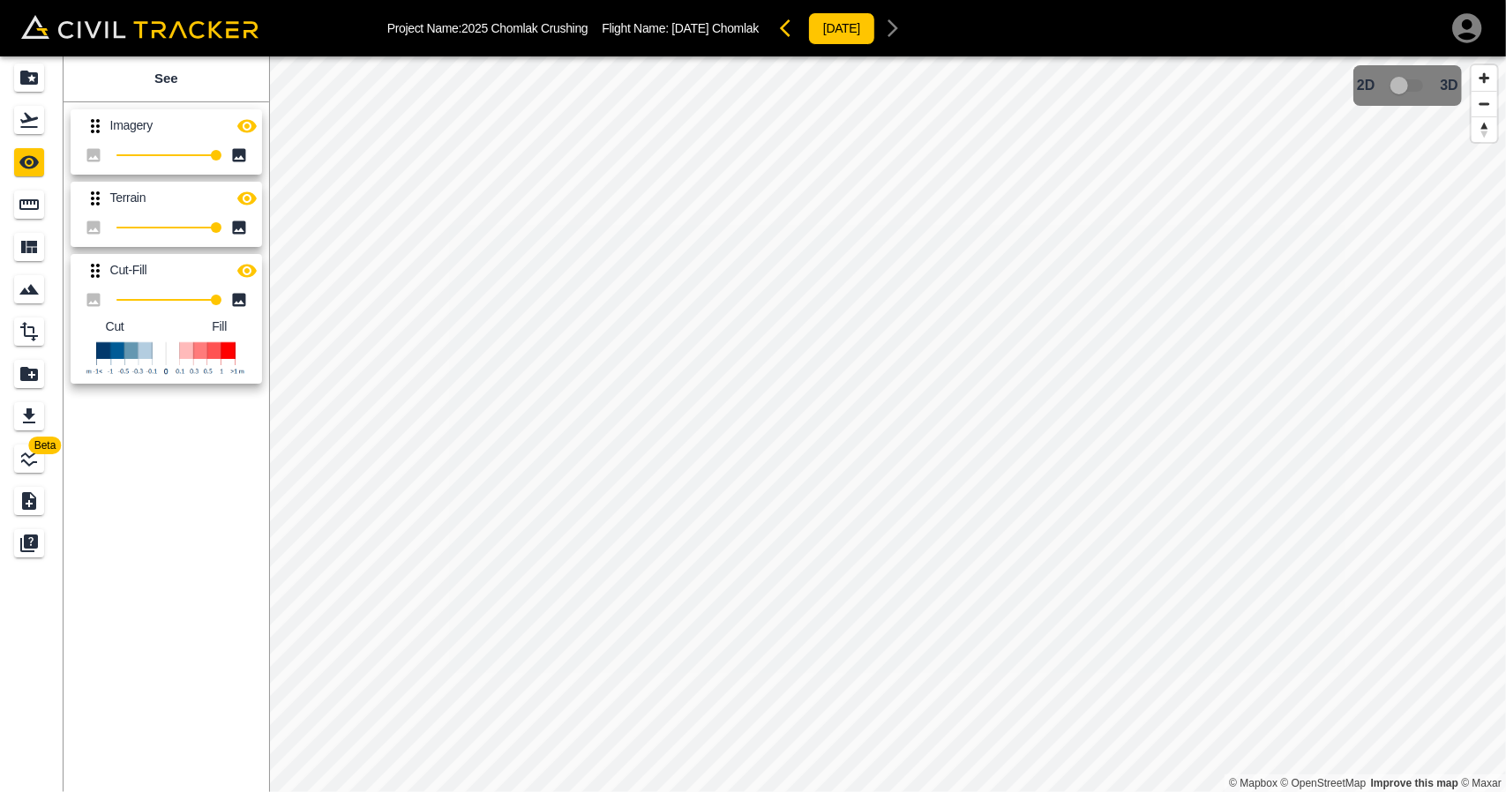
click at [252, 126] on icon "button" at bounding box center [246, 125] width 19 height 13
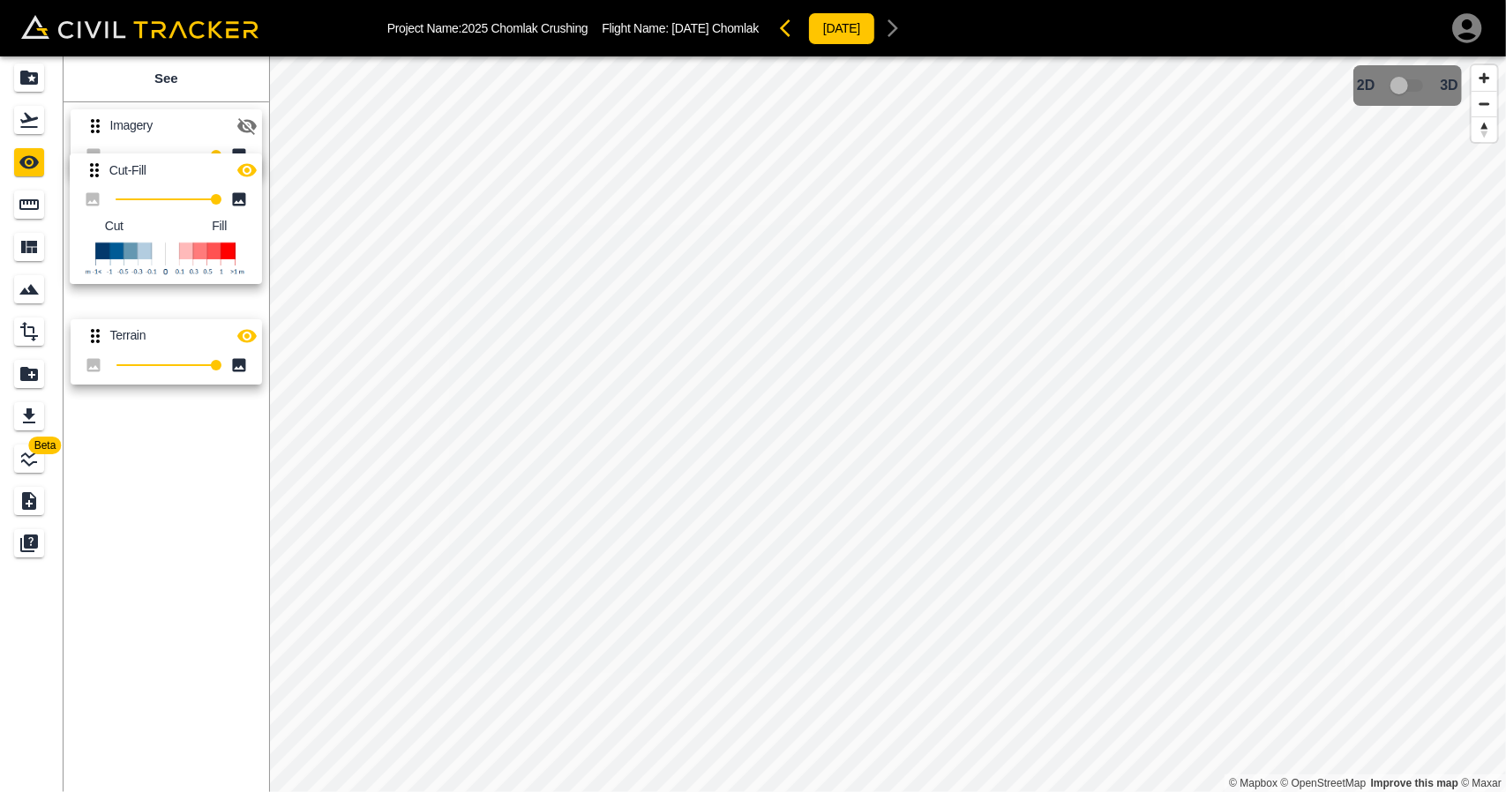
drag, startPoint x: 99, startPoint y: 270, endPoint x: 102, endPoint y: 129, distance: 141.2
click at [99, 135] on div "Imagery 100 Terrain 100 Cut-Fill 100 Cut Fill" at bounding box center [162, 243] width 213 height 296
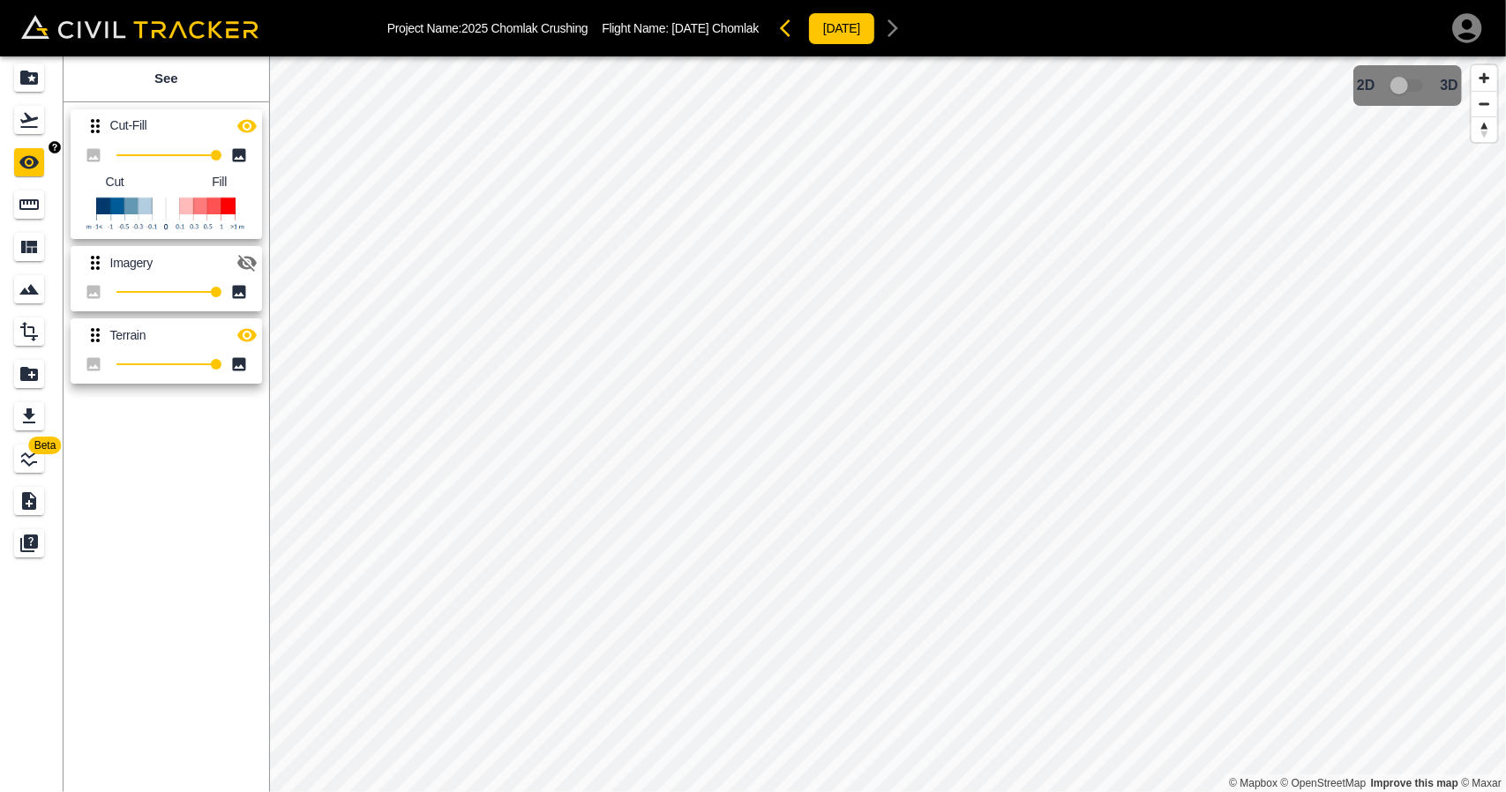
click at [37, 131] on div "Flights" at bounding box center [29, 120] width 30 height 28
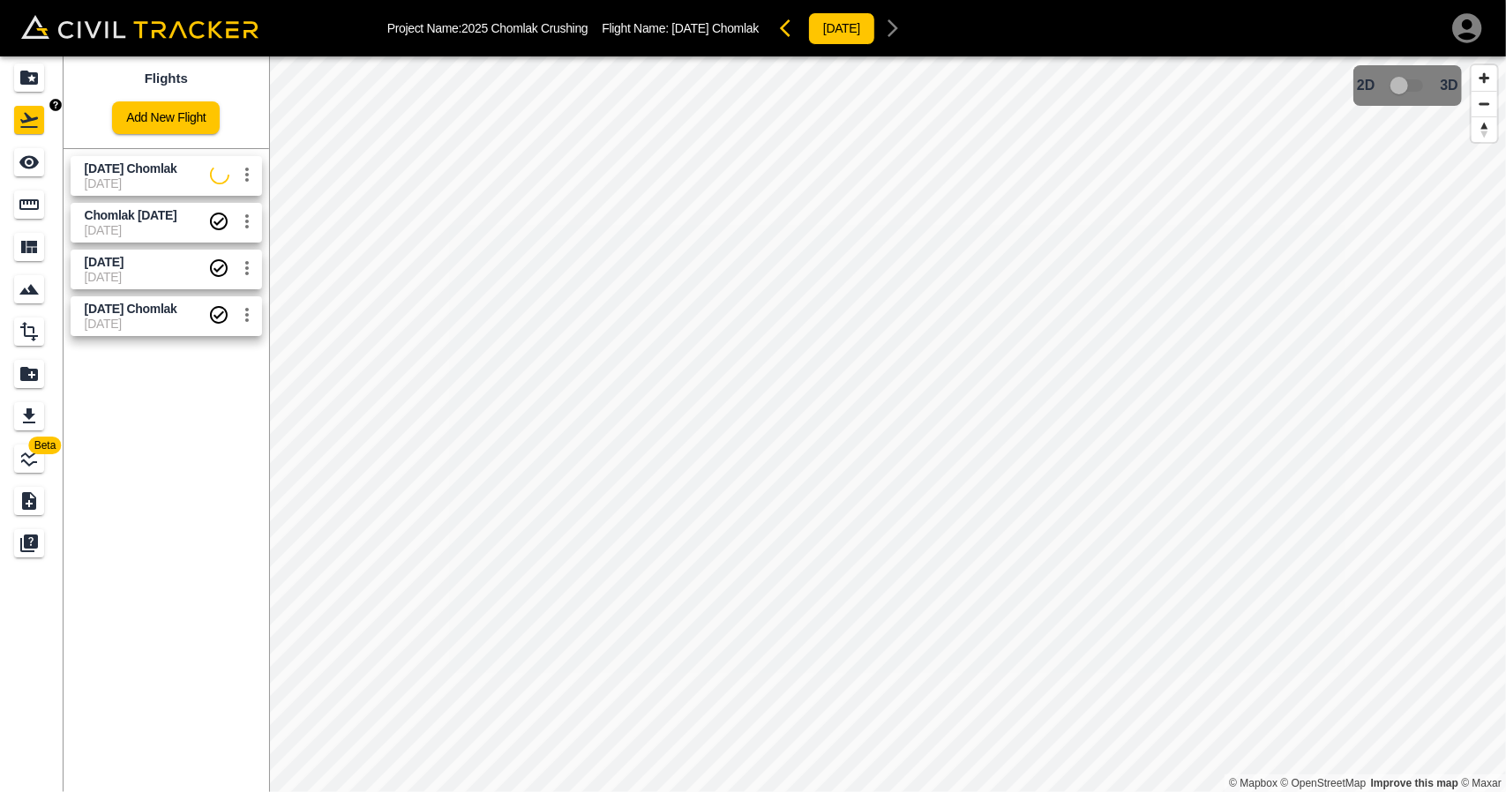
click at [49, 93] on link at bounding box center [32, 77] width 64 height 42
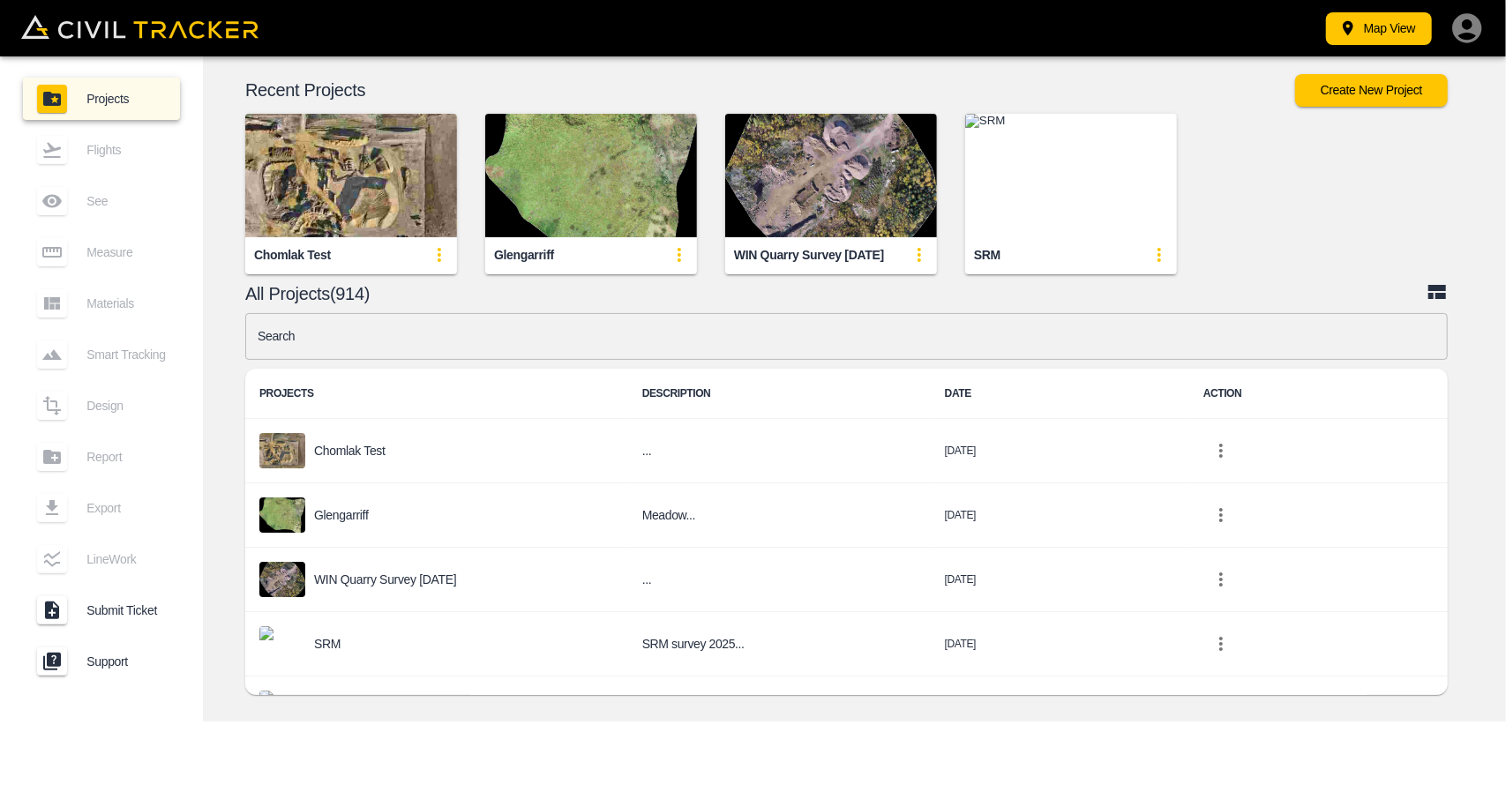
click at [566, 341] on input "text" at bounding box center [846, 336] width 1202 height 47
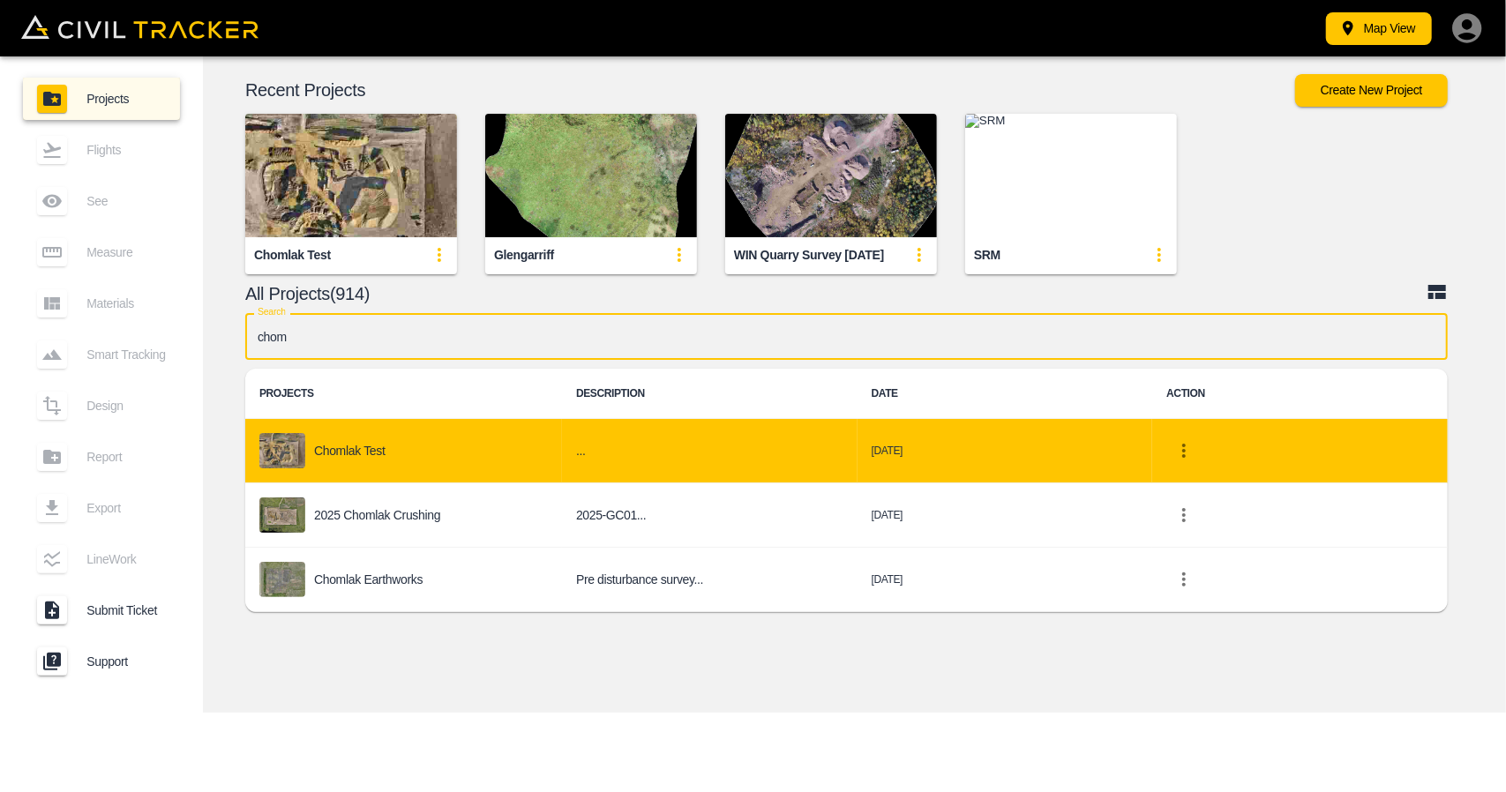
type input "chom"
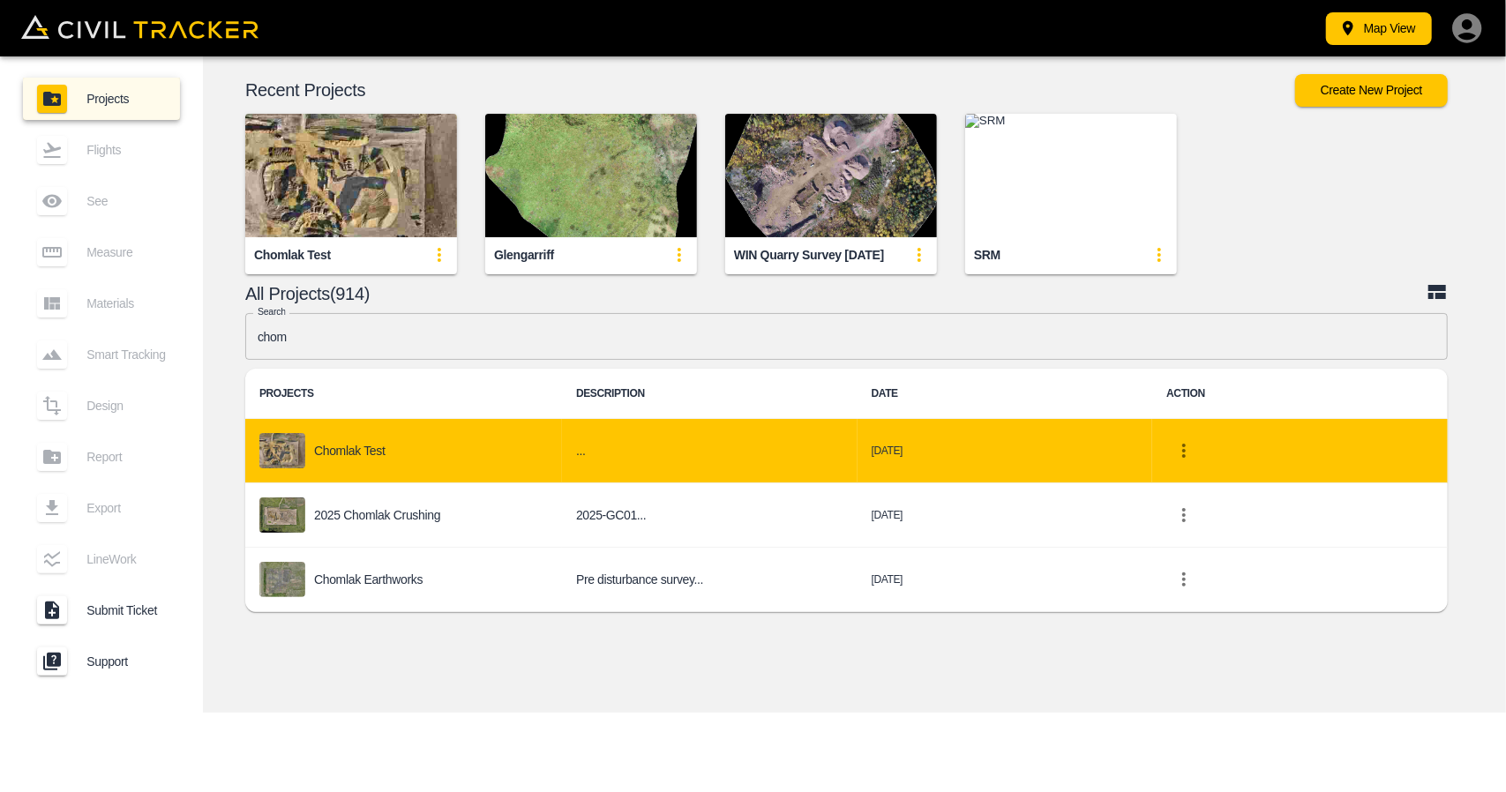
click at [403, 447] on div "Chomlak Test" at bounding box center [403, 450] width 288 height 35
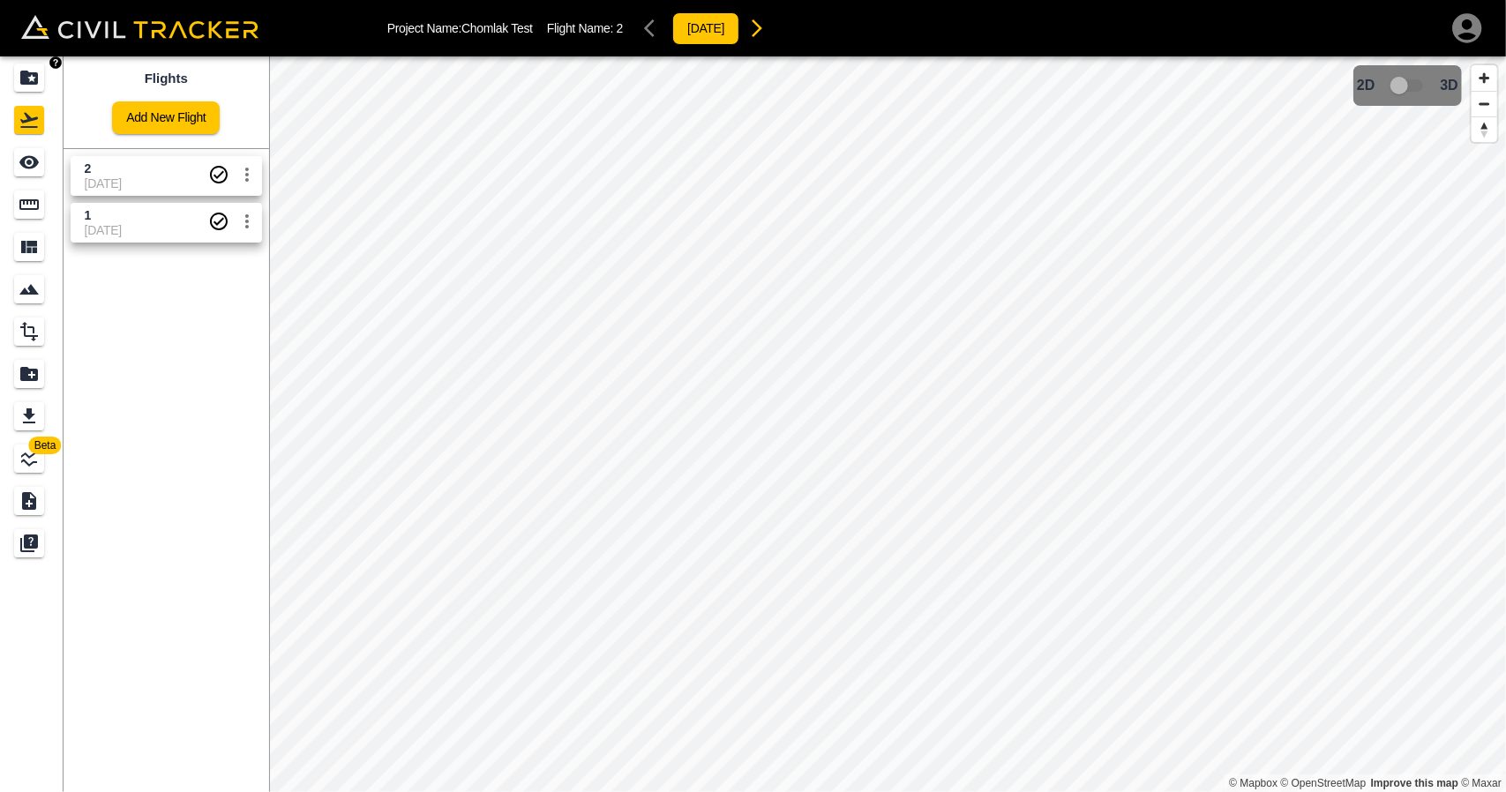
click at [26, 70] on icon "Projects" at bounding box center [29, 77] width 21 height 21
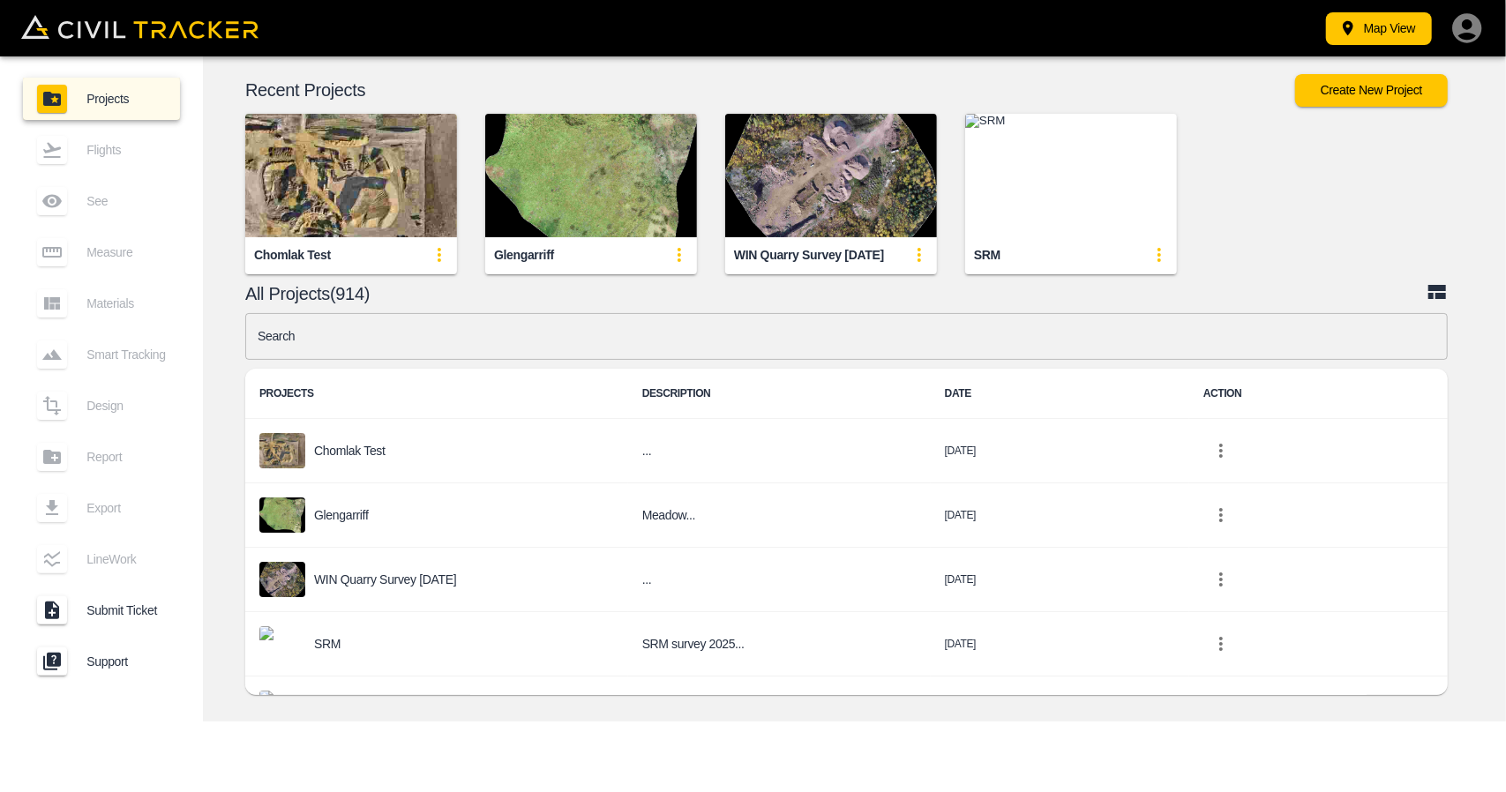
click at [409, 336] on input "text" at bounding box center [846, 336] width 1202 height 47
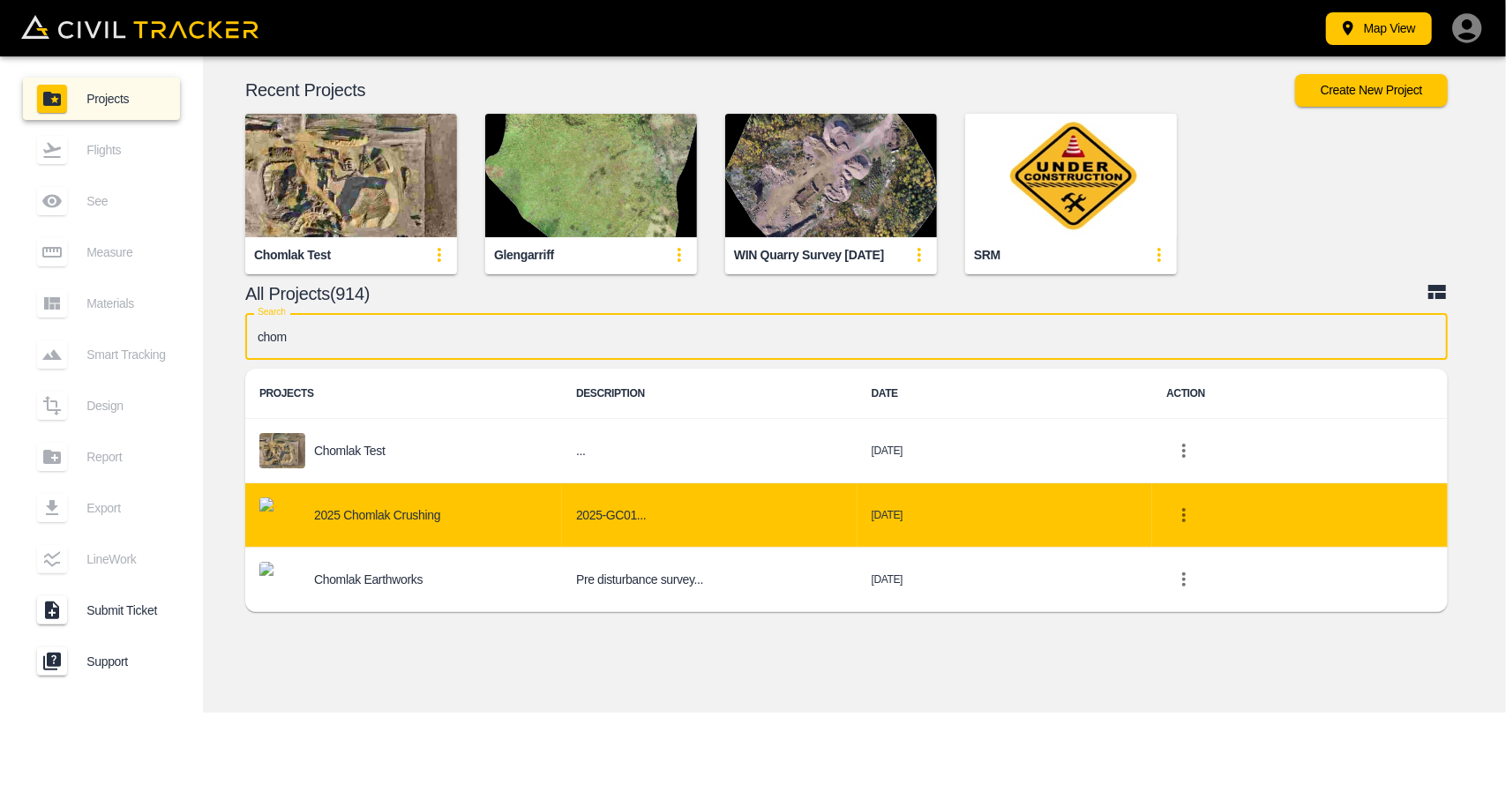
type input "chom"
click at [388, 512] on p "2025 Chomlak Crushing" at bounding box center [377, 515] width 126 height 14
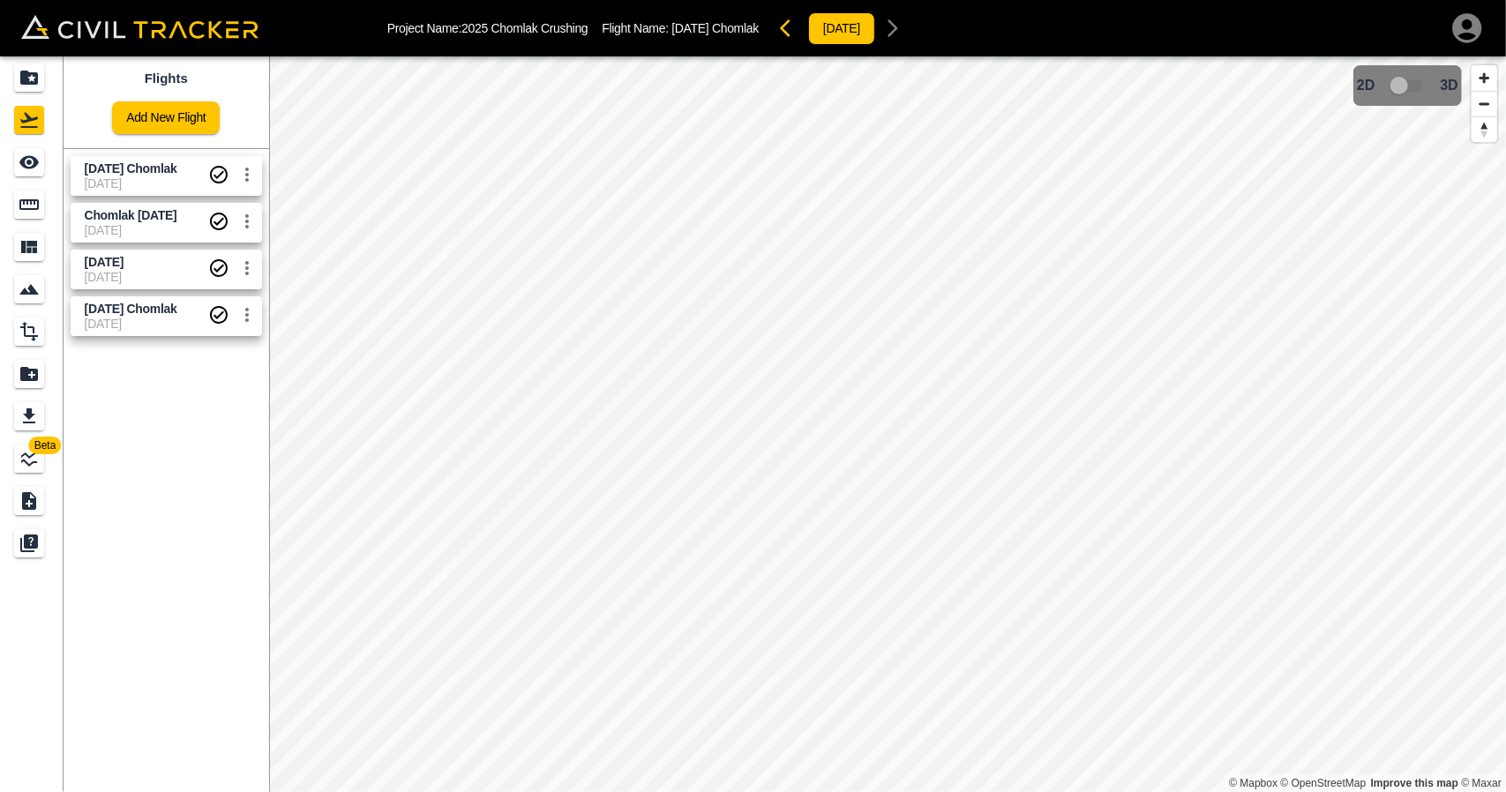
drag, startPoint x: 140, startPoint y: 193, endPoint x: 44, endPoint y: 161, distance: 101.2
click at [140, 193] on link "[DATE] Chomlak [DATE]" at bounding box center [166, 176] width 191 height 40
click at [39, 162] on icon "See" at bounding box center [29, 162] width 21 height 21
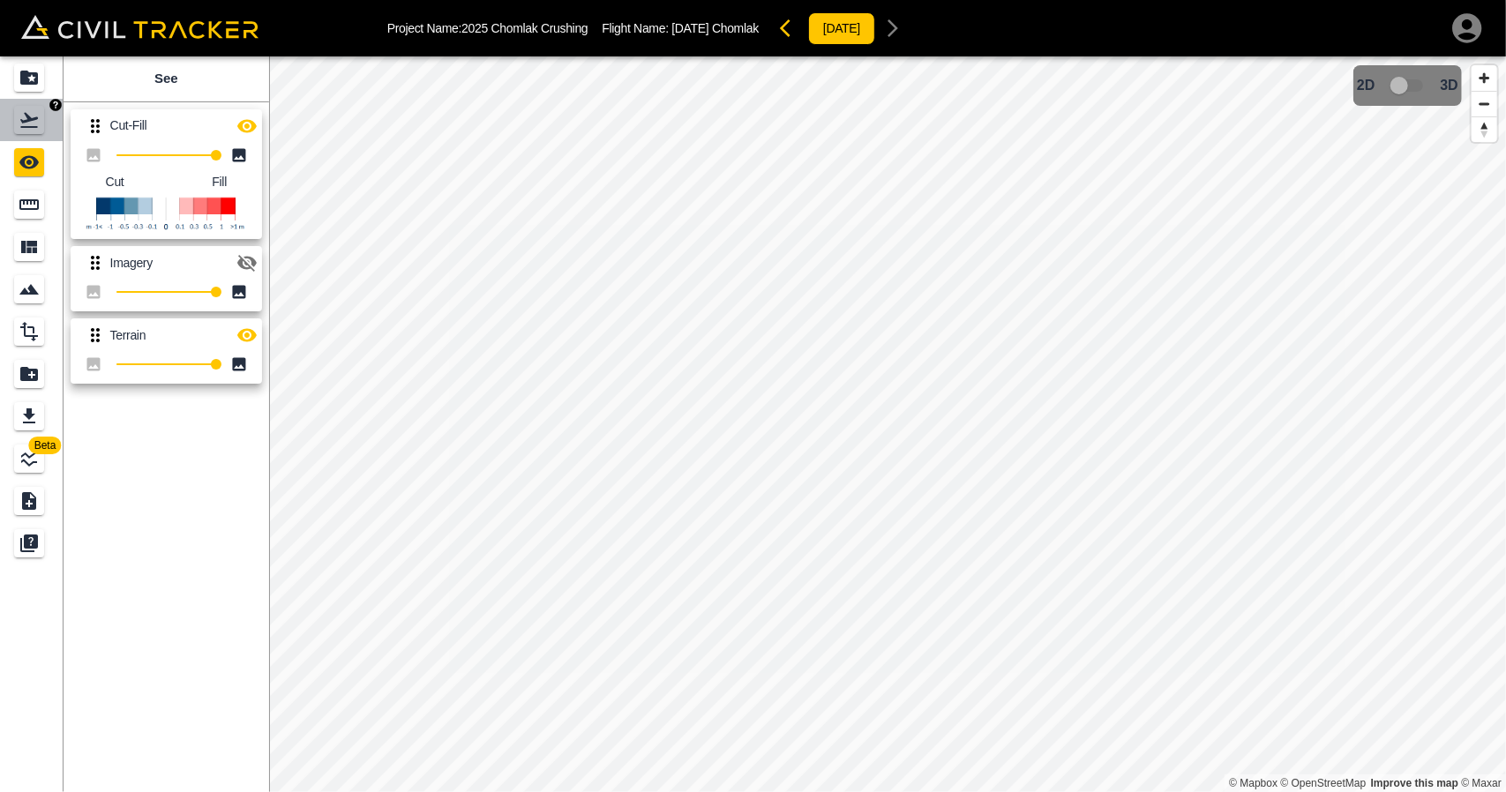
click at [28, 126] on icon "Flights" at bounding box center [29, 120] width 18 height 15
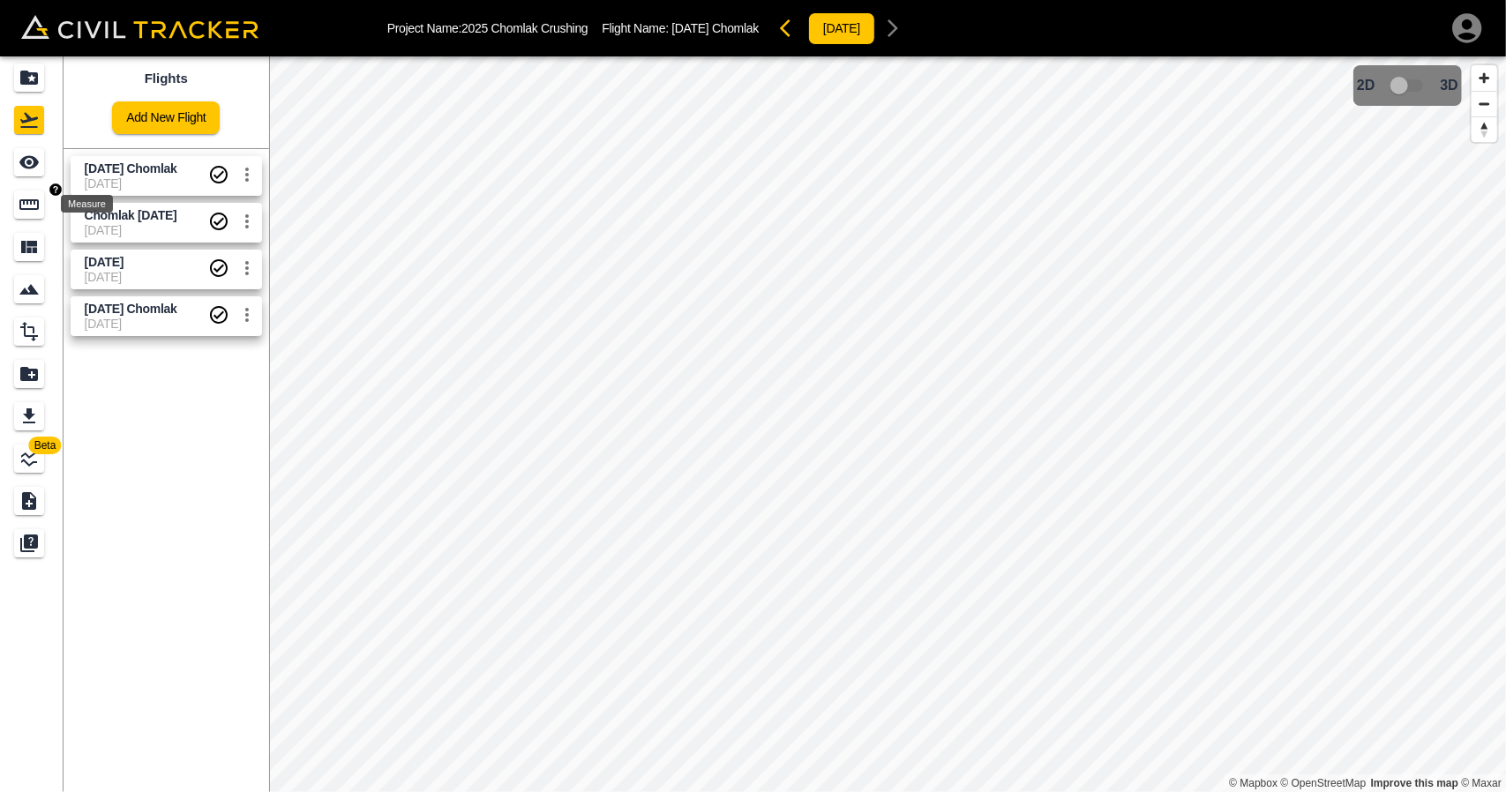
click at [41, 207] on div "Measure" at bounding box center [29, 205] width 30 height 28
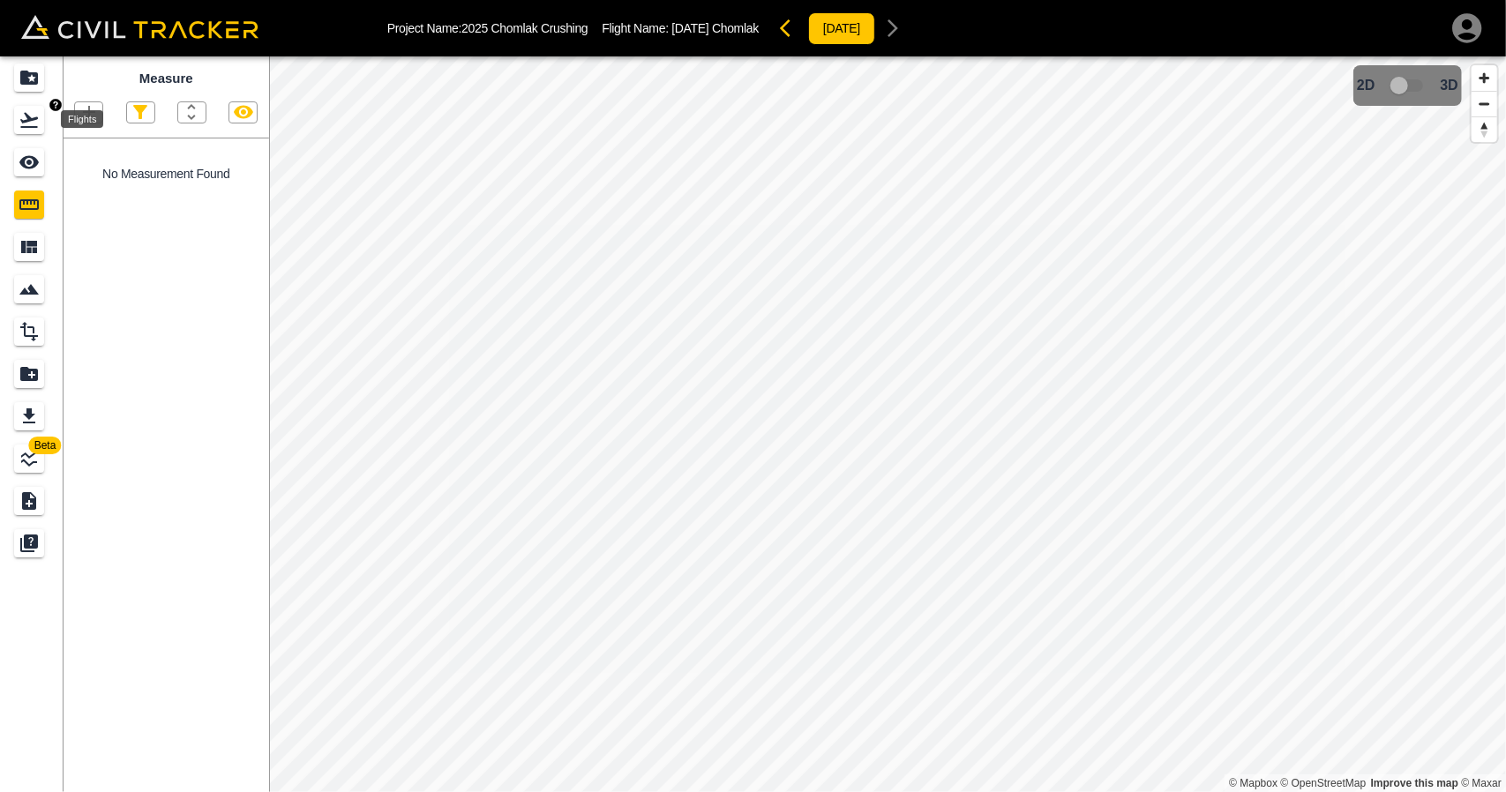
click at [32, 101] on link at bounding box center [32, 120] width 64 height 42
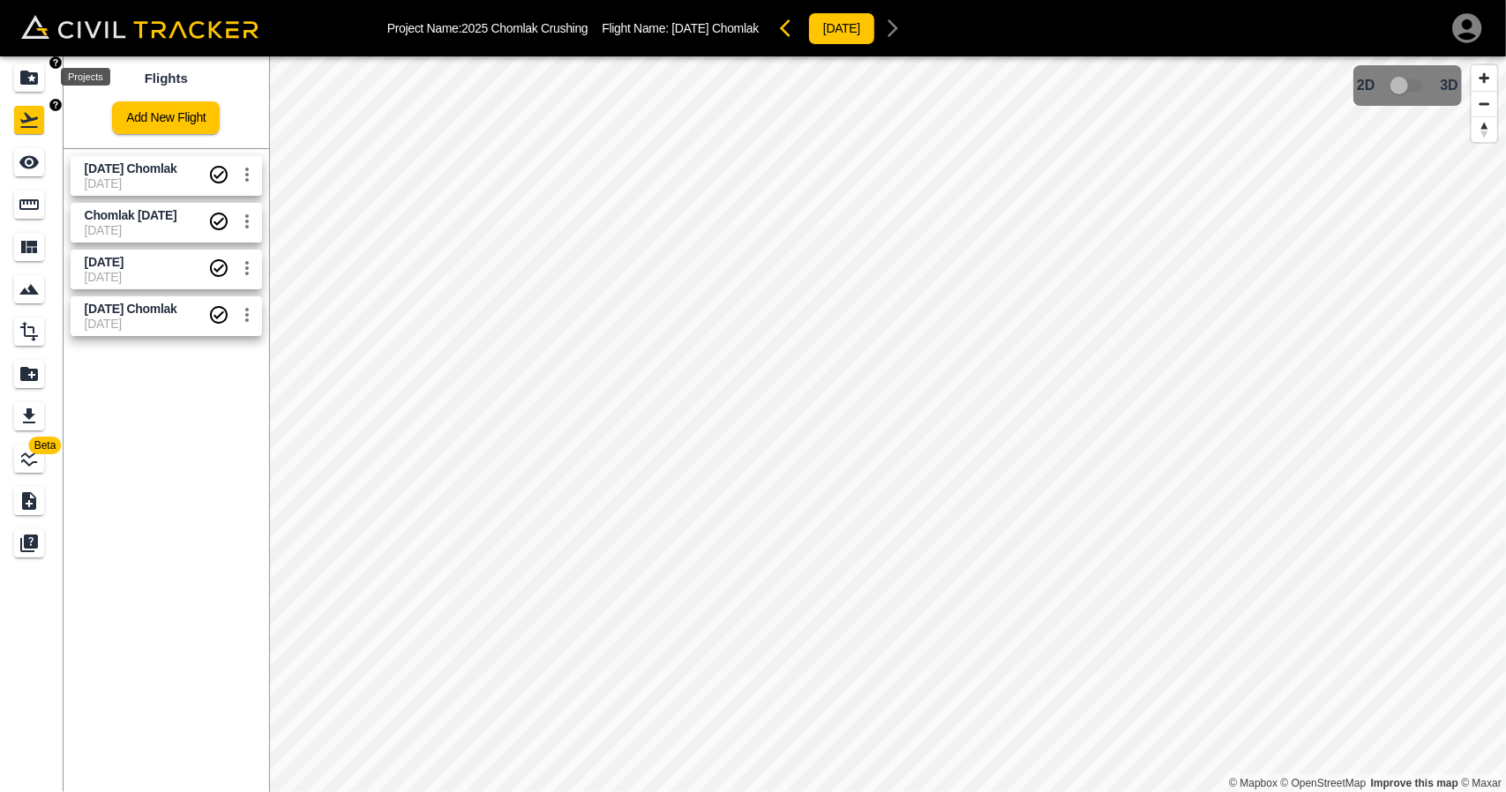
click at [29, 71] on icon "Projects" at bounding box center [29, 77] width 21 height 21
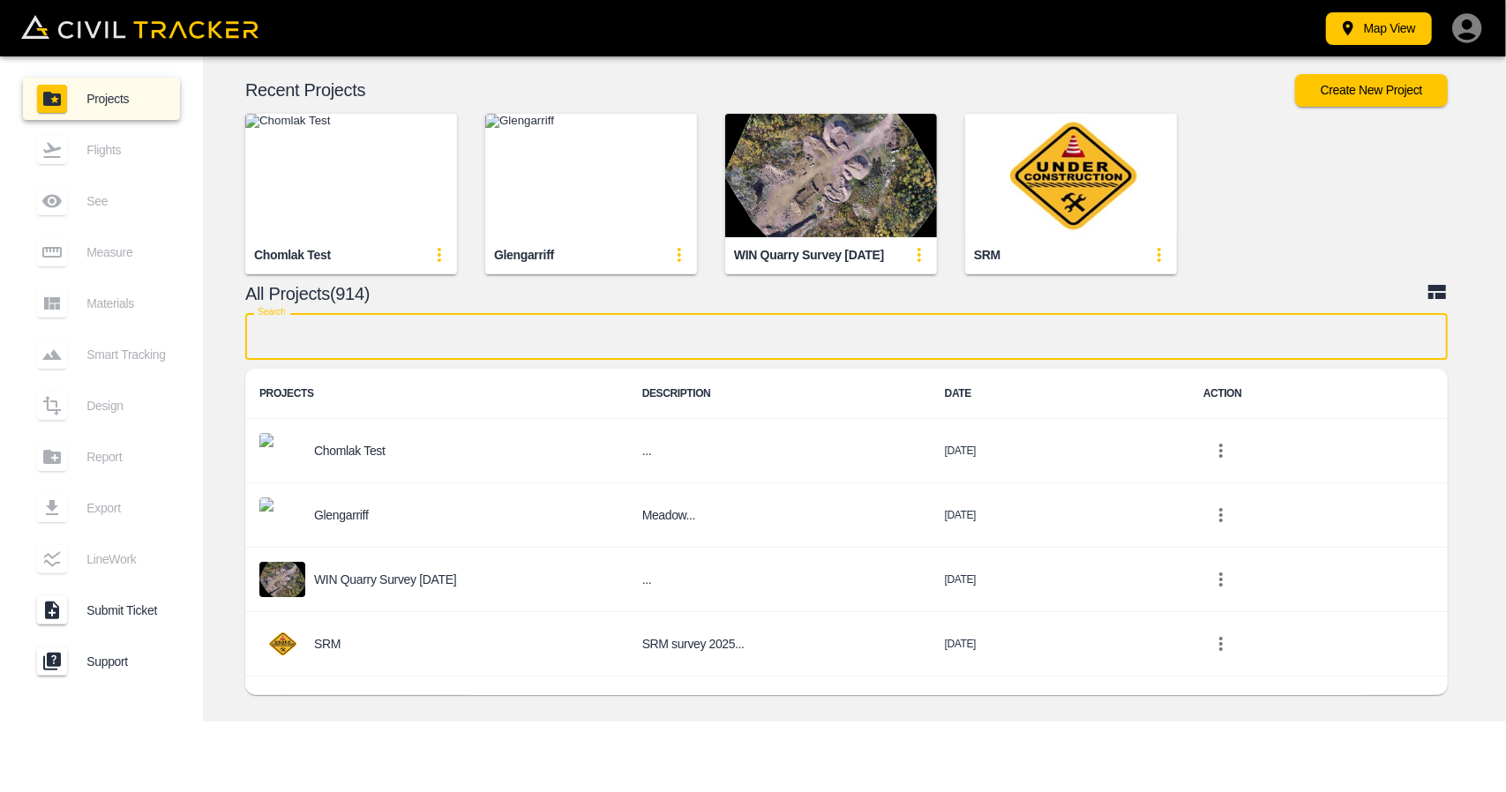
click at [637, 338] on input "text" at bounding box center [846, 336] width 1202 height 47
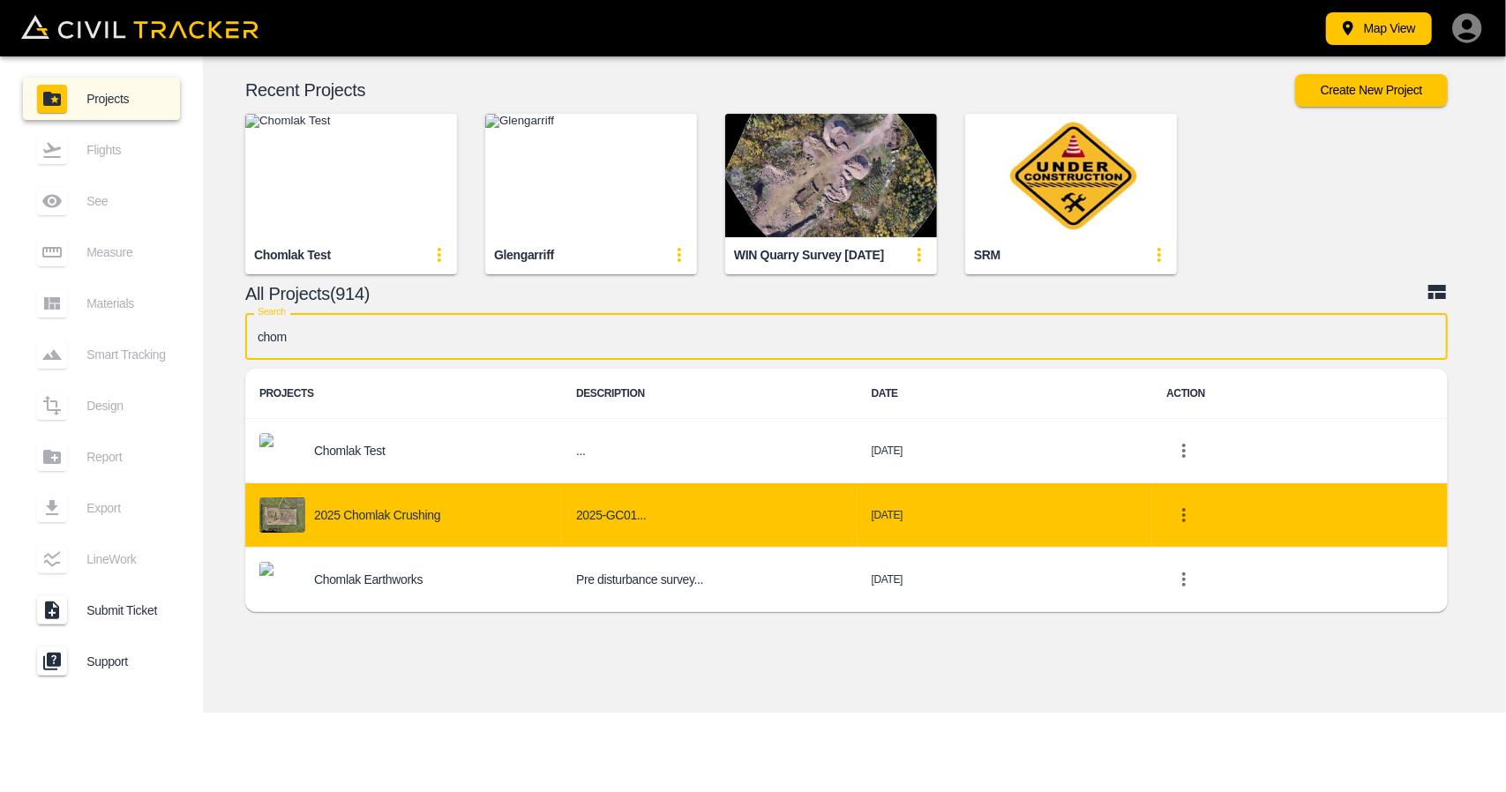
type input "chom"
click at [476, 512] on div "2025 Chomlak Crushing" at bounding box center [403, 514] width 288 height 35
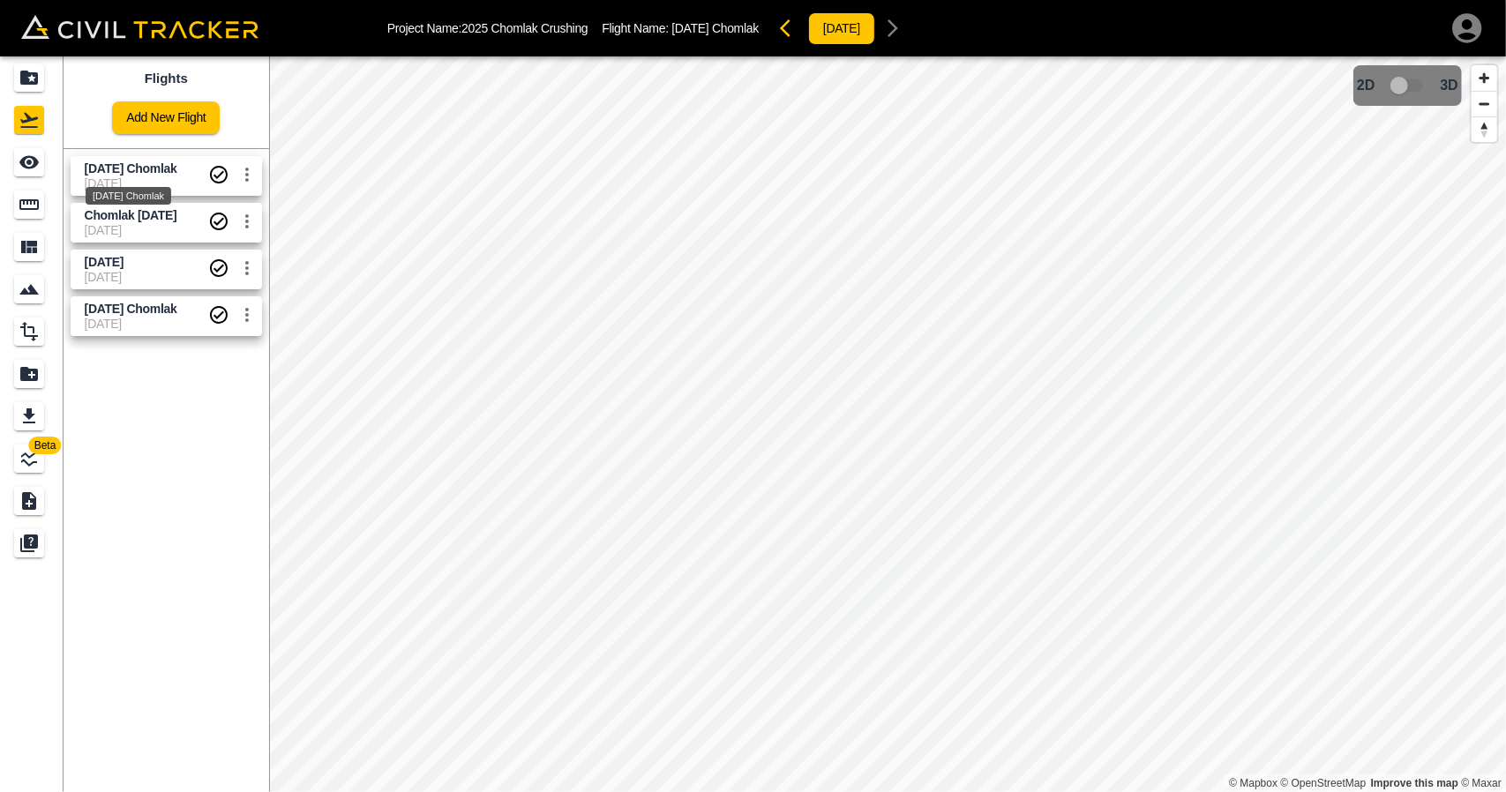
drag, startPoint x: 162, startPoint y: 168, endPoint x: 0, endPoint y: 153, distance: 162.9
click at [162, 168] on span "[DATE] Chomlak" at bounding box center [131, 168] width 93 height 14
click at [0, 153] on link at bounding box center [32, 162] width 64 height 42
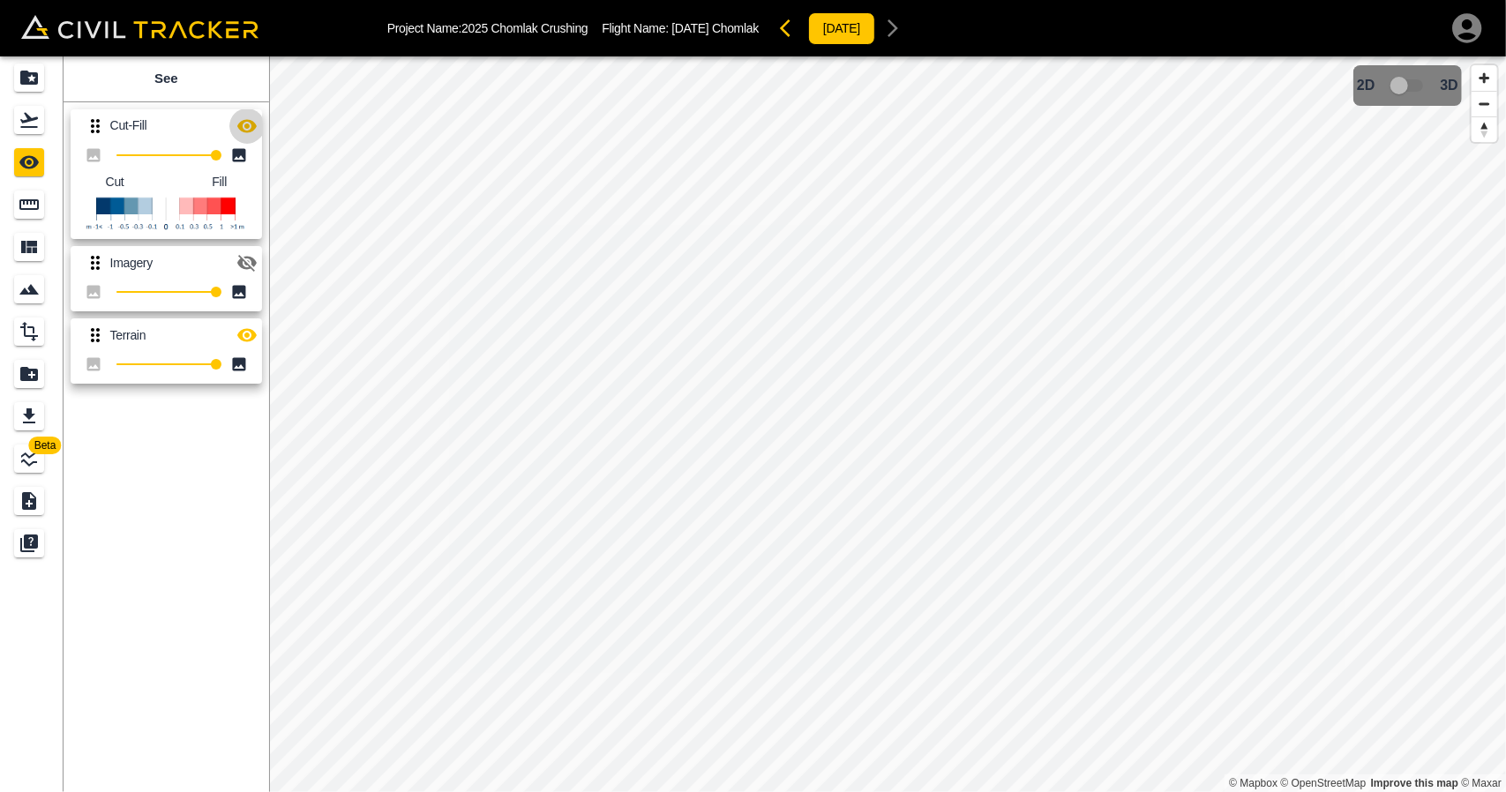
click at [243, 131] on icon "button" at bounding box center [246, 125] width 19 height 13
click at [25, 124] on icon "Flights" at bounding box center [29, 119] width 21 height 21
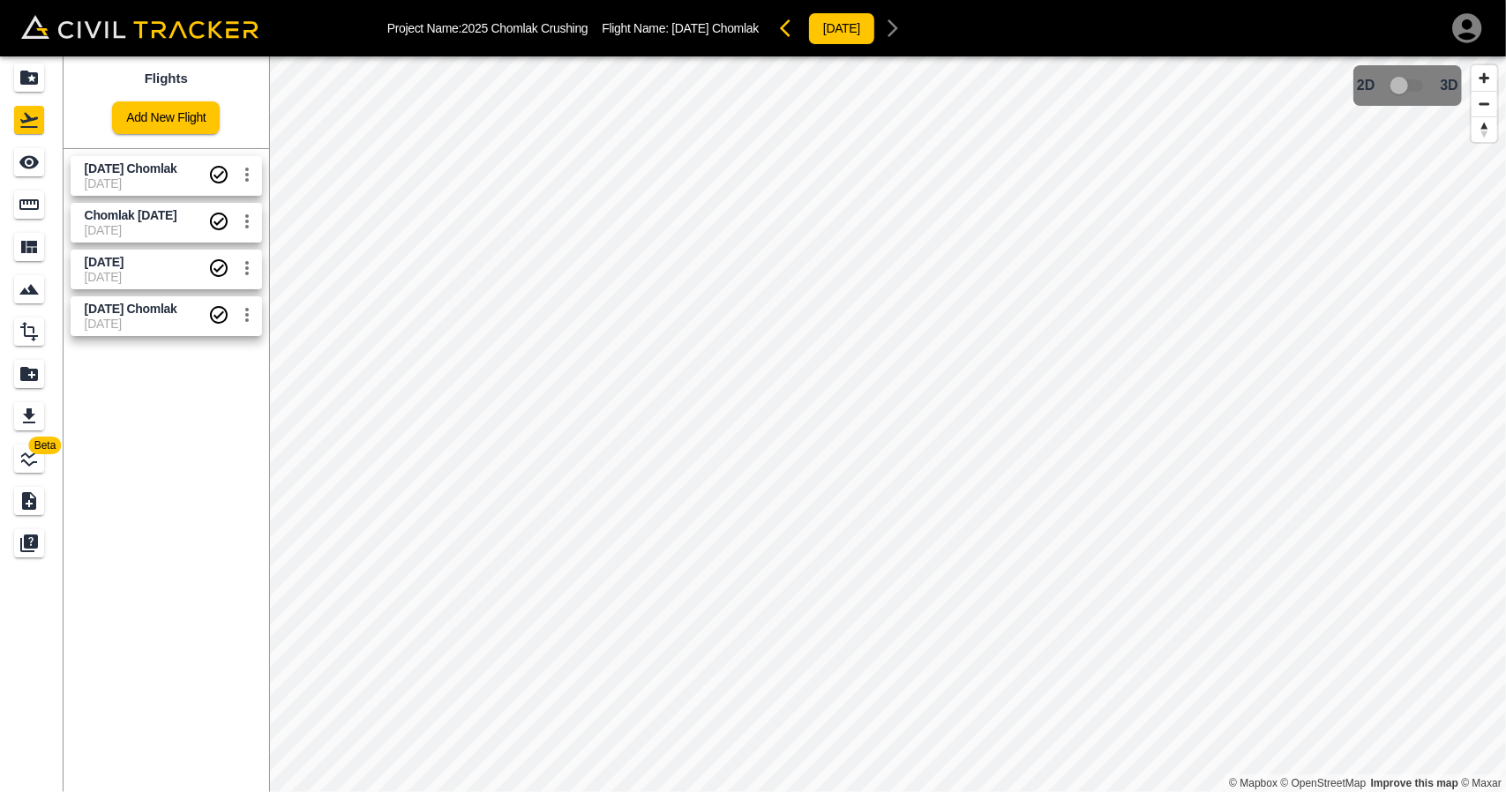
click at [85, 232] on span "[DATE]" at bounding box center [146, 230] width 123 height 14
click at [25, 188] on link at bounding box center [32, 204] width 64 height 42
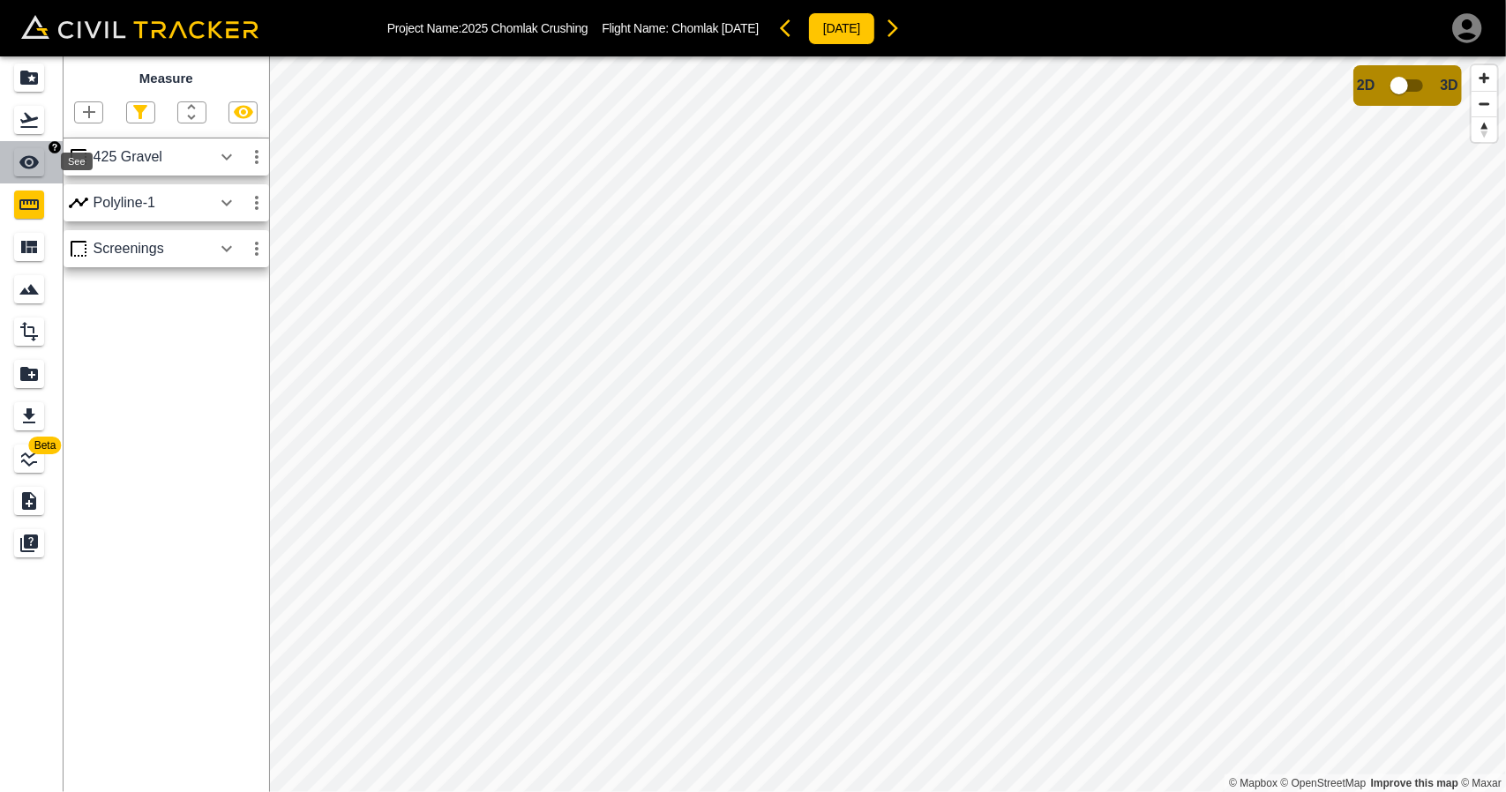
click at [26, 175] on div "See" at bounding box center [29, 162] width 30 height 28
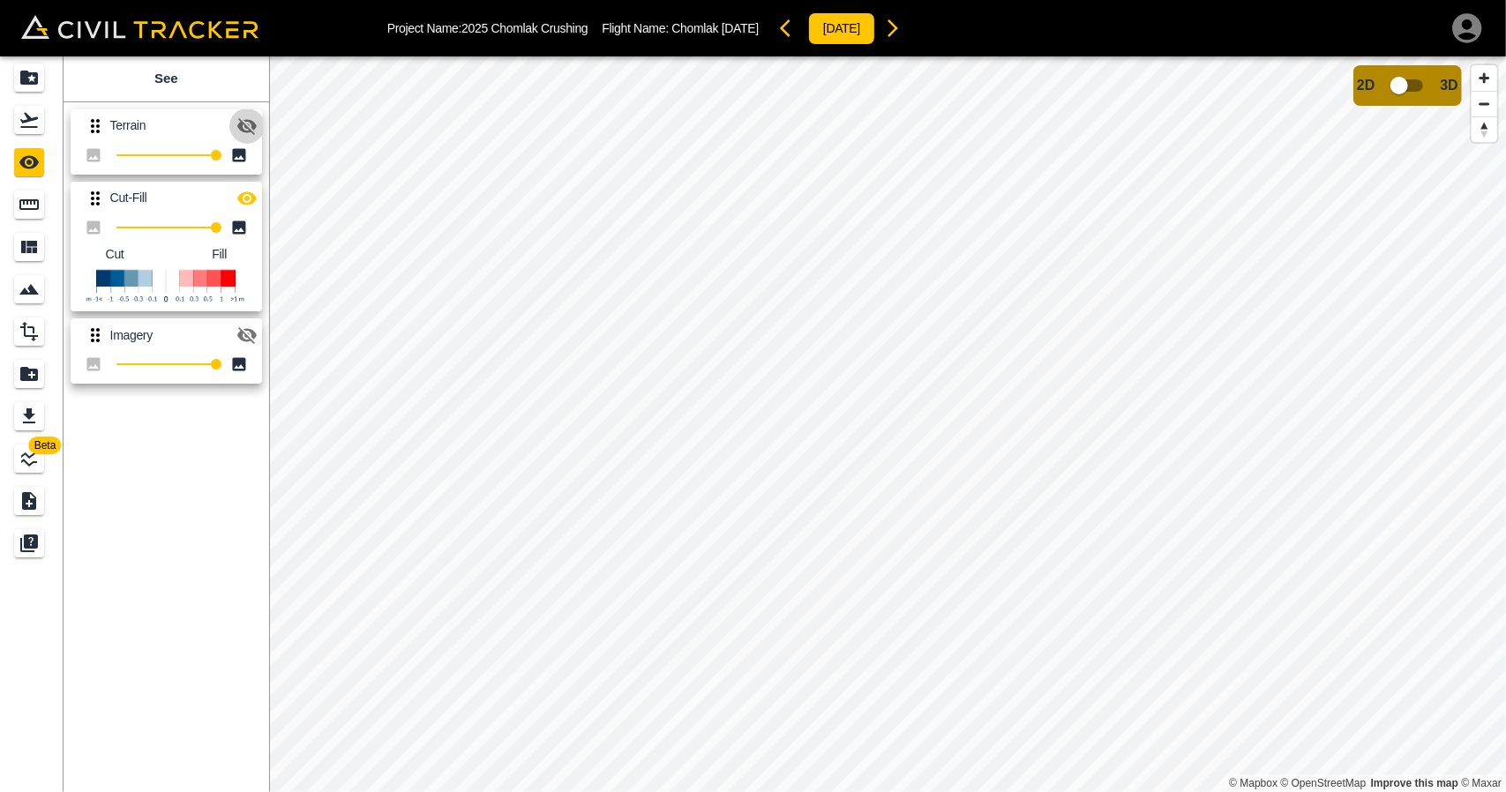
click at [233, 131] on button "button" at bounding box center [246, 125] width 35 height 35
click at [42, 113] on div "Flights" at bounding box center [29, 120] width 30 height 28
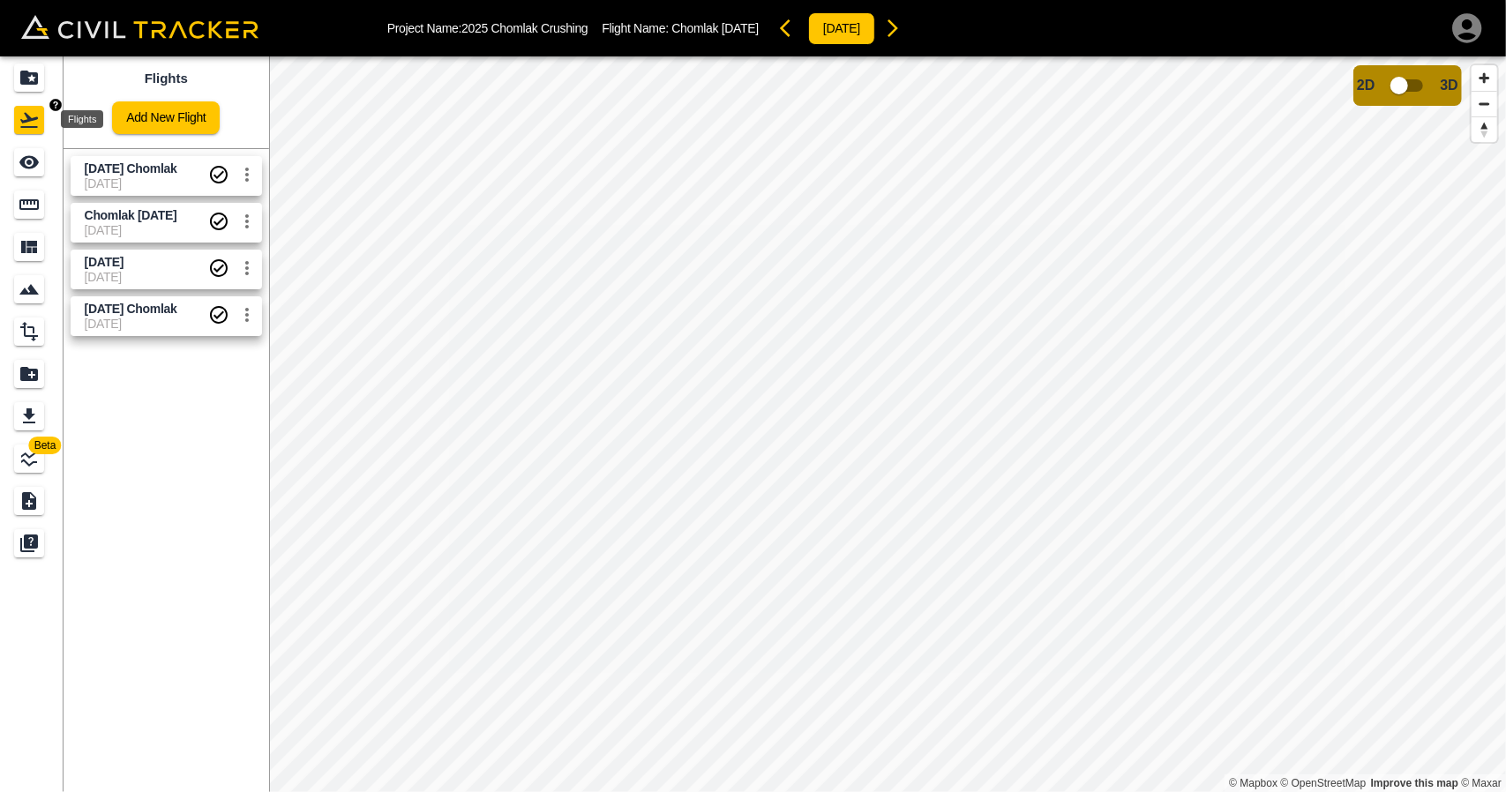
click at [41, 73] on div "Projects" at bounding box center [29, 78] width 30 height 28
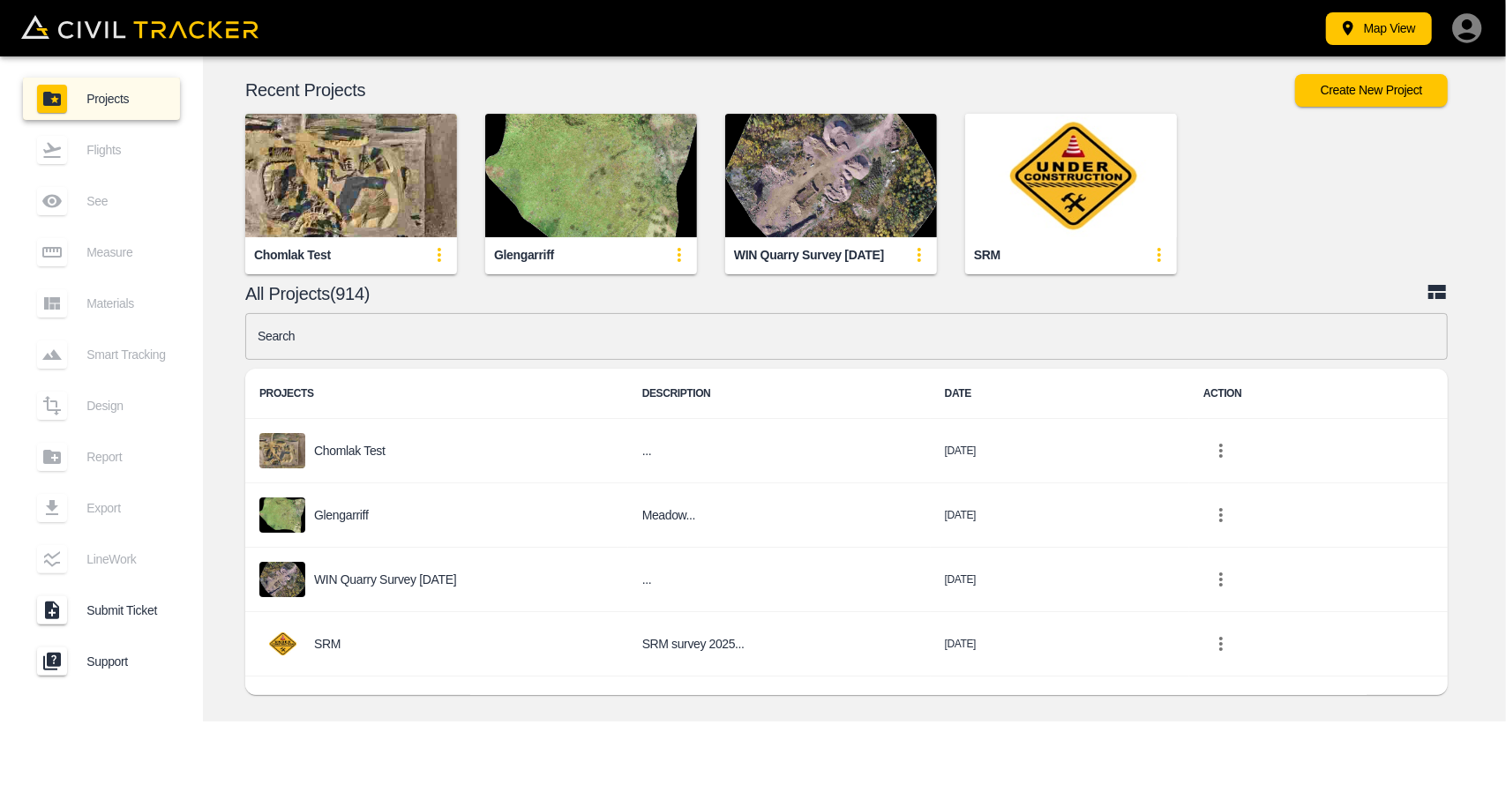
click at [427, 364] on div "Search Search PROJECTS DESCRIPTION DATE ACTION Chomlak Test ... 2025-10-11 Glen…" at bounding box center [846, 508] width 1202 height 391
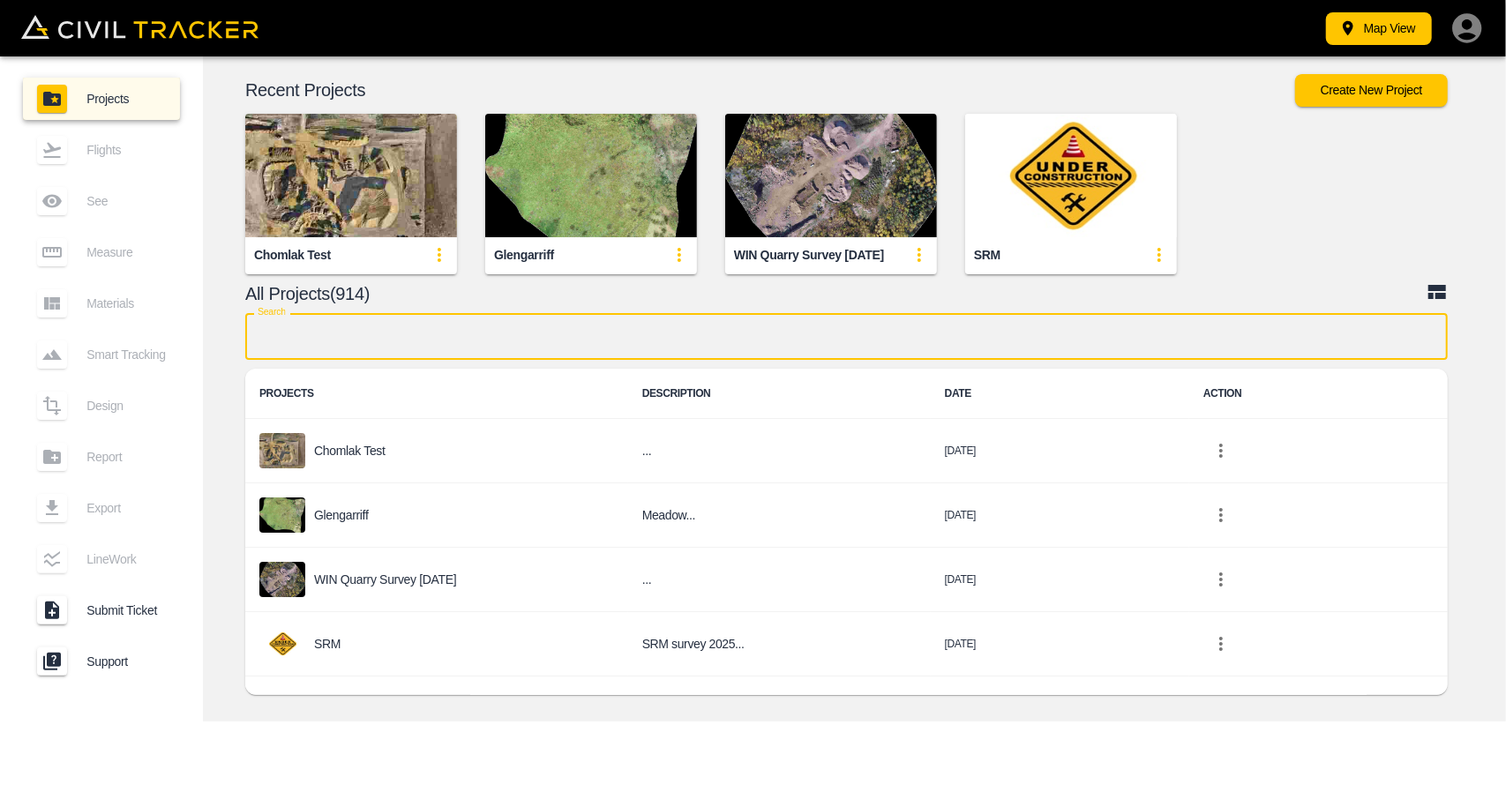
click at [442, 354] on input "text" at bounding box center [846, 336] width 1202 height 47
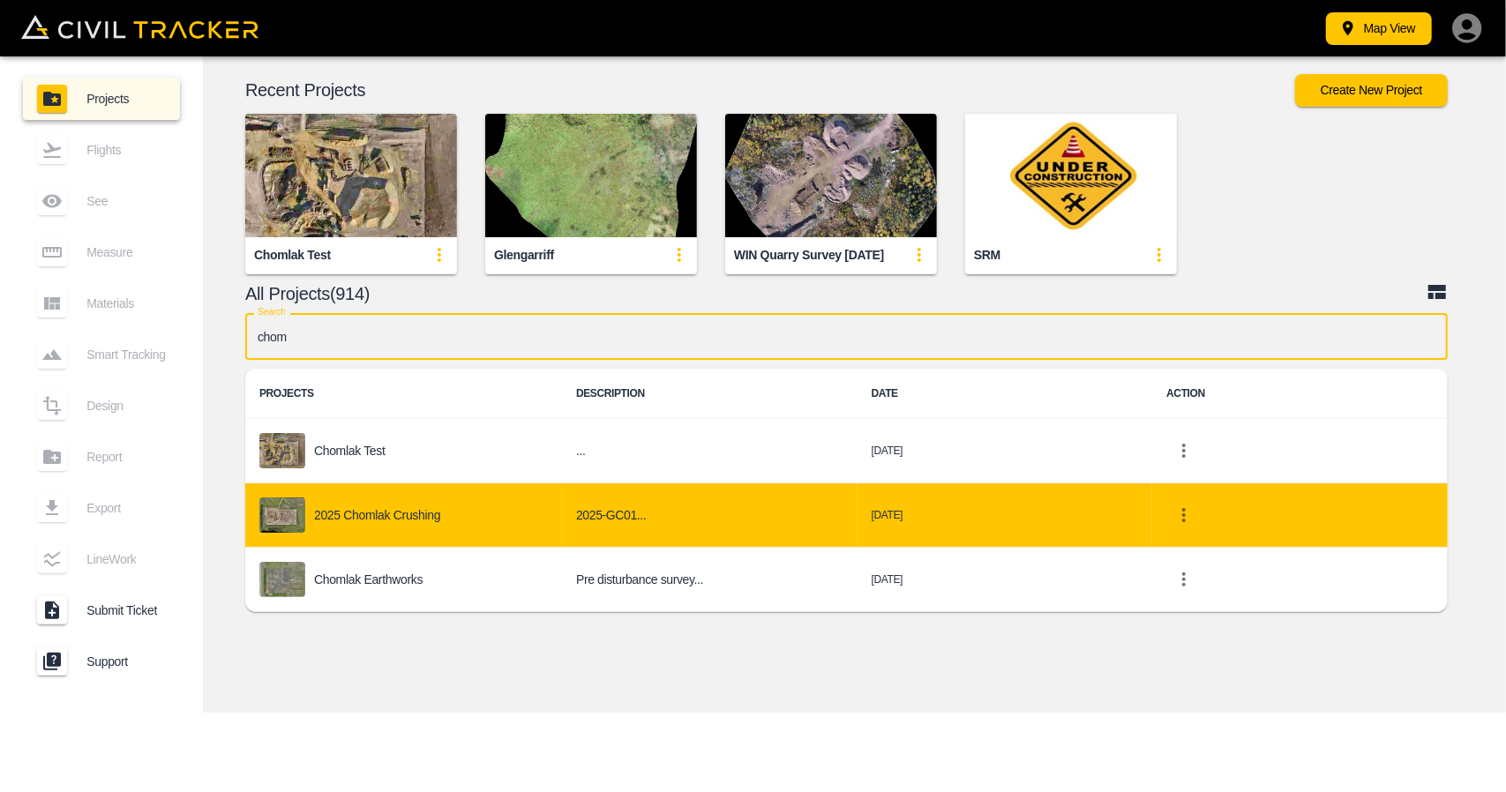
type input "chom"
click at [388, 495] on td "2025 Chomlak Crushing" at bounding box center [403, 515] width 317 height 64
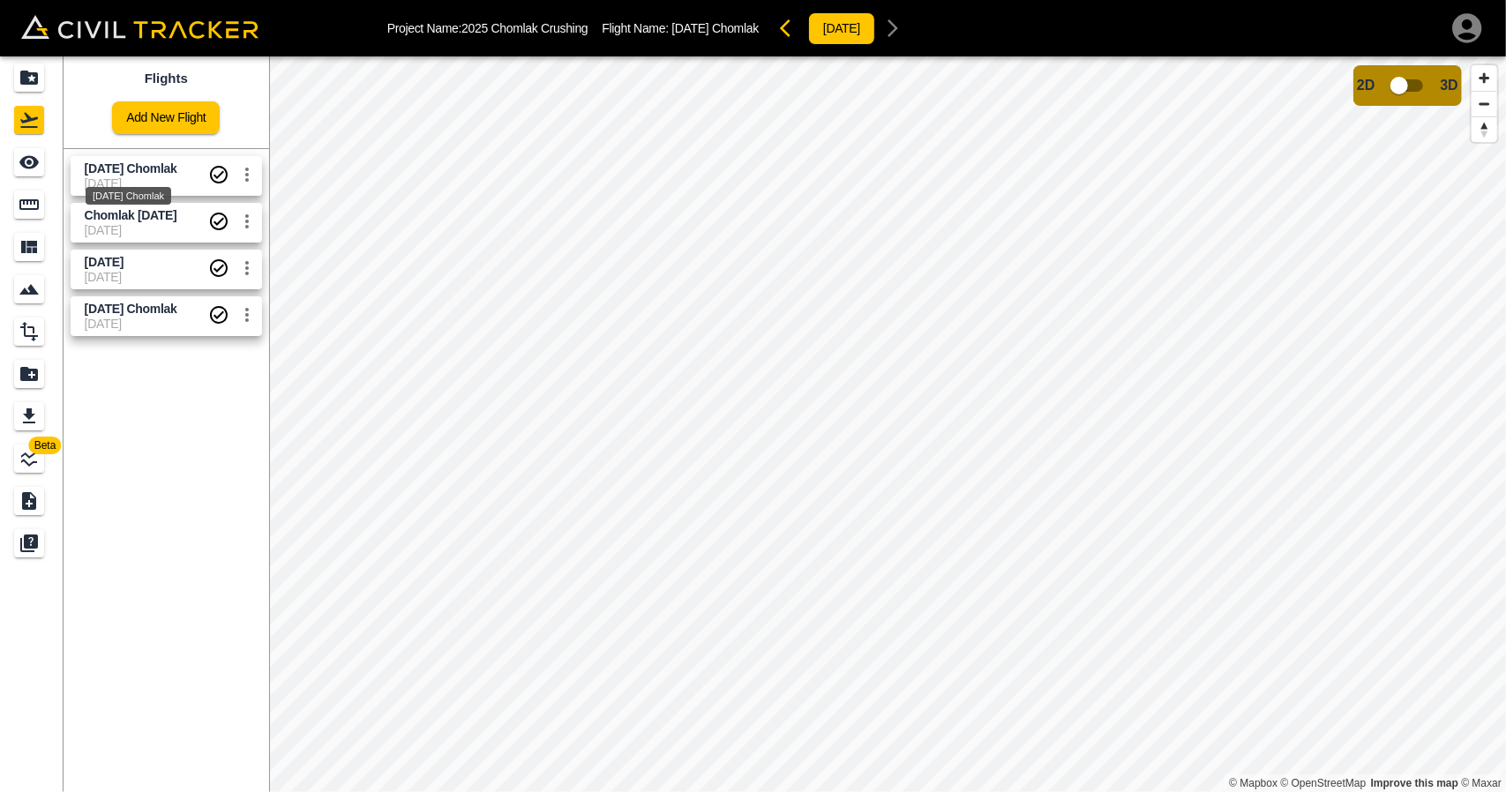
click at [95, 164] on span "[DATE] Chomlak" at bounding box center [131, 168] width 93 height 14
click at [20, 163] on icon "See" at bounding box center [28, 162] width 19 height 13
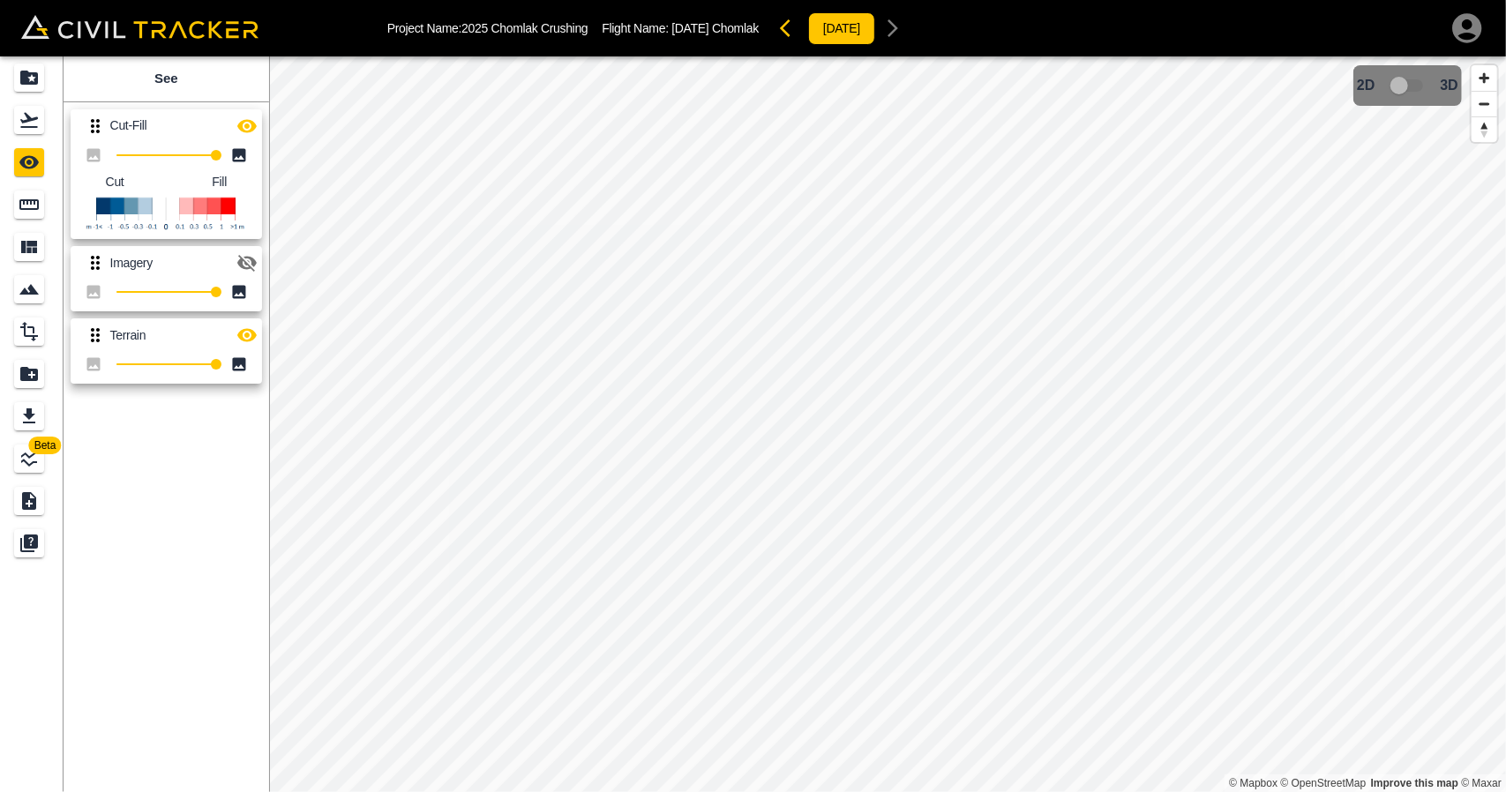
click at [250, 119] on icon "button" at bounding box center [246, 126] width 21 height 21
drag, startPoint x: 250, startPoint y: 119, endPoint x: 235, endPoint y: 181, distance: 63.7
click at [250, 119] on icon "button" at bounding box center [246, 126] width 21 height 21
